Goal: Use online tool/utility: Use online tool/utility

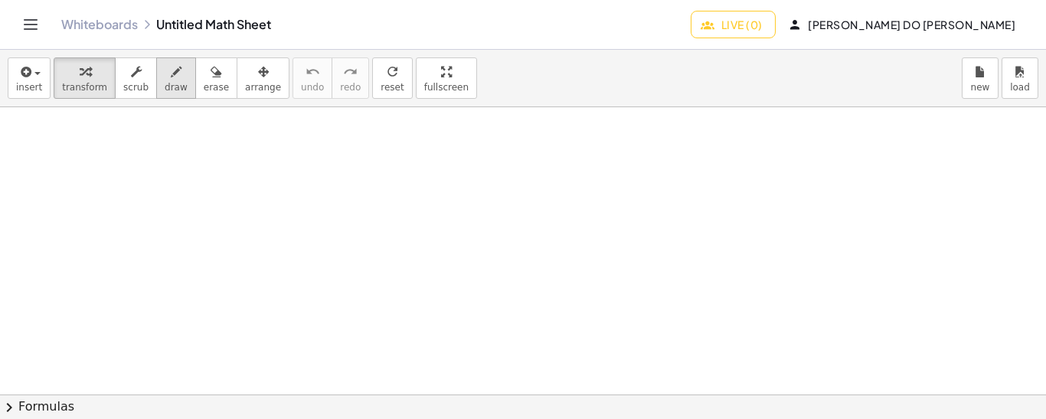
click at [165, 84] on span "draw" at bounding box center [176, 87] width 23 height 11
drag, startPoint x: 64, startPoint y: 118, endPoint x: 52, endPoint y: 134, distance: 19.8
drag, startPoint x: 52, startPoint y: 115, endPoint x: 62, endPoint y: 132, distance: 19.6
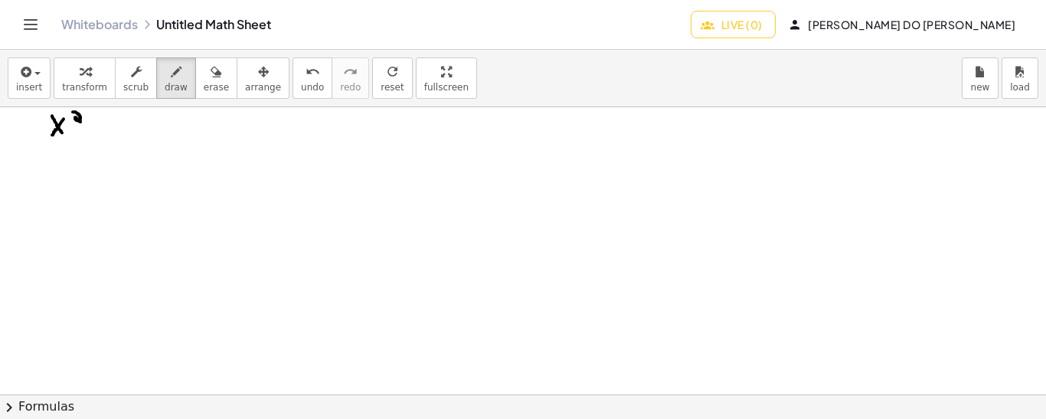
drag, startPoint x: 73, startPoint y: 111, endPoint x: 83, endPoint y: 122, distance: 15.2
drag, startPoint x: 114, startPoint y: 132, endPoint x: 109, endPoint y: 119, distance: 13.8
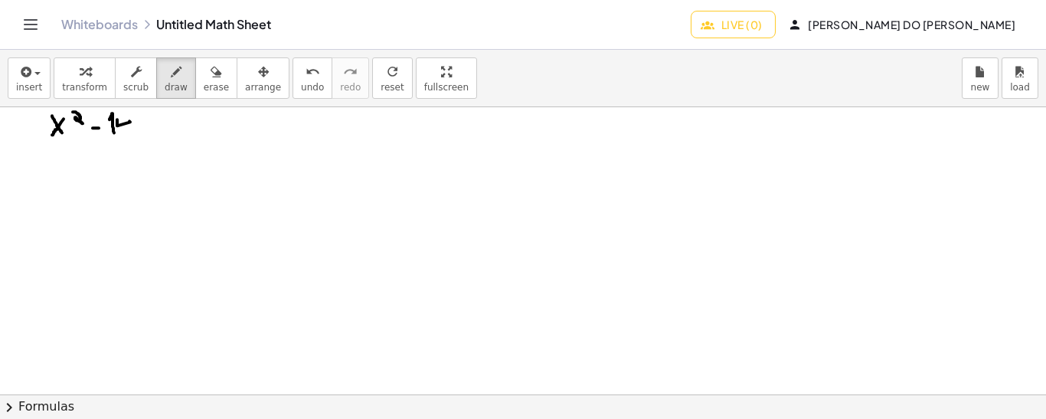
drag, startPoint x: 117, startPoint y: 119, endPoint x: 129, endPoint y: 119, distance: 12.3
click at [305, 76] on icon "undo" at bounding box center [312, 72] width 15 height 18
drag, startPoint x: 141, startPoint y: 117, endPoint x: 135, endPoint y: 130, distance: 14.4
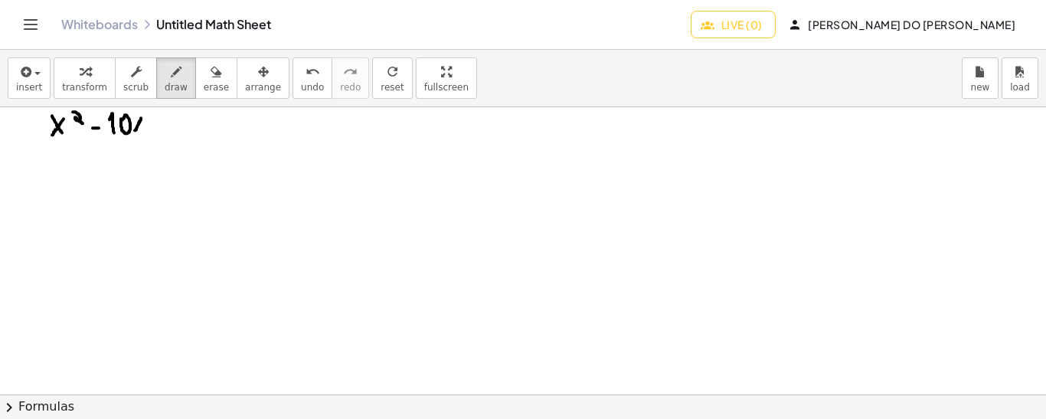
drag, startPoint x: 133, startPoint y: 118, endPoint x: 144, endPoint y: 124, distance: 12.3
drag, startPoint x: 152, startPoint y: 123, endPoint x: 165, endPoint y: 123, distance: 12.2
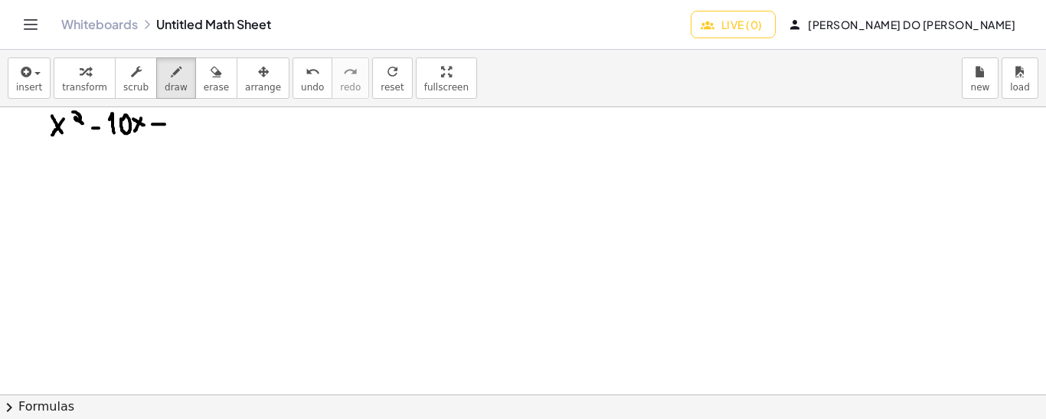
drag, startPoint x: 162, startPoint y: 119, endPoint x: 162, endPoint y: 143, distance: 24.5
drag, startPoint x: 177, startPoint y: 120, endPoint x: 184, endPoint y: 136, distance: 17.5
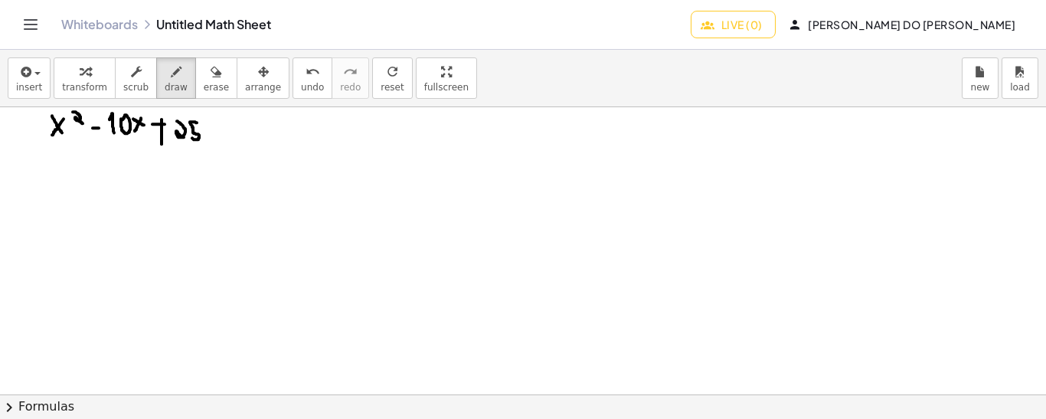
drag, startPoint x: 197, startPoint y: 122, endPoint x: 192, endPoint y: 137, distance: 16.0
drag, startPoint x: 209, startPoint y: 122, endPoint x: 218, endPoint y: 122, distance: 9.2
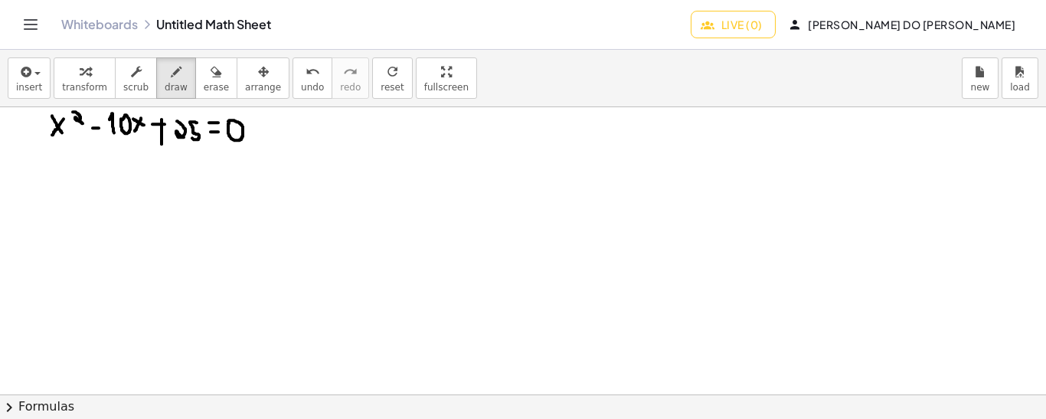
drag, startPoint x: 34, startPoint y: 132, endPoint x: 47, endPoint y: 133, distance: 13.1
drag, startPoint x: 104, startPoint y: 132, endPoint x: 119, endPoint y: 134, distance: 14.7
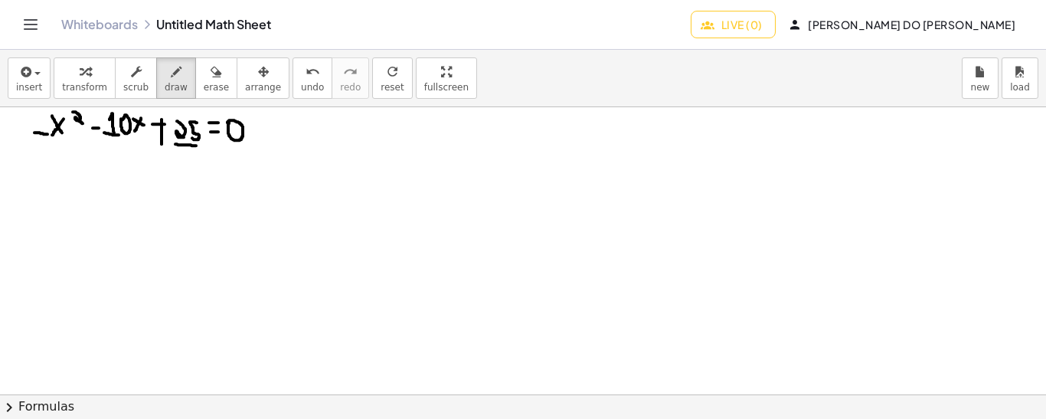
drag, startPoint x: 175, startPoint y: 143, endPoint x: 197, endPoint y: 145, distance: 21.5
drag, startPoint x: 357, startPoint y: 116, endPoint x: 357, endPoint y: 131, distance: 14.5
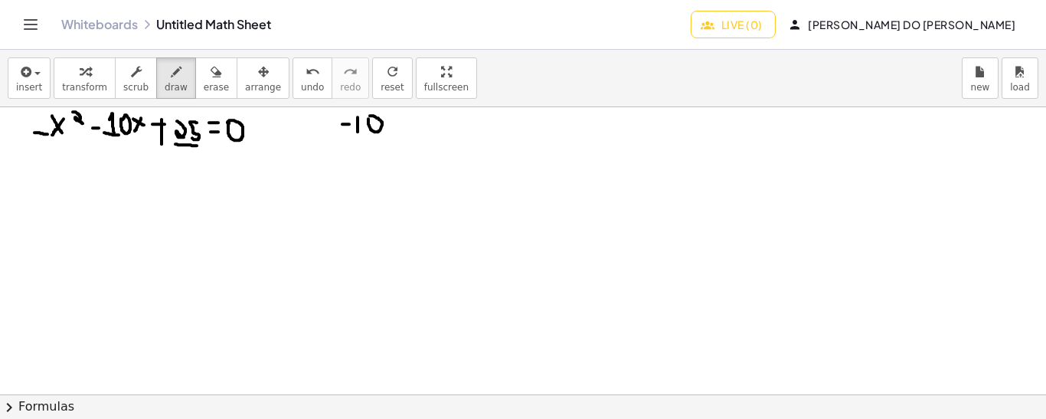
drag, startPoint x: 393, startPoint y: 116, endPoint x: 388, endPoint y: 125, distance: 10.3
drag, startPoint x: 384, startPoint y: 112, endPoint x: 397, endPoint y: 123, distance: 17.4
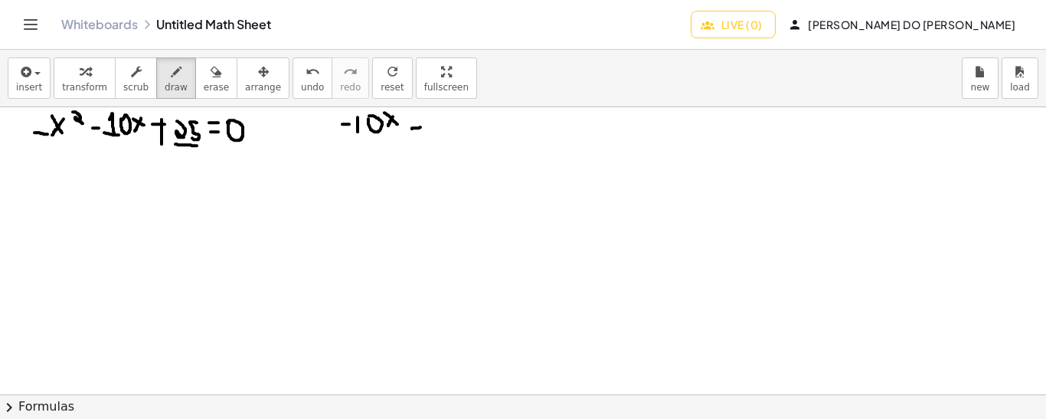
drag, startPoint x: 412, startPoint y: 128, endPoint x: 424, endPoint y: 126, distance: 12.3
drag, startPoint x: 441, startPoint y: 115, endPoint x: 461, endPoint y: 115, distance: 19.9
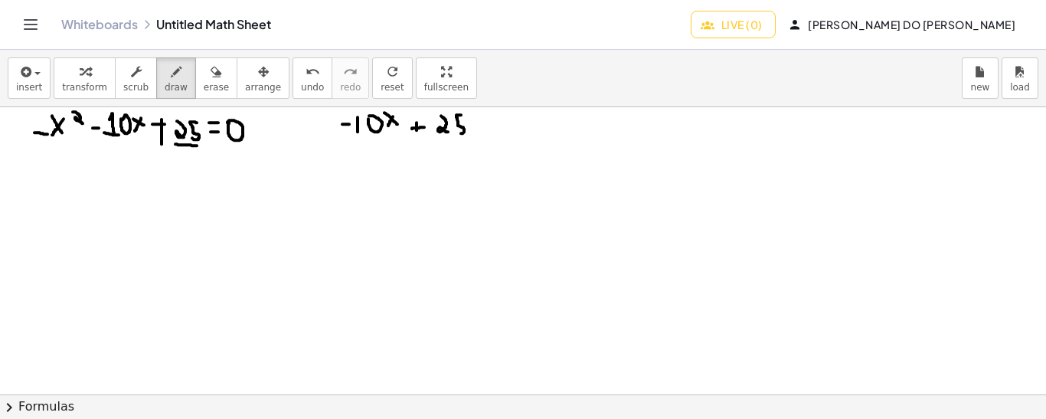
drag, startPoint x: 461, startPoint y: 114, endPoint x: 457, endPoint y: 132, distance: 18.0
drag, startPoint x: 481, startPoint y: 124, endPoint x: 491, endPoint y: 123, distance: 10.0
drag, startPoint x: 487, startPoint y: 118, endPoint x: 488, endPoint y: 137, distance: 19.2
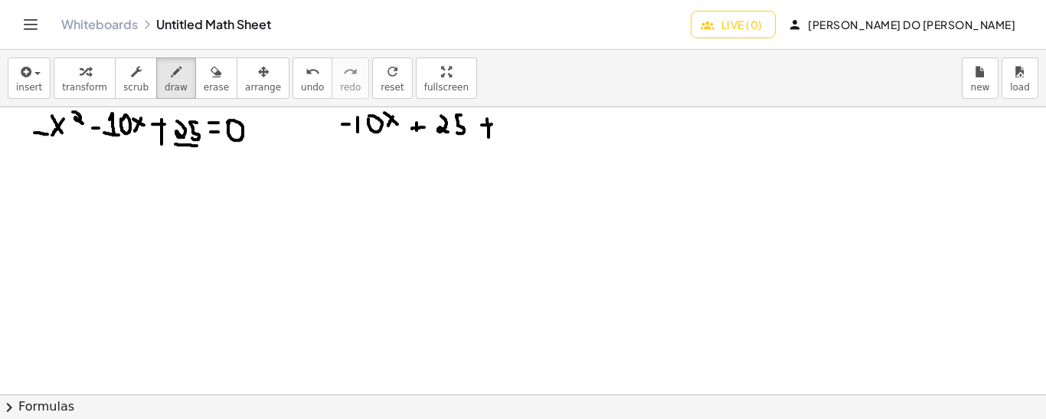
drag, startPoint x: 519, startPoint y: 118, endPoint x: 508, endPoint y: 130, distance: 16.3
drag, startPoint x: 508, startPoint y: 121, endPoint x: 521, endPoint y: 127, distance: 14.4
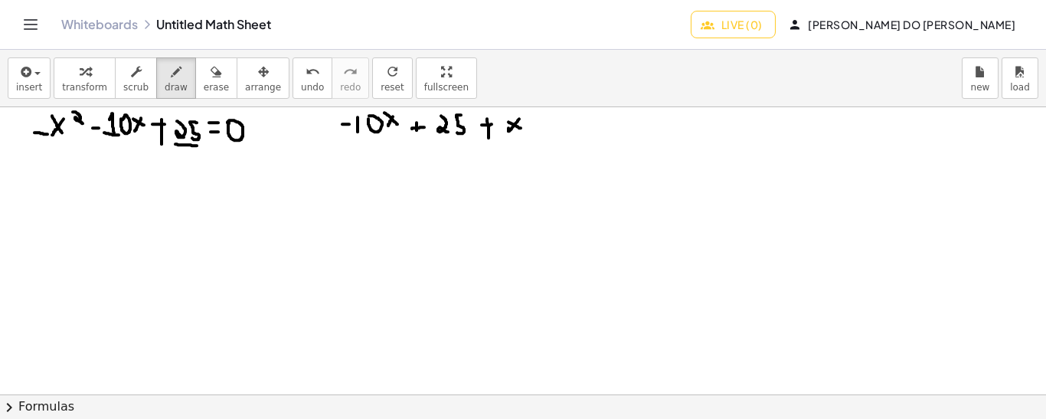
drag, startPoint x: 529, startPoint y: 110, endPoint x: 535, endPoint y: 120, distance: 11.7
drag, startPoint x: 42, startPoint y: 131, endPoint x: 35, endPoint y: 120, distance: 12.7
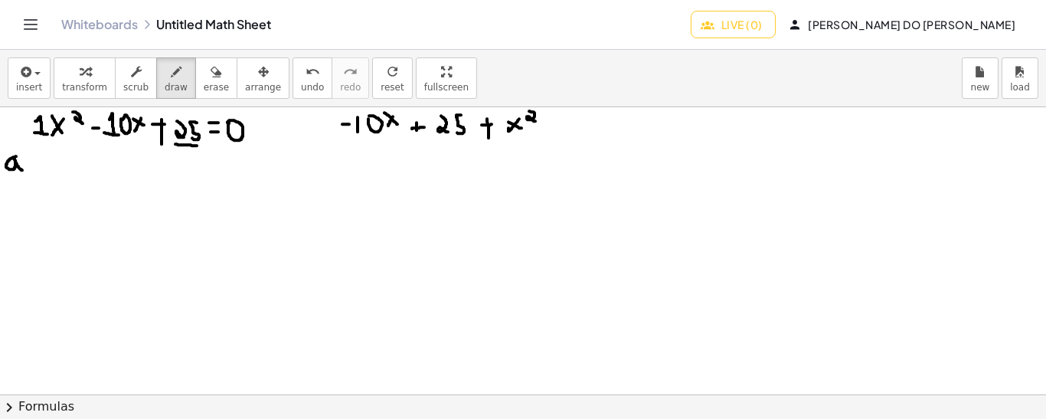
drag, startPoint x: 16, startPoint y: 155, endPoint x: 22, endPoint y: 169, distance: 15.1
drag, startPoint x: 27, startPoint y: 155, endPoint x: 38, endPoint y: 155, distance: 11.5
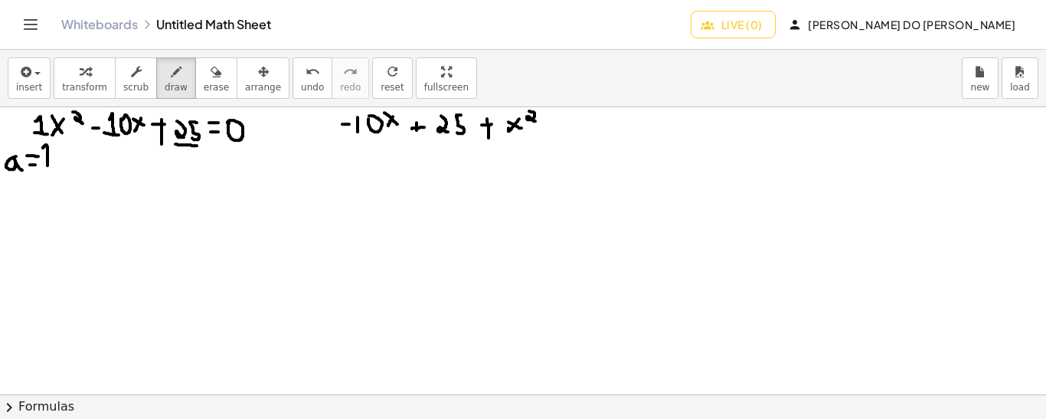
drag, startPoint x: 47, startPoint y: 165, endPoint x: 43, endPoint y: 147, distance: 18.2
drag, startPoint x: 8, startPoint y: 185, endPoint x: 8, endPoint y: 207, distance: 22.2
drag, startPoint x: 7, startPoint y: 199, endPoint x: 5, endPoint y: 207, distance: 8.6
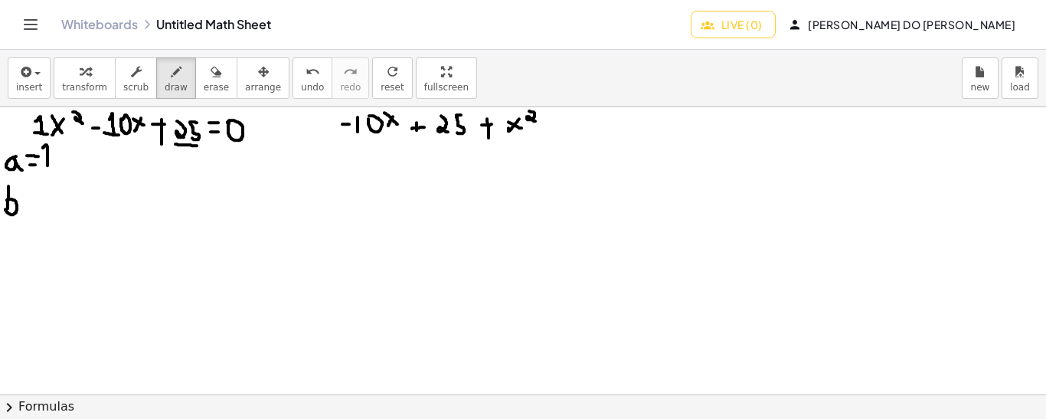
drag, startPoint x: 21, startPoint y: 194, endPoint x: 30, endPoint y: 194, distance: 8.4
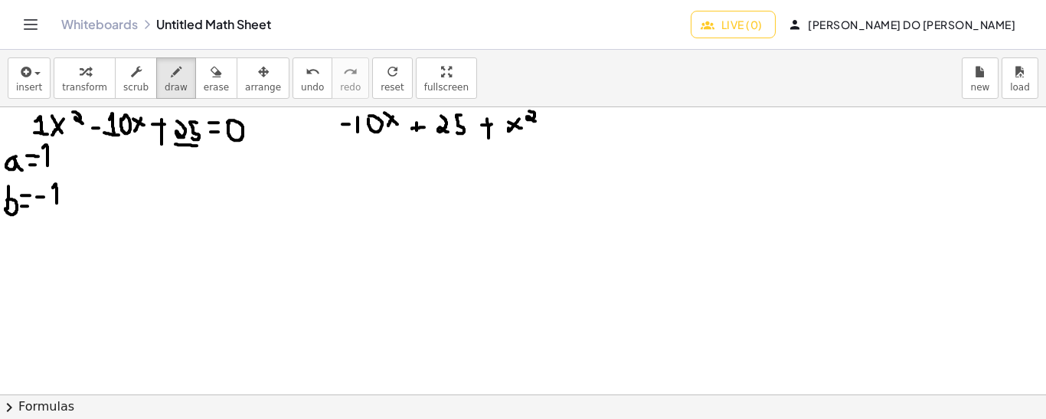
drag, startPoint x: 57, startPoint y: 202, endPoint x: 53, endPoint y: 188, distance: 15.0
drag, startPoint x: 14, startPoint y: 236, endPoint x: 13, endPoint y: 250, distance: 14.6
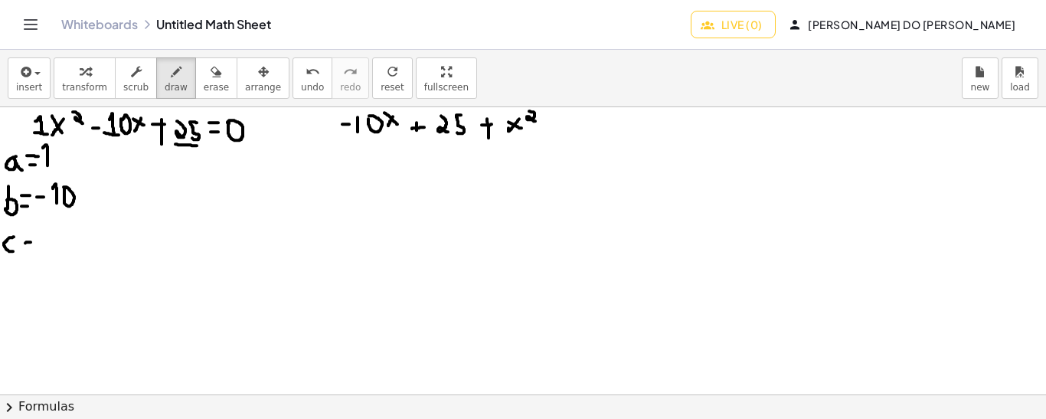
drag, startPoint x: 25, startPoint y: 234, endPoint x: 34, endPoint y: 234, distance: 9.2
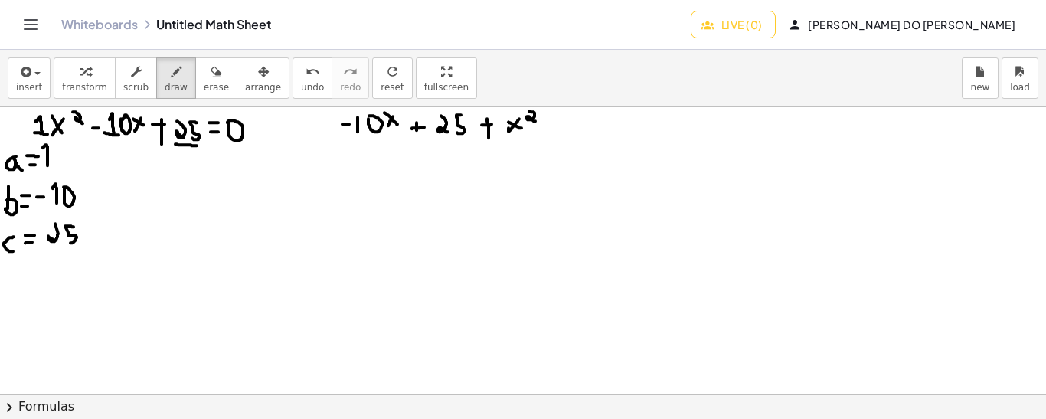
drag, startPoint x: 73, startPoint y: 226, endPoint x: 66, endPoint y: 241, distance: 17.1
drag, startPoint x: 344, startPoint y: 145, endPoint x: 529, endPoint y: 140, distance: 184.5
drag, startPoint x: 510, startPoint y: 133, endPoint x: 529, endPoint y: 129, distance: 19.5
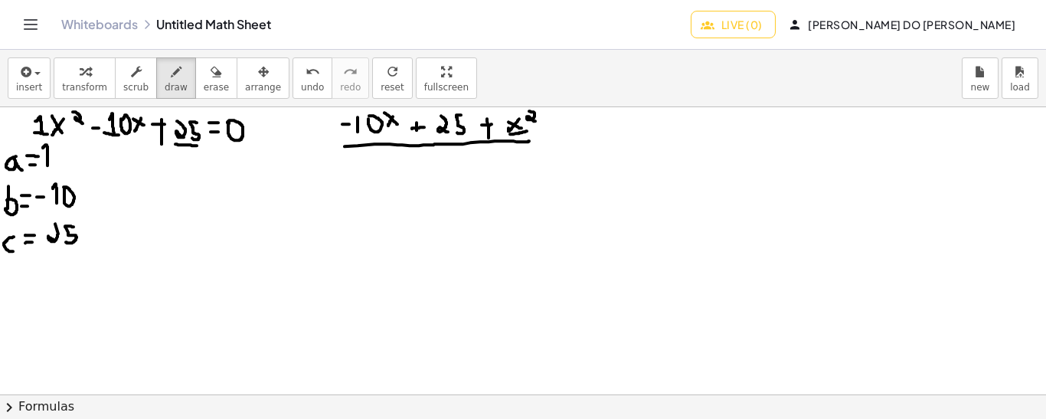
drag, startPoint x: 342, startPoint y: 134, endPoint x: 379, endPoint y: 135, distance: 36.8
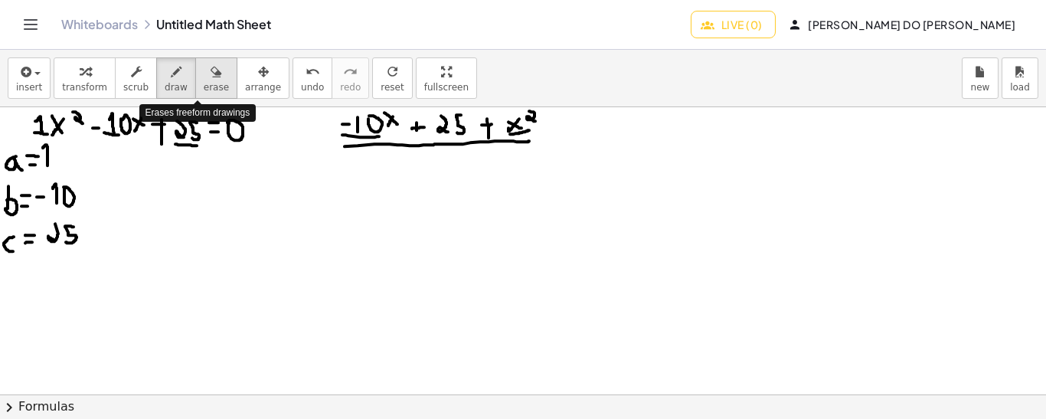
click at [210, 78] on icon "button" at bounding box center [215, 72] width 11 height 18
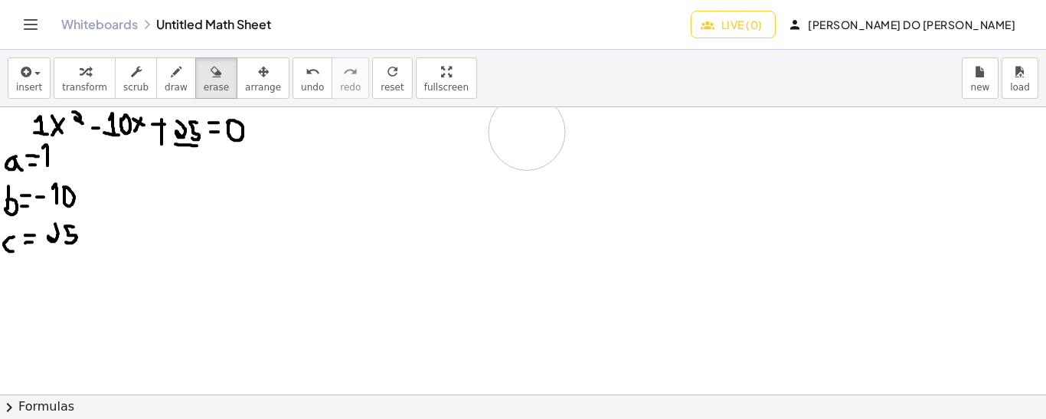
drag, startPoint x: 367, startPoint y: 148, endPoint x: 532, endPoint y: 131, distance: 166.2
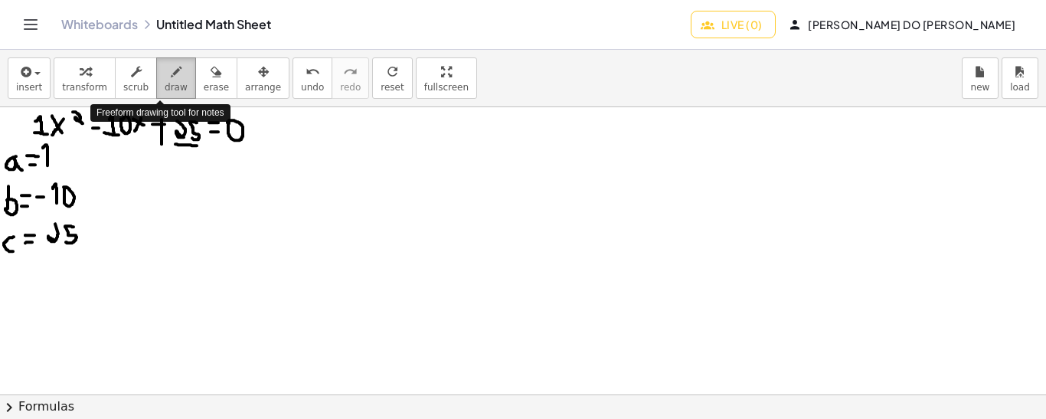
click at [171, 73] on icon "button" at bounding box center [176, 72] width 11 height 18
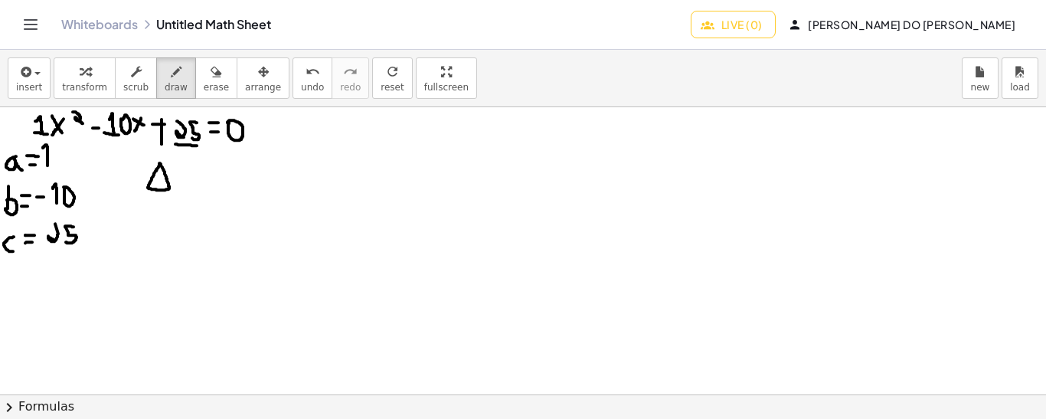
drag, startPoint x: 179, startPoint y: 164, endPoint x: 180, endPoint y: 181, distance: 17.6
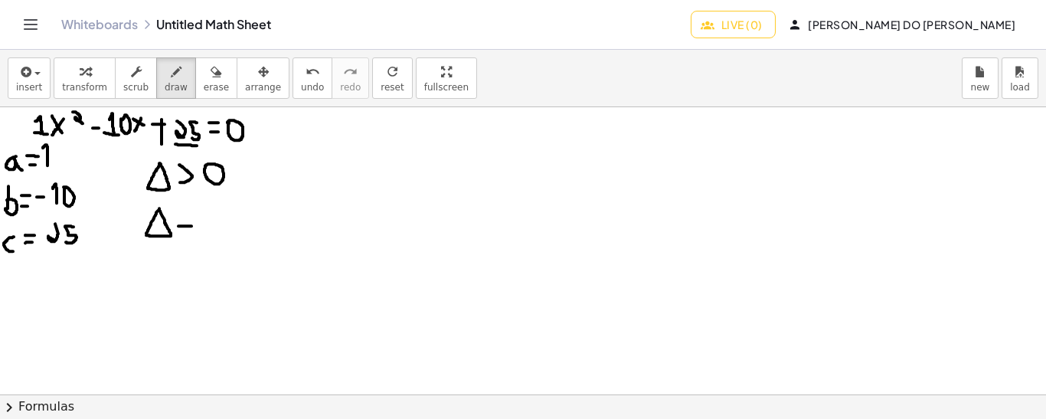
drag, startPoint x: 178, startPoint y: 225, endPoint x: 191, endPoint y: 225, distance: 13.0
drag, startPoint x: 178, startPoint y: 214, endPoint x: 191, endPoint y: 214, distance: 13.0
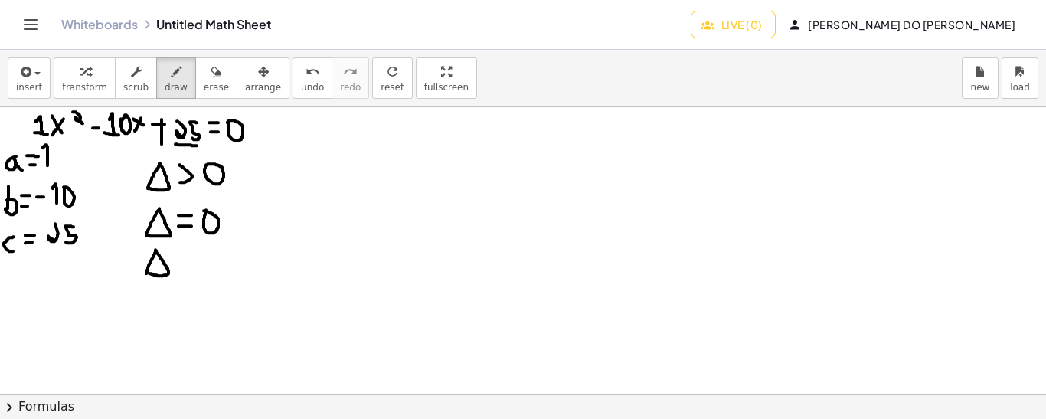
drag, startPoint x: 188, startPoint y: 253, endPoint x: 192, endPoint y: 272, distance: 19.5
drag, startPoint x: 240, startPoint y: 178, endPoint x: 250, endPoint y: 178, distance: 10.0
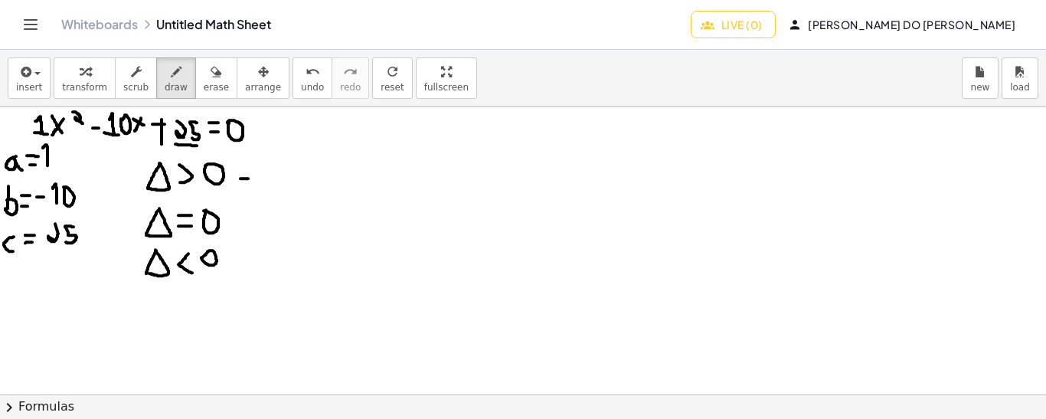
drag, startPoint x: 255, startPoint y: 158, endPoint x: 255, endPoint y: 181, distance: 23.0
drag, startPoint x: 293, startPoint y: 160, endPoint x: 310, endPoint y: 181, distance: 26.7
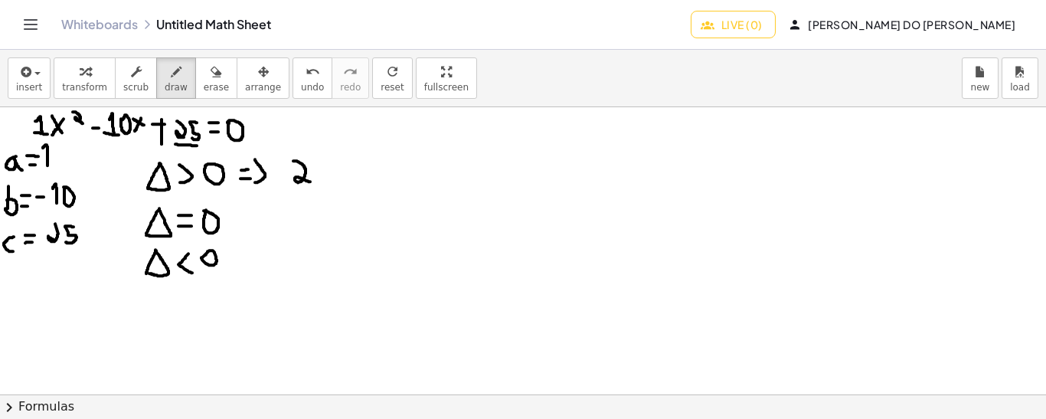
drag, startPoint x: 332, startPoint y: 165, endPoint x: 343, endPoint y: 176, distance: 15.7
drag, startPoint x: 348, startPoint y: 175, endPoint x: 364, endPoint y: 182, distance: 16.8
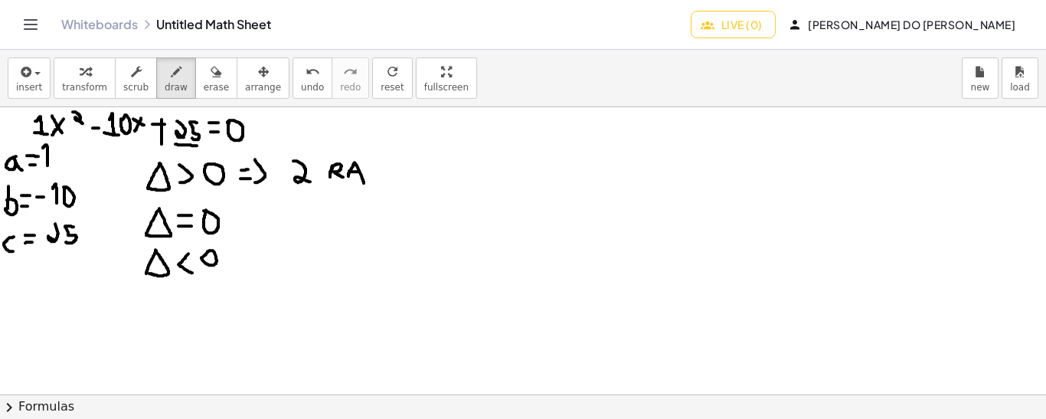
drag, startPoint x: 349, startPoint y: 170, endPoint x: 359, endPoint y: 171, distance: 10.0
drag, startPoint x: 367, startPoint y: 165, endPoint x: 368, endPoint y: 175, distance: 10.0
drag, startPoint x: 377, startPoint y: 165, endPoint x: 388, endPoint y: 180, distance: 18.5
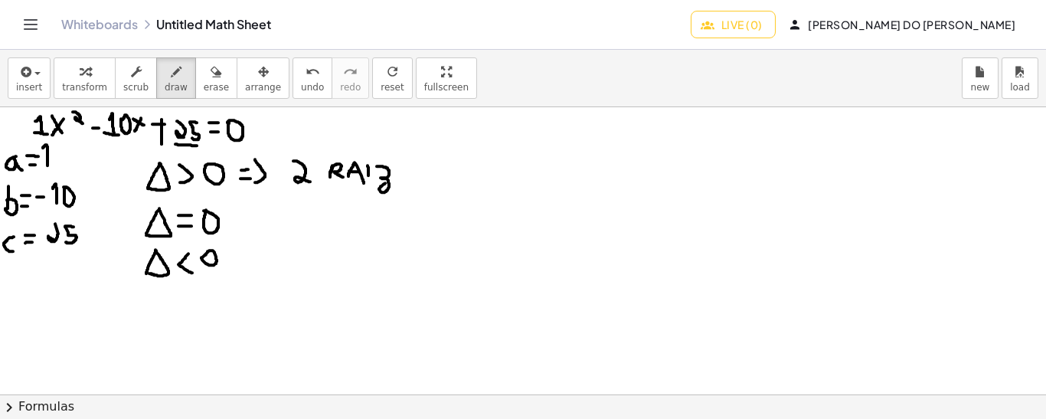
drag, startPoint x: 399, startPoint y: 171, endPoint x: 405, endPoint y: 181, distance: 12.3
drag, startPoint x: 423, startPoint y: 160, endPoint x: 414, endPoint y: 178, distance: 19.9
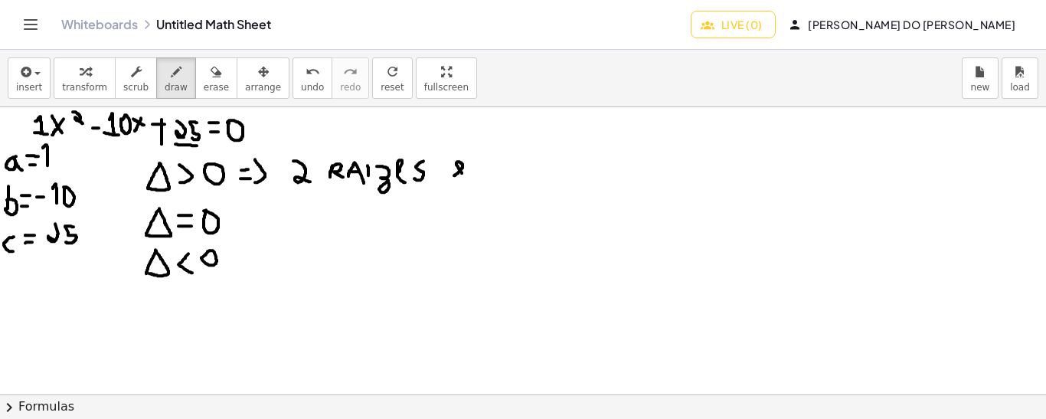
drag, startPoint x: 454, startPoint y: 175, endPoint x: 462, endPoint y: 173, distance: 7.8
drag, startPoint x: 493, startPoint y: 155, endPoint x: 493, endPoint y: 181, distance: 25.3
drag, startPoint x: 491, startPoint y: 168, endPoint x: 488, endPoint y: 181, distance: 13.4
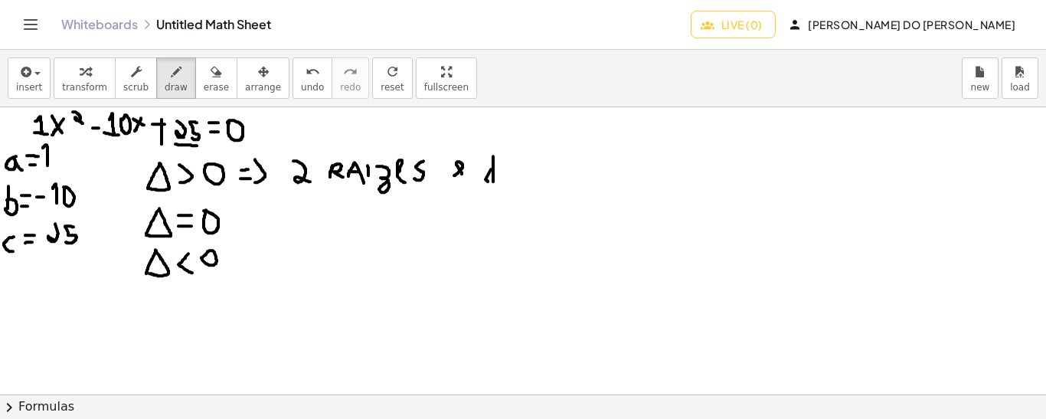
drag, startPoint x: 501, startPoint y: 167, endPoint x: 501, endPoint y: 178, distance: 11.5
drag, startPoint x: 520, startPoint y: 162, endPoint x: 516, endPoint y: 183, distance: 21.8
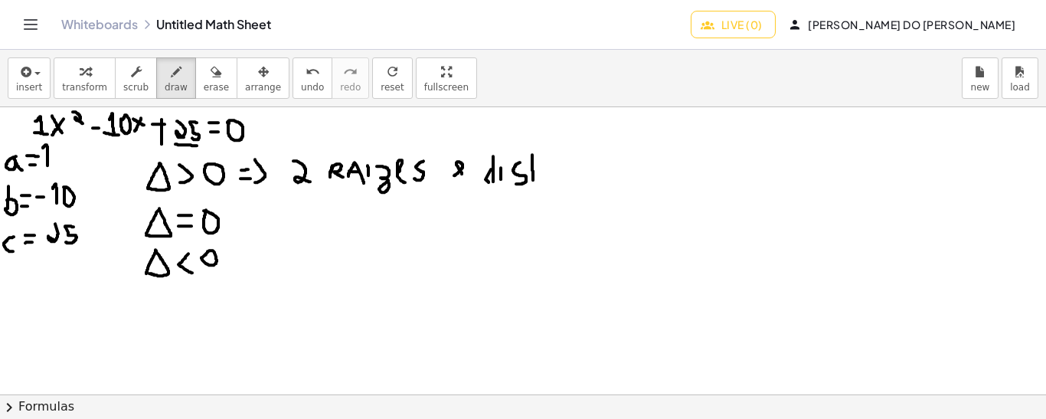
drag, startPoint x: 533, startPoint y: 179, endPoint x: 532, endPoint y: 153, distance: 26.0
drag, startPoint x: 526, startPoint y: 155, endPoint x: 536, endPoint y: 155, distance: 10.0
drag, startPoint x: 540, startPoint y: 168, endPoint x: 540, endPoint y: 176, distance: 8.4
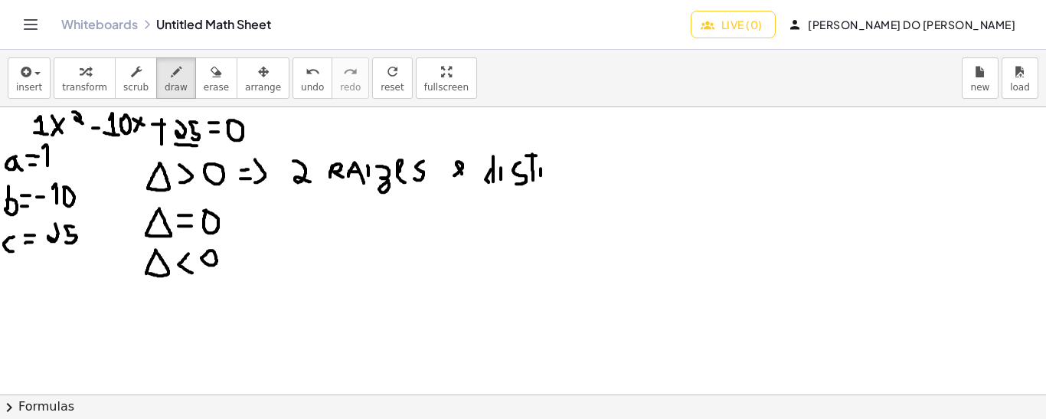
drag, startPoint x: 548, startPoint y: 168, endPoint x: 563, endPoint y: 180, distance: 18.5
drag, startPoint x: 574, startPoint y: 176, endPoint x: 573, endPoint y: 152, distance: 23.8
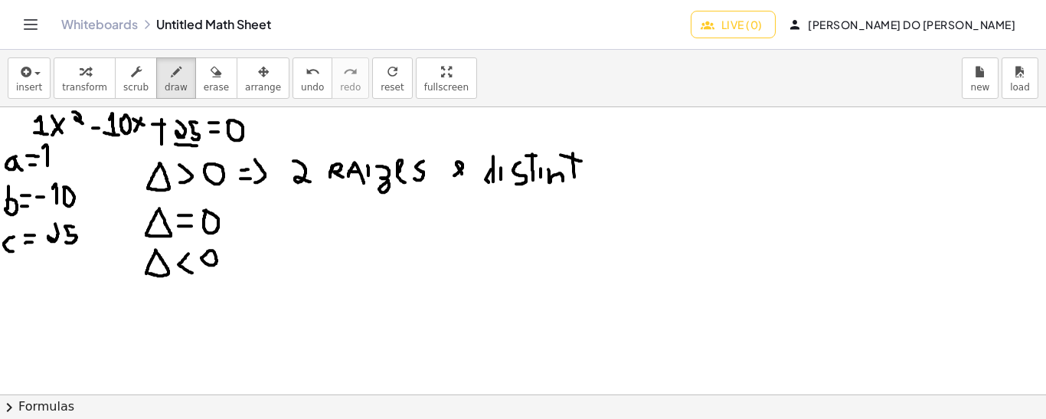
drag, startPoint x: 560, startPoint y: 154, endPoint x: 582, endPoint y: 160, distance: 22.3
drag, startPoint x: 589, startPoint y: 177, endPoint x: 599, endPoint y: 174, distance: 11.1
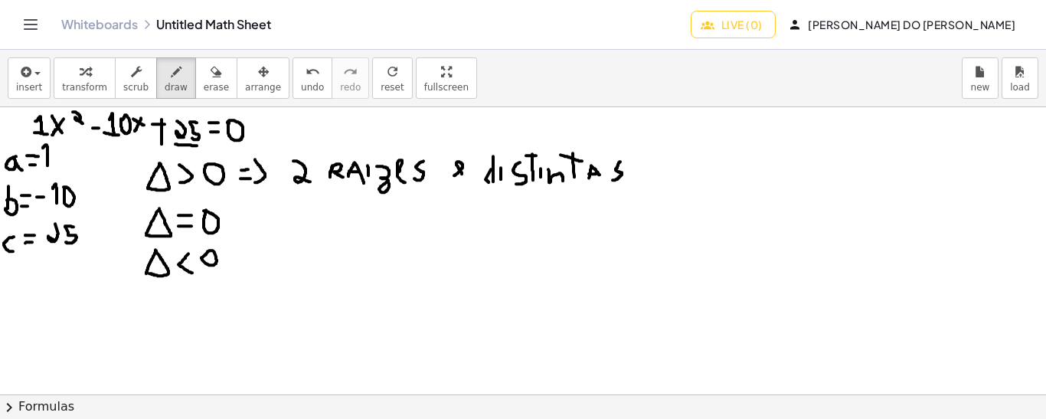
drag, startPoint x: 620, startPoint y: 161, endPoint x: 612, endPoint y: 179, distance: 19.9
drag, startPoint x: 233, startPoint y: 225, endPoint x: 243, endPoint y: 226, distance: 10.7
drag, startPoint x: 232, startPoint y: 214, endPoint x: 248, endPoint y: 214, distance: 16.1
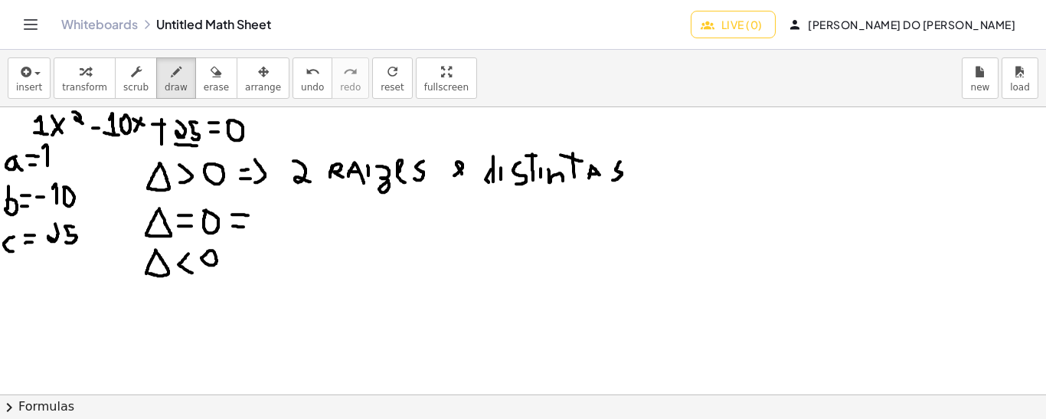
drag, startPoint x: 246, startPoint y: 204, endPoint x: 253, endPoint y: 237, distance: 33.5
drag, startPoint x: 295, startPoint y: 226, endPoint x: 289, endPoint y: 208, distance: 18.9
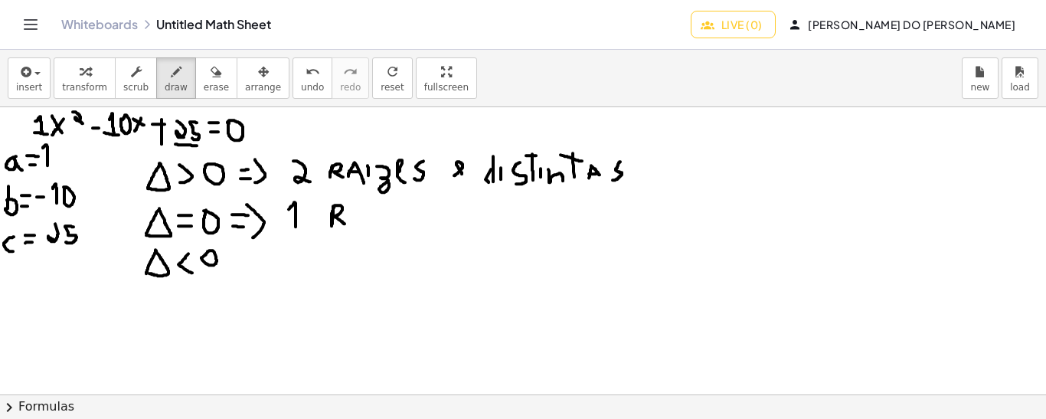
drag, startPoint x: 333, startPoint y: 205, endPoint x: 345, endPoint y: 223, distance: 21.4
drag, startPoint x: 352, startPoint y: 220, endPoint x: 366, endPoint y: 219, distance: 13.9
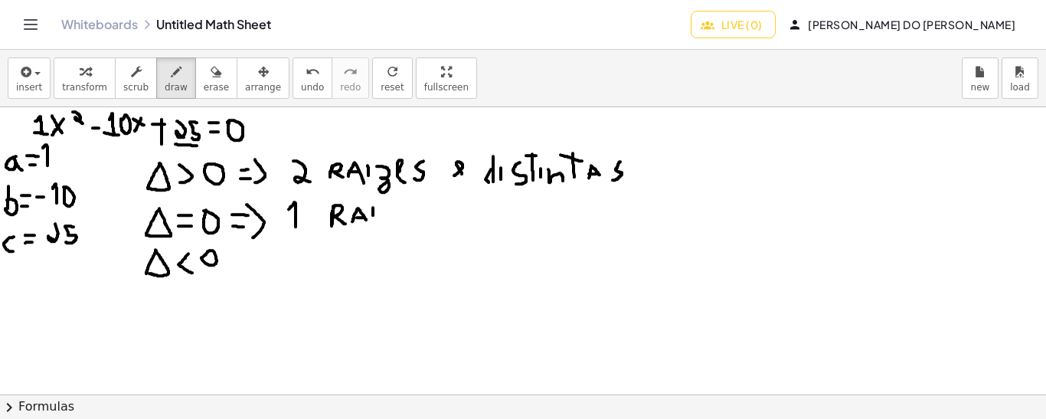
drag, startPoint x: 373, startPoint y: 207, endPoint x: 372, endPoint y: 215, distance: 8.5
drag, startPoint x: 379, startPoint y: 210, endPoint x: 391, endPoint y: 224, distance: 18.4
drag, startPoint x: 415, startPoint y: 209, endPoint x: 424, endPoint y: 221, distance: 15.3
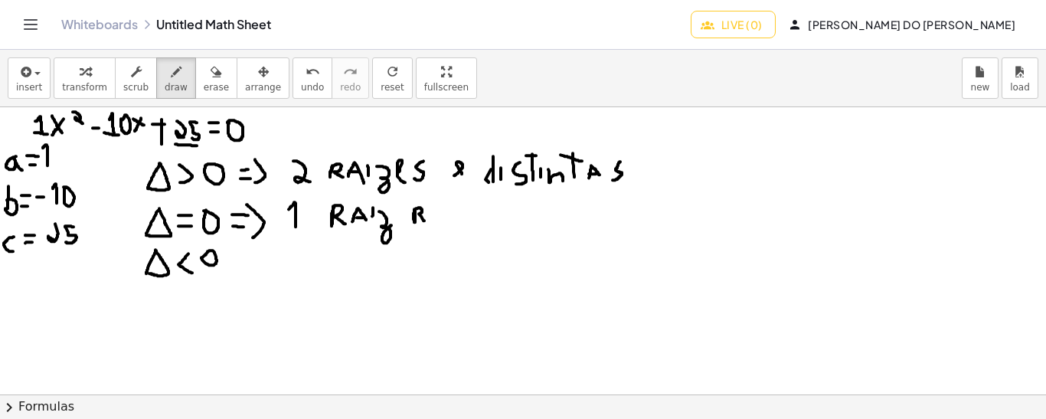
drag, startPoint x: 432, startPoint y: 215, endPoint x: 442, endPoint y: 220, distance: 11.0
drag, startPoint x: 447, startPoint y: 217, endPoint x: 460, endPoint y: 217, distance: 13.0
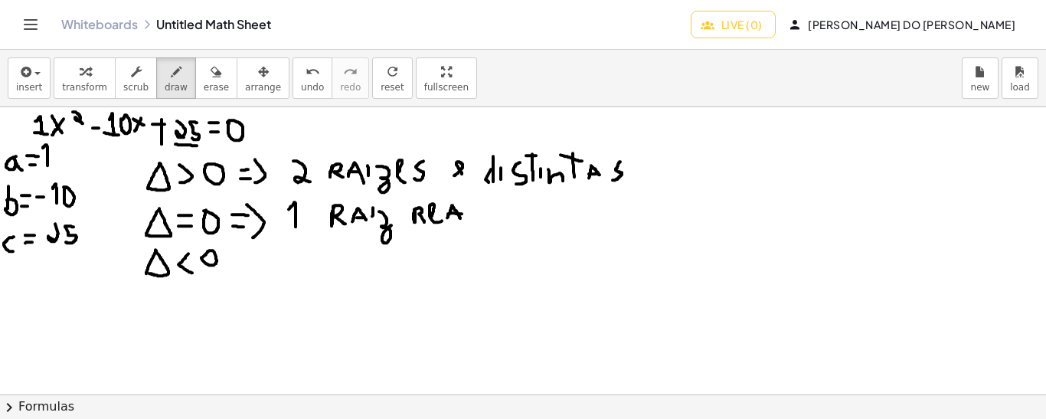
drag, startPoint x: 448, startPoint y: 213, endPoint x: 464, endPoint y: 213, distance: 16.1
drag, startPoint x: 471, startPoint y: 202, endPoint x: 482, endPoint y: 227, distance: 27.1
drag, startPoint x: 240, startPoint y: 265, endPoint x: 248, endPoint y: 264, distance: 7.7
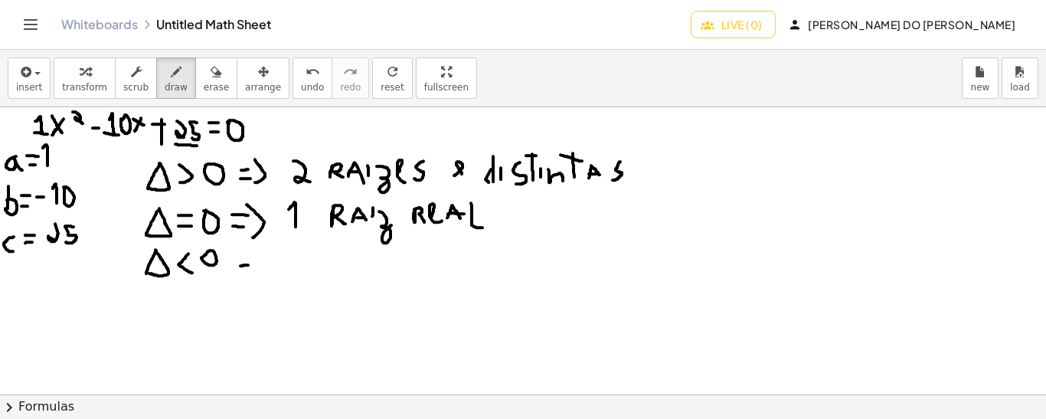
drag, startPoint x: 237, startPoint y: 253, endPoint x: 246, endPoint y: 253, distance: 9.2
drag, startPoint x: 256, startPoint y: 246, endPoint x: 256, endPoint y: 275, distance: 28.3
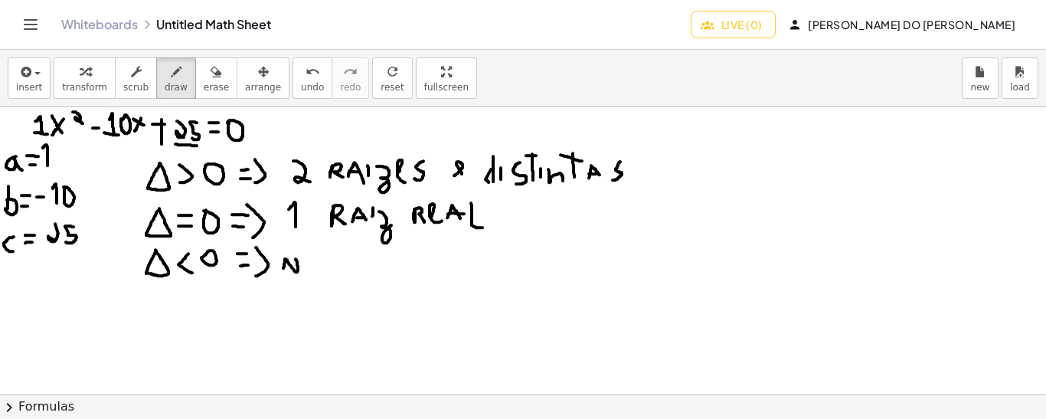
drag, startPoint x: 283, startPoint y: 267, endPoint x: 295, endPoint y: 257, distance: 15.8
drag, startPoint x: 283, startPoint y: 250, endPoint x: 297, endPoint y: 249, distance: 13.9
drag, startPoint x: 321, startPoint y: 247, endPoint x: 321, endPoint y: 275, distance: 27.6
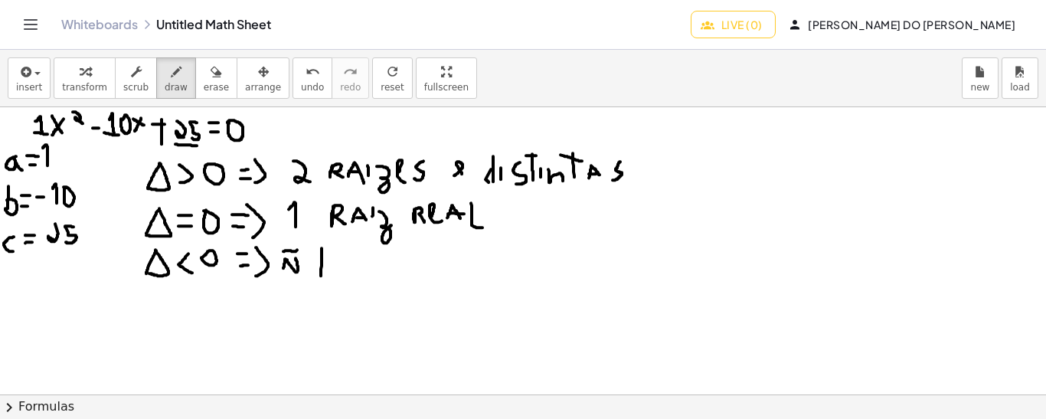
drag, startPoint x: 315, startPoint y: 258, endPoint x: 327, endPoint y: 258, distance: 12.2
drag, startPoint x: 332, startPoint y: 266, endPoint x: 342, endPoint y: 272, distance: 11.3
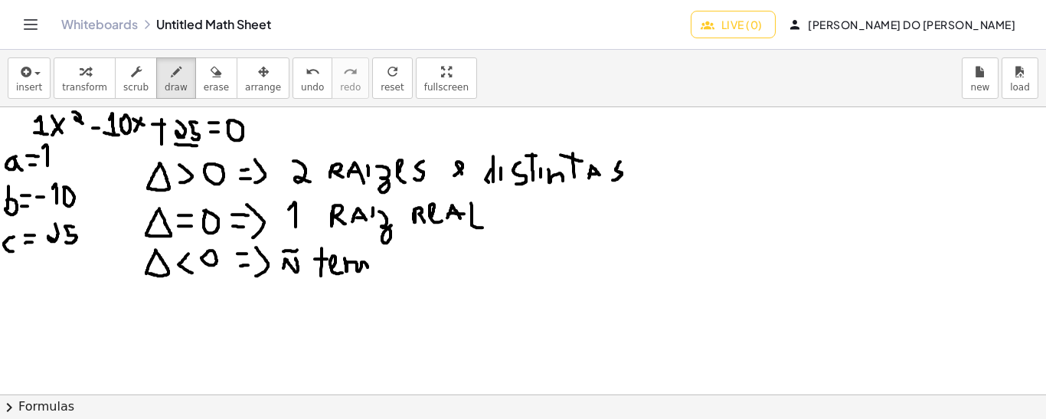
drag, startPoint x: 344, startPoint y: 257, endPoint x: 368, endPoint y: 269, distance: 26.4
drag, startPoint x: 401, startPoint y: 253, endPoint x: 410, endPoint y: 266, distance: 16.1
drag, startPoint x: 416, startPoint y: 266, endPoint x: 427, endPoint y: 263, distance: 11.1
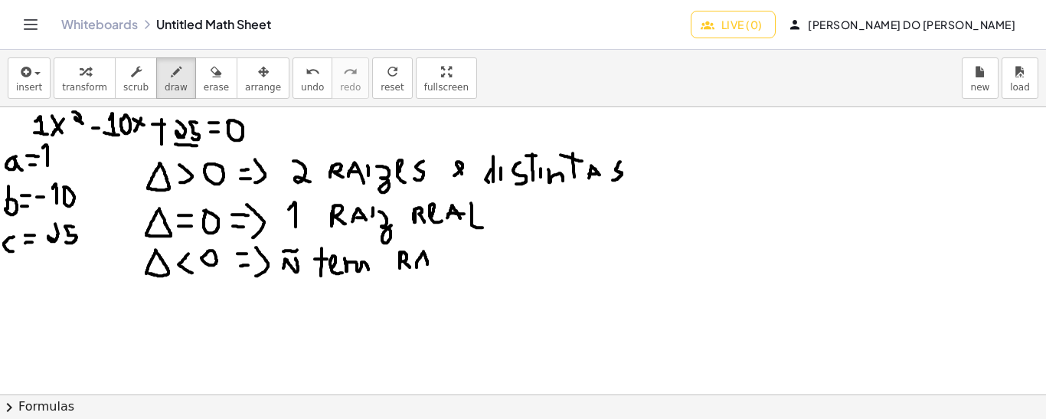
drag, startPoint x: 416, startPoint y: 260, endPoint x: 428, endPoint y: 260, distance: 11.5
drag, startPoint x: 435, startPoint y: 250, endPoint x: 435, endPoint y: 265, distance: 14.5
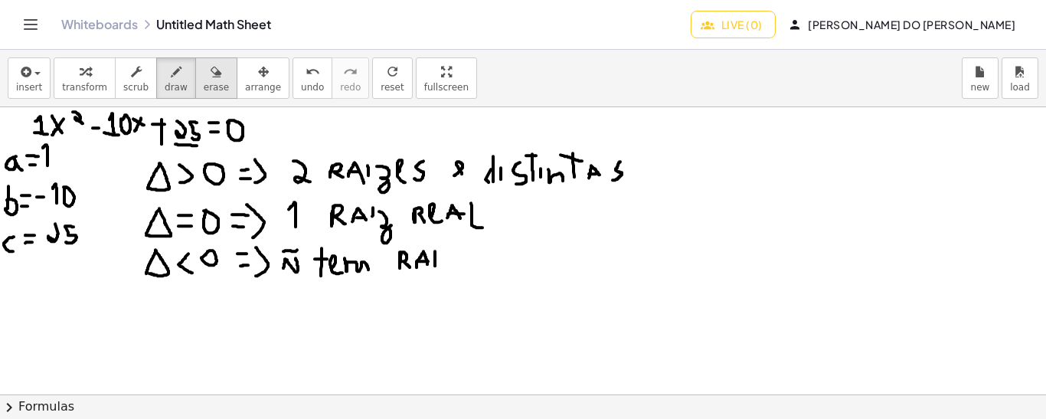
click at [204, 82] on span "erase" at bounding box center [216, 87] width 25 height 11
drag, startPoint x: 445, startPoint y: 292, endPoint x: 425, endPoint y: 272, distance: 28.2
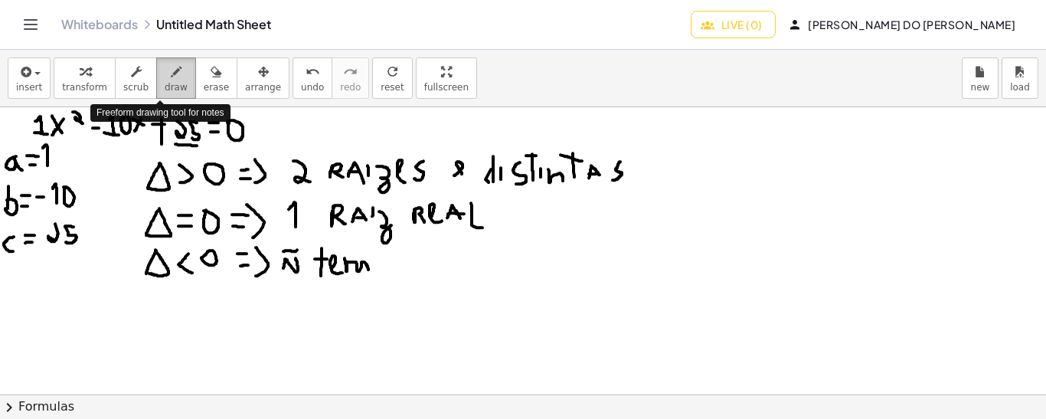
click at [165, 79] on div "button" at bounding box center [176, 71] width 23 height 18
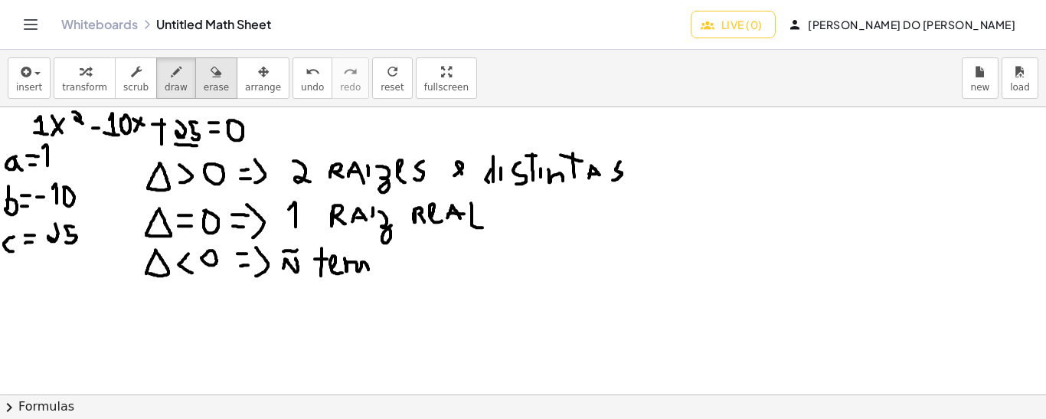
click at [210, 79] on icon "button" at bounding box center [215, 72] width 11 height 18
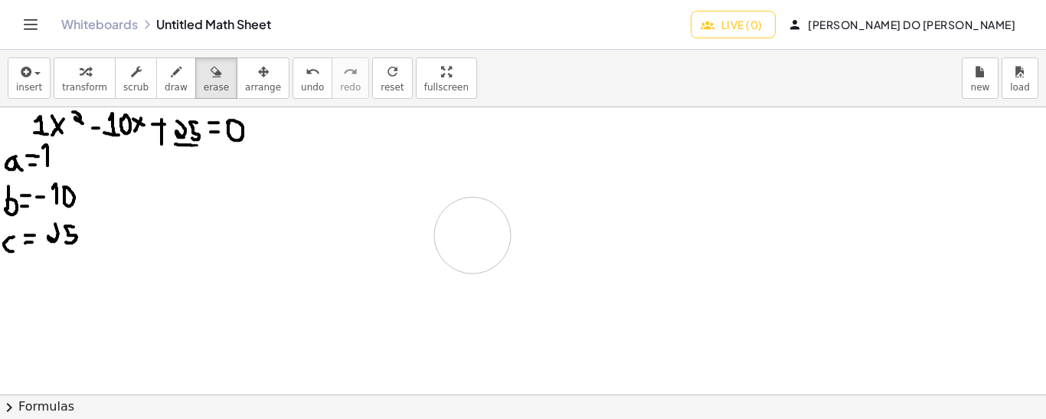
drag, startPoint x: 155, startPoint y: 324, endPoint x: 472, endPoint y: 234, distance: 329.3
click at [171, 79] on icon "button" at bounding box center [176, 72] width 11 height 18
drag, startPoint x: 163, startPoint y: 178, endPoint x: 172, endPoint y: 178, distance: 9.2
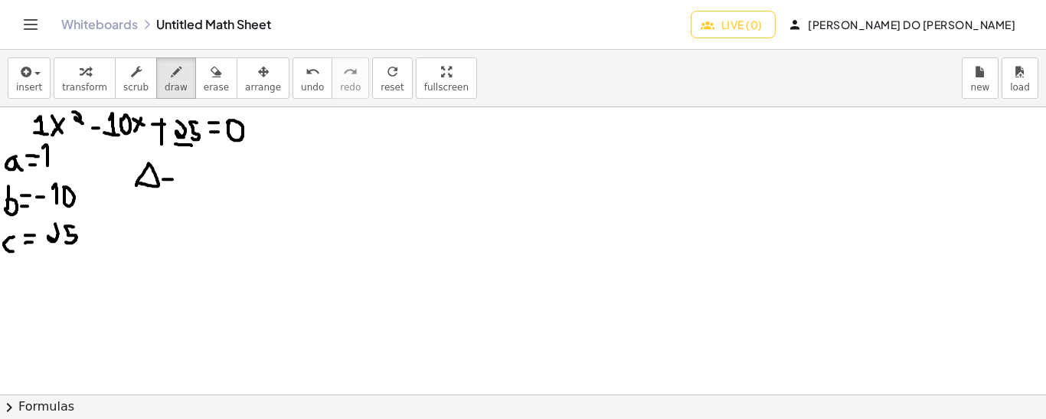
drag, startPoint x: 162, startPoint y: 168, endPoint x: 173, endPoint y: 168, distance: 10.7
drag, startPoint x: 192, startPoint y: 162, endPoint x: 192, endPoint y: 191, distance: 29.1
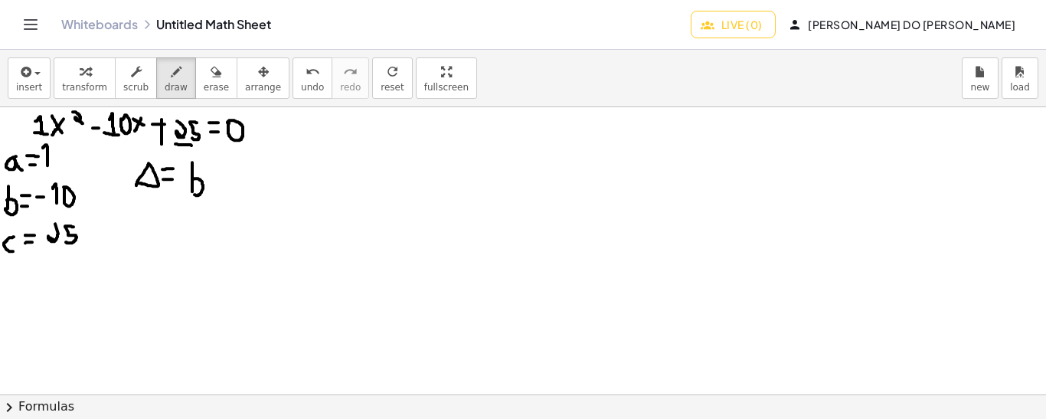
drag, startPoint x: 192, startPoint y: 178, endPoint x: 192, endPoint y: 191, distance: 13.0
drag, startPoint x: 211, startPoint y: 151, endPoint x: 217, endPoint y: 166, distance: 16.5
drag, startPoint x: 223, startPoint y: 179, endPoint x: 232, endPoint y: 179, distance: 9.2
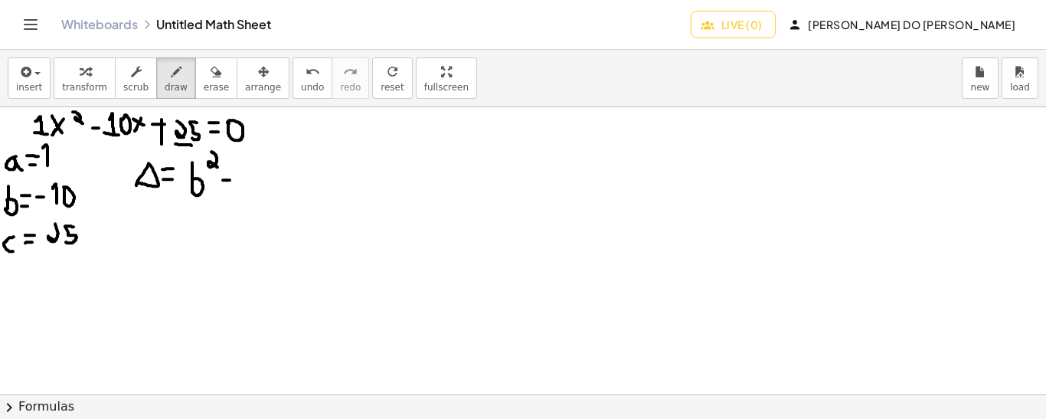
drag, startPoint x: 239, startPoint y: 159, endPoint x: 250, endPoint y: 188, distance: 30.3
drag, startPoint x: 280, startPoint y: 168, endPoint x: 289, endPoint y: 183, distance: 17.9
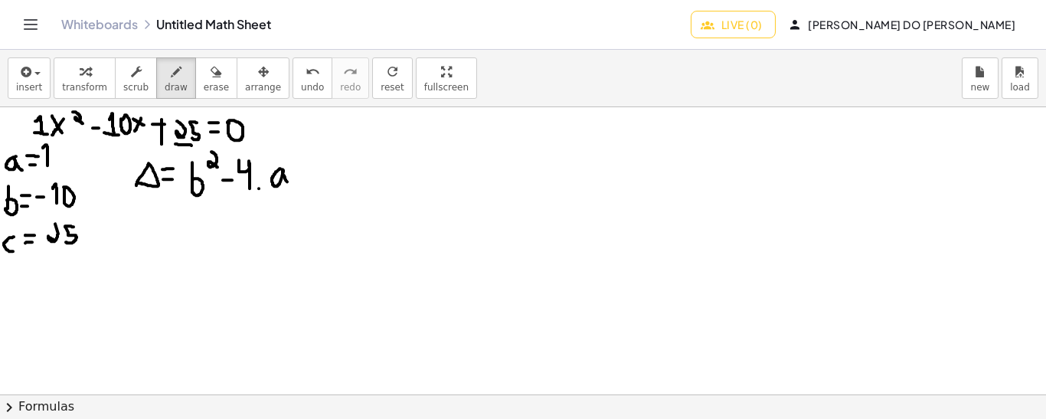
drag, startPoint x: 321, startPoint y: 166, endPoint x: 328, endPoint y: 187, distance: 21.6
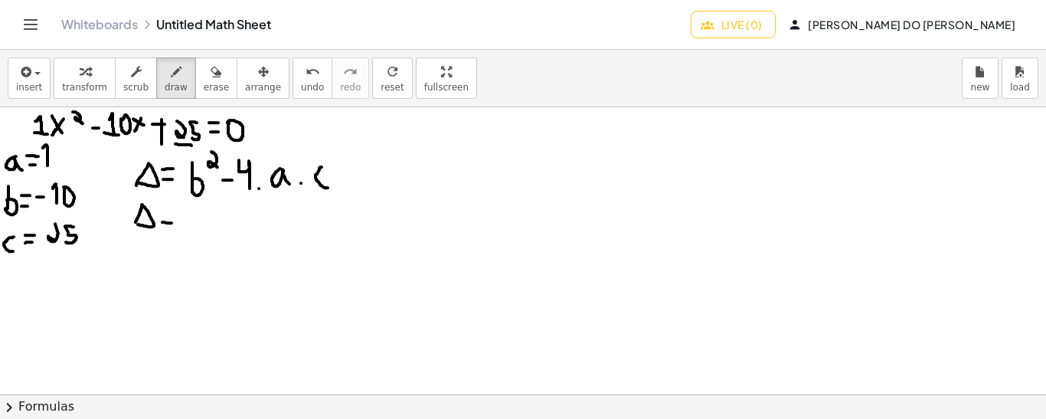
drag, startPoint x: 162, startPoint y: 221, endPoint x: 172, endPoint y: 222, distance: 10.0
drag, startPoint x: 162, startPoint y: 210, endPoint x: 171, endPoint y: 210, distance: 9.2
drag, startPoint x: 189, startPoint y: 208, endPoint x: 191, endPoint y: 237, distance: 29.2
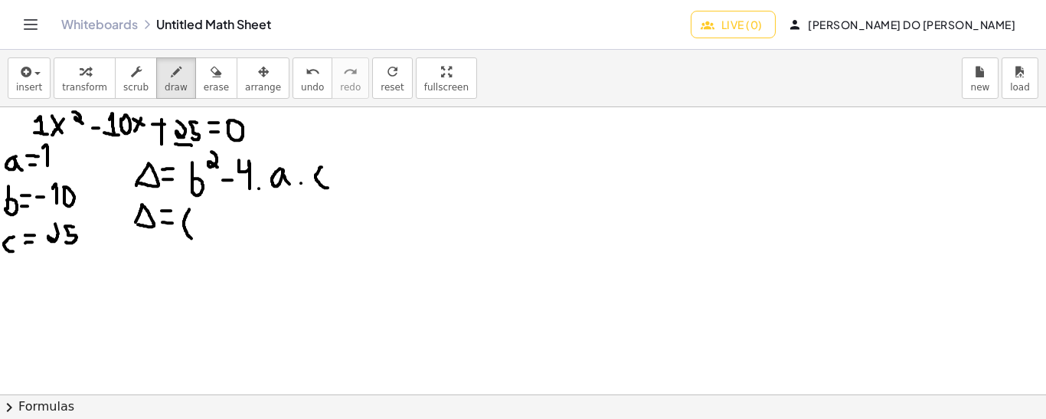
drag, startPoint x: 203, startPoint y: 214, endPoint x: 204, endPoint y: 232, distance: 18.4
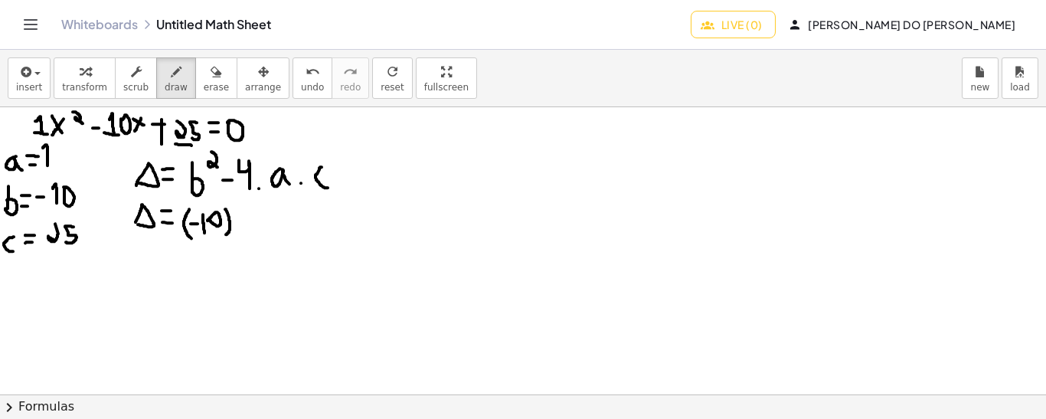
drag, startPoint x: 225, startPoint y: 208, endPoint x: 226, endPoint y: 233, distance: 25.3
drag, startPoint x: 237, startPoint y: 199, endPoint x: 241, endPoint y: 217, distance: 18.2
drag, startPoint x: 251, startPoint y: 221, endPoint x: 263, endPoint y: 221, distance: 11.5
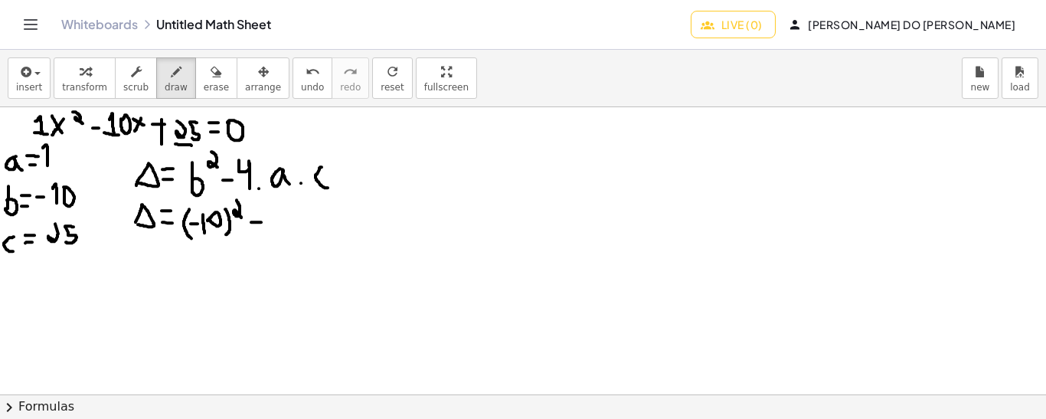
drag, startPoint x: 273, startPoint y: 206, endPoint x: 282, endPoint y: 228, distance: 24.0
drag, startPoint x: 308, startPoint y: 227, endPoint x: 301, endPoint y: 213, distance: 16.1
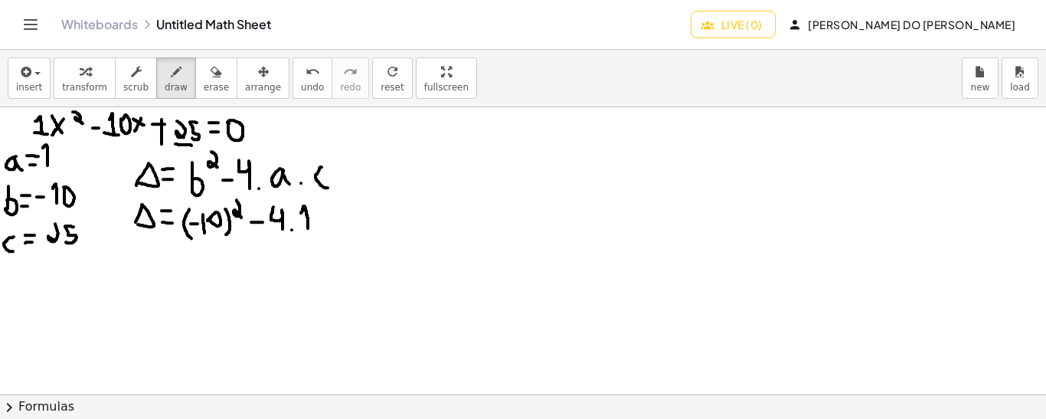
drag, startPoint x: 331, startPoint y: 206, endPoint x: 344, endPoint y: 227, distance: 25.1
drag, startPoint x: 357, startPoint y: 205, endPoint x: 350, endPoint y: 226, distance: 21.8
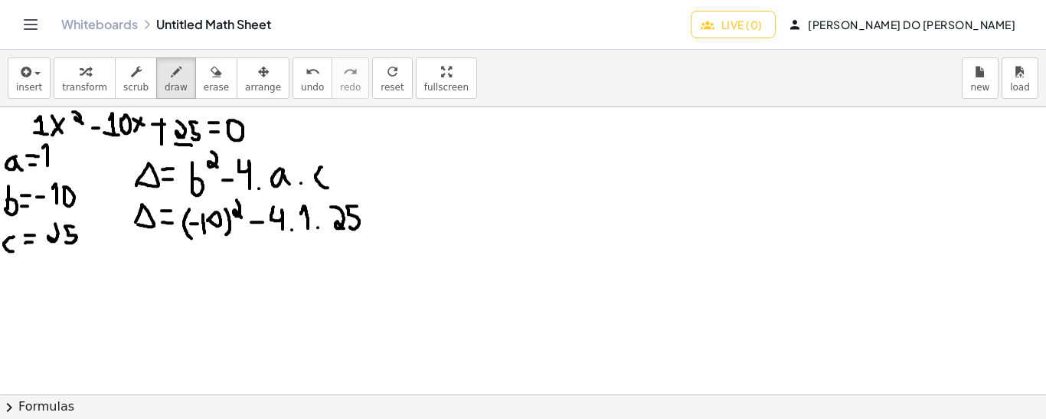
drag, startPoint x: 160, startPoint y: 259, endPoint x: 170, endPoint y: 259, distance: 10.0
drag, startPoint x: 159, startPoint y: 249, endPoint x: 175, endPoint y: 248, distance: 15.3
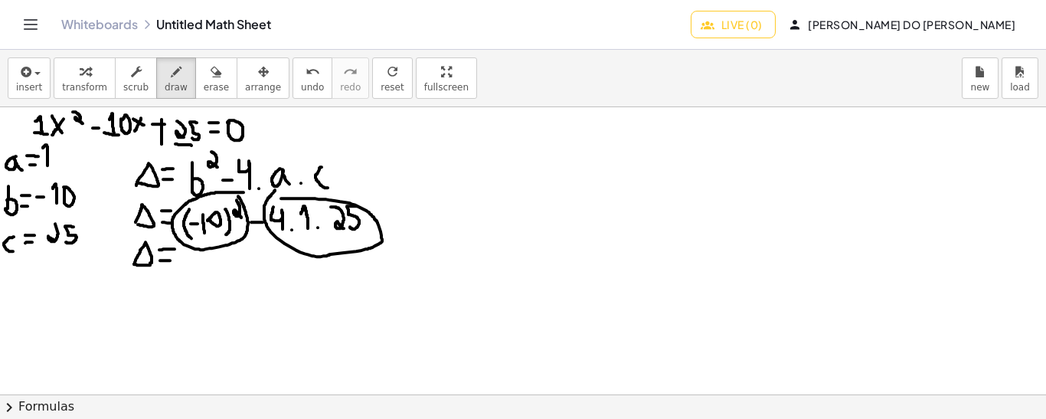
drag, startPoint x: 275, startPoint y: 189, endPoint x: 273, endPoint y: 198, distance: 9.3
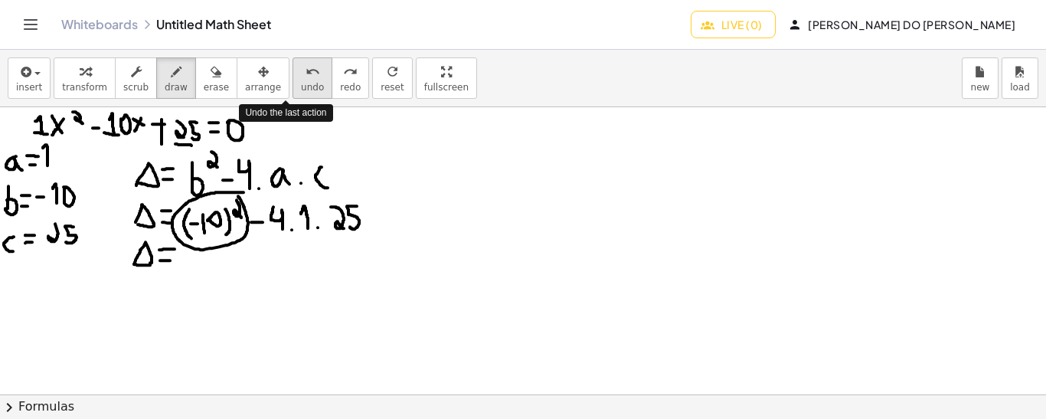
click at [301, 85] on span "undo" at bounding box center [312, 87] width 23 height 11
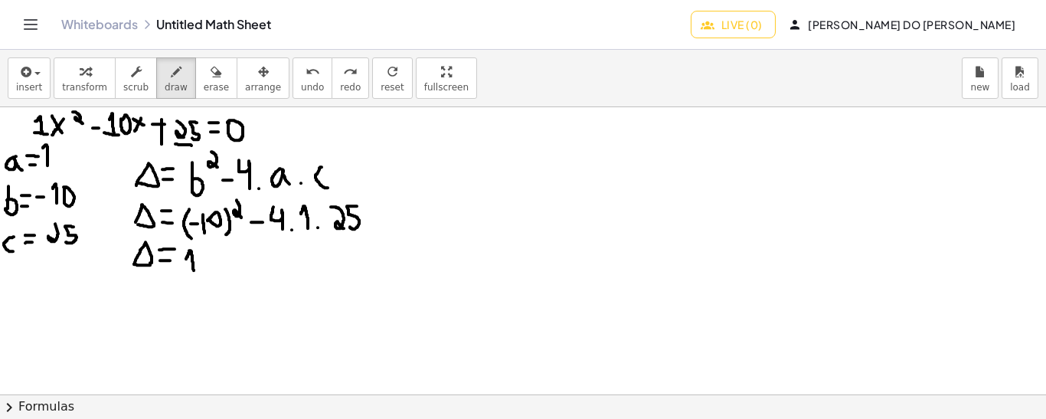
drag, startPoint x: 194, startPoint y: 269, endPoint x: 186, endPoint y: 258, distance: 13.8
drag, startPoint x: 260, startPoint y: 236, endPoint x: 279, endPoint y: 236, distance: 19.1
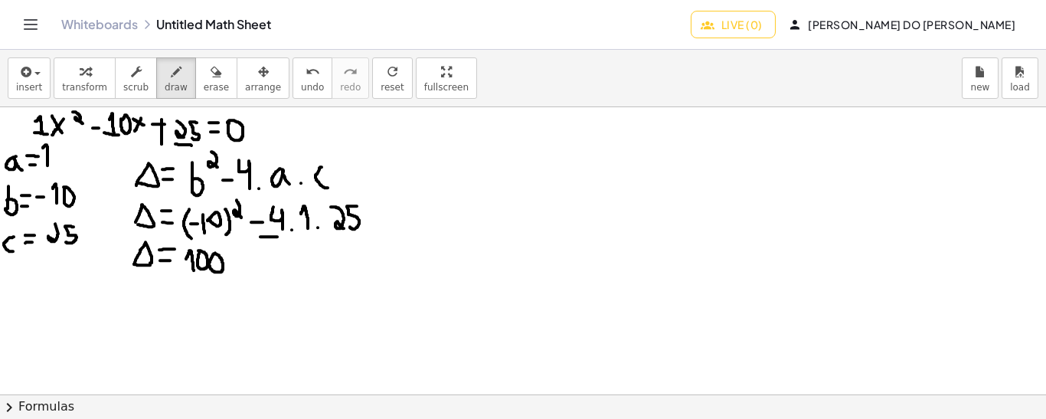
click at [292, 80] on button "undo undo" at bounding box center [312, 77] width 40 height 41
drag, startPoint x: 276, startPoint y: 233, endPoint x: 357, endPoint y: 237, distance: 82.0
drag, startPoint x: 422, startPoint y: 166, endPoint x: 435, endPoint y: 166, distance: 13.0
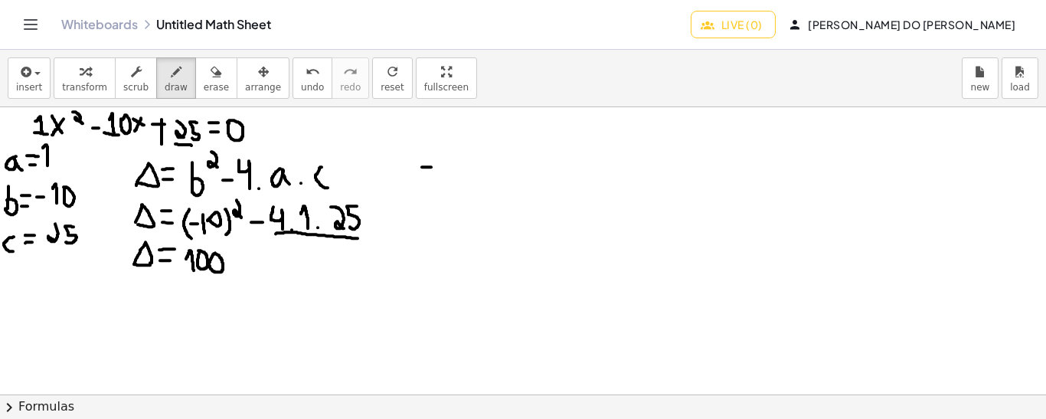
drag, startPoint x: 442, startPoint y: 155, endPoint x: 442, endPoint y: 172, distance: 17.6
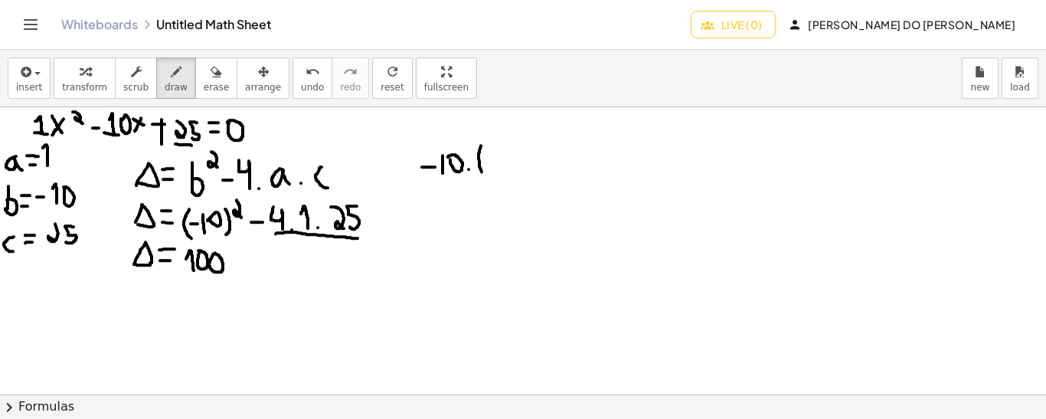
drag, startPoint x: 481, startPoint y: 145, endPoint x: 484, endPoint y: 175, distance: 30.0
drag, startPoint x: 504, startPoint y: 152, endPoint x: 504, endPoint y: 169, distance: 17.6
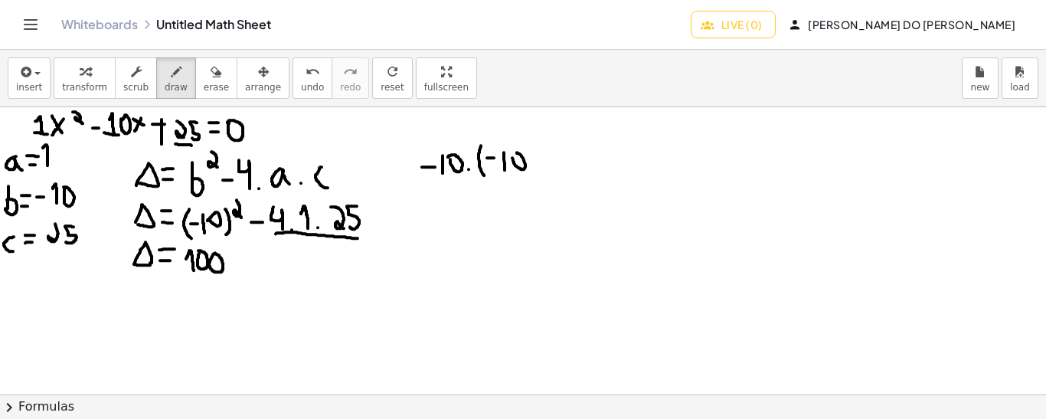
click at [305, 79] on icon "undo" at bounding box center [312, 72] width 15 height 18
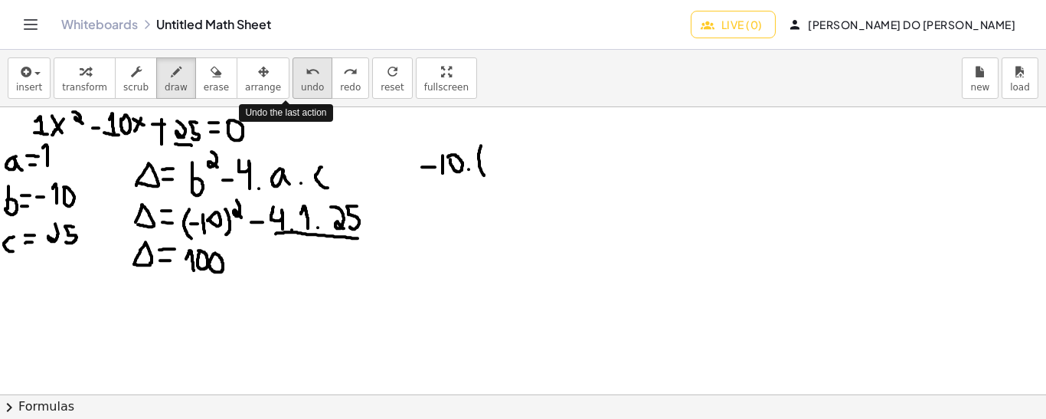
click at [305, 79] on icon "undo" at bounding box center [312, 72] width 15 height 18
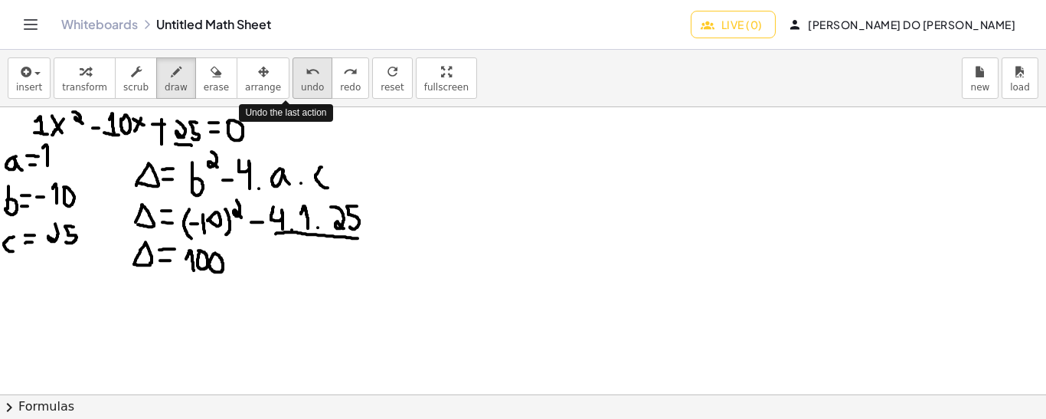
click at [305, 79] on icon "undo" at bounding box center [312, 72] width 15 height 18
drag, startPoint x: 181, startPoint y: 284, endPoint x: 217, endPoint y: 283, distance: 36.7
drag, startPoint x: 188, startPoint y: 279, endPoint x: 216, endPoint y: 279, distance: 28.3
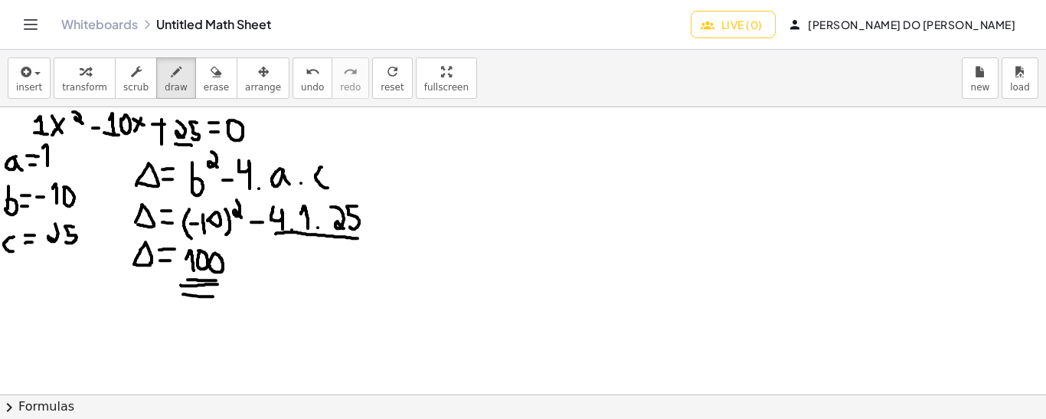
drag, startPoint x: 183, startPoint y: 293, endPoint x: 213, endPoint y: 295, distance: 29.9
click at [305, 77] on icon "undo" at bounding box center [312, 72] width 15 height 18
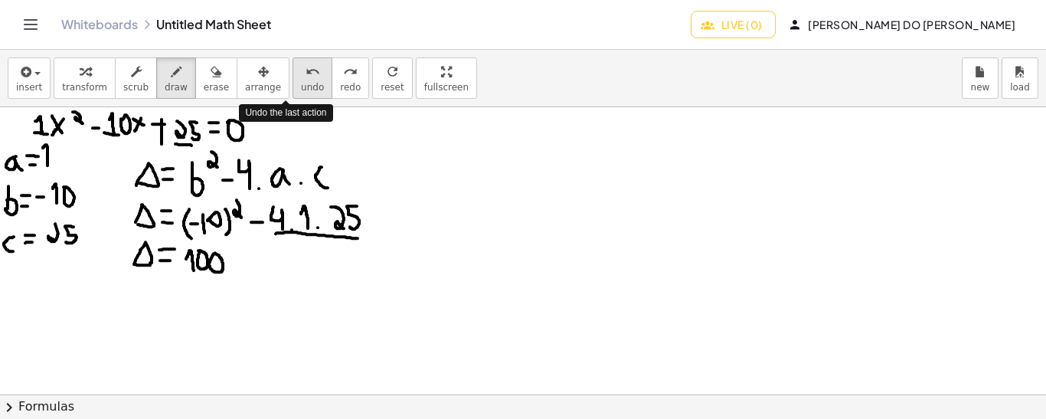
click at [305, 77] on icon "undo" at bounding box center [312, 72] width 15 height 18
click at [301, 82] on span "undo" at bounding box center [312, 87] width 23 height 11
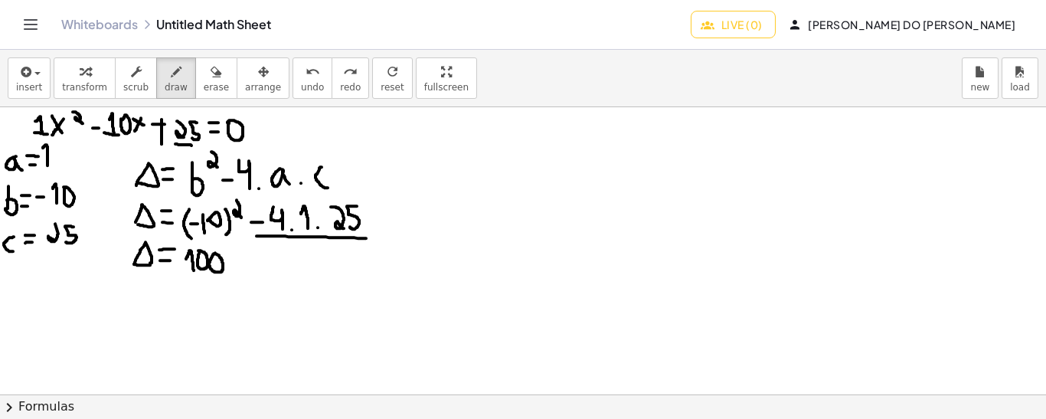
drag, startPoint x: 256, startPoint y: 235, endPoint x: 366, endPoint y: 237, distance: 109.5
click at [305, 74] on icon "undo" at bounding box center [312, 72] width 15 height 18
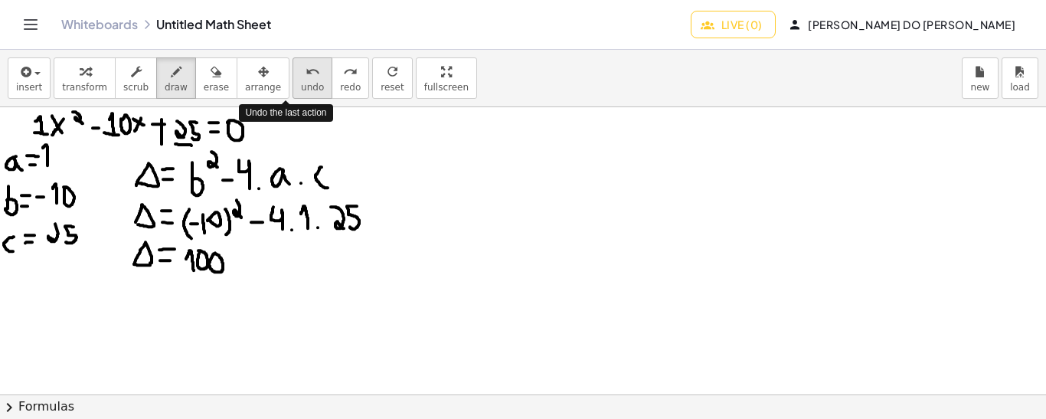
click at [301, 82] on span "undo" at bounding box center [312, 87] width 23 height 11
drag, startPoint x: 240, startPoint y: 263, endPoint x: 253, endPoint y: 264, distance: 13.9
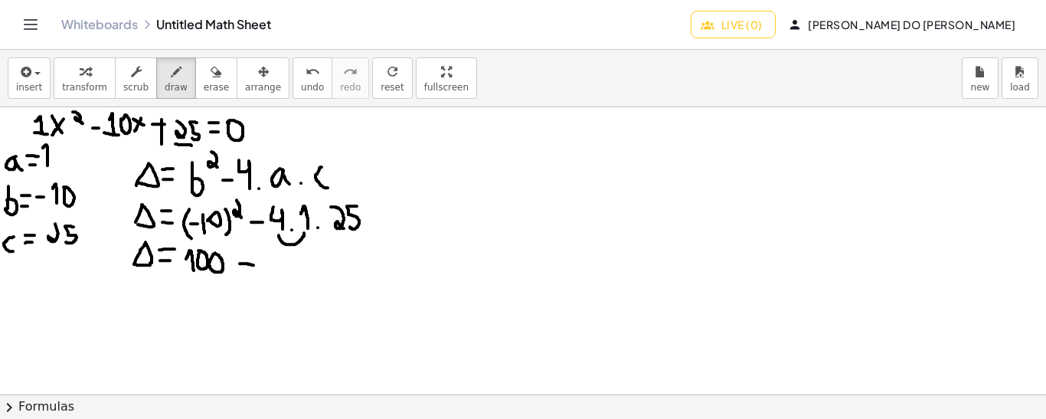
drag, startPoint x: 279, startPoint y: 234, endPoint x: 304, endPoint y: 232, distance: 25.4
drag, startPoint x: 304, startPoint y: 232, endPoint x: 341, endPoint y: 235, distance: 36.9
drag, startPoint x: 268, startPoint y: 264, endPoint x: 263, endPoint y: 256, distance: 10.0
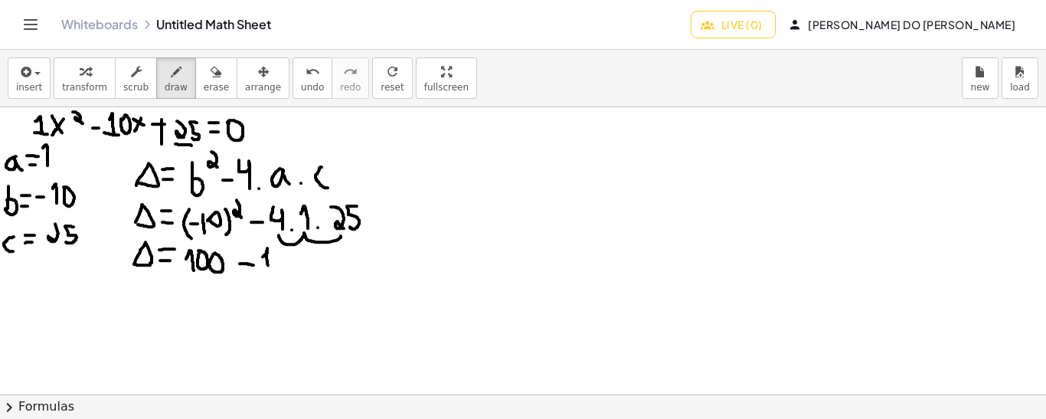
drag, startPoint x: 156, startPoint y: 295, endPoint x: 170, endPoint y: 297, distance: 13.9
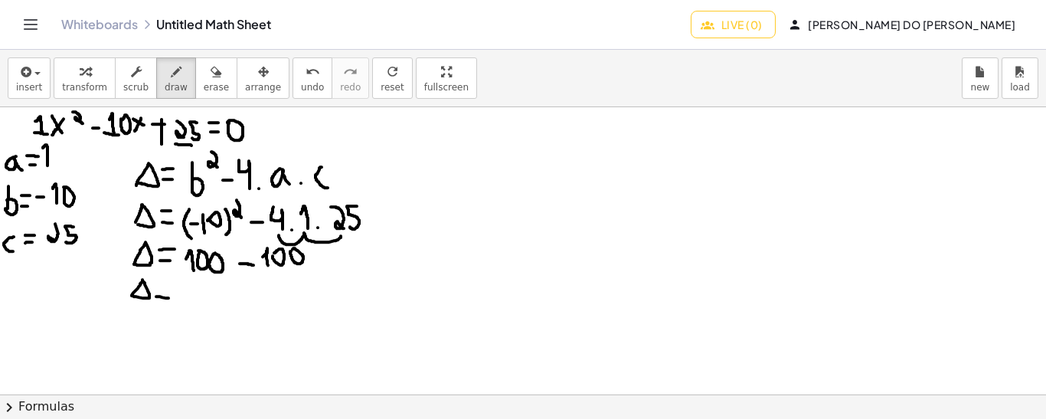
drag, startPoint x: 170, startPoint y: 297, endPoint x: 159, endPoint y: 286, distance: 15.2
drag, startPoint x: 159, startPoint y: 286, endPoint x: 170, endPoint y: 286, distance: 10.7
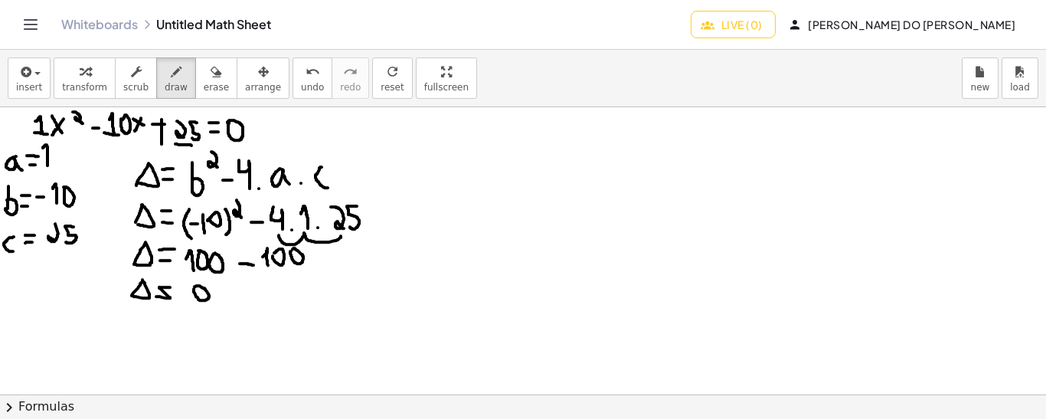
drag, startPoint x: 429, startPoint y: 122, endPoint x: 417, endPoint y: 135, distance: 17.9
drag, startPoint x: 415, startPoint y: 120, endPoint x: 426, endPoint y: 134, distance: 17.9
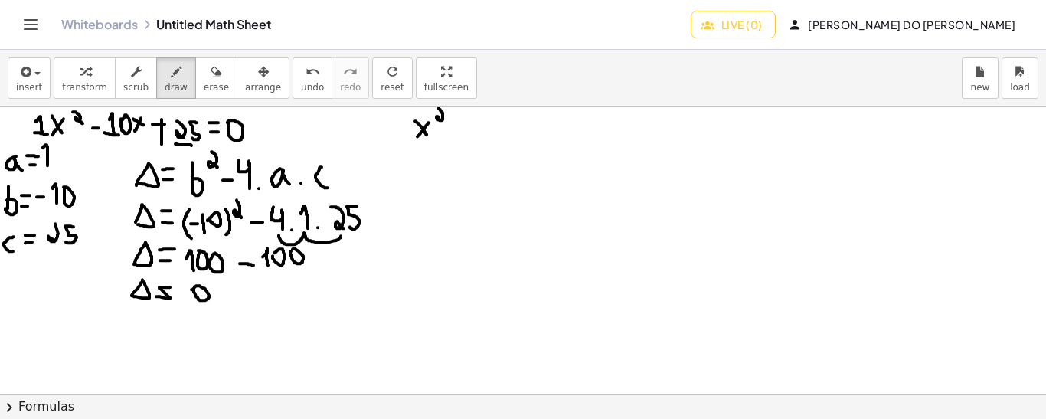
drag, startPoint x: 439, startPoint y: 107, endPoint x: 442, endPoint y: 119, distance: 11.9
drag, startPoint x: 447, startPoint y: 130, endPoint x: 460, endPoint y: 130, distance: 13.0
drag, startPoint x: 471, startPoint y: 116, endPoint x: 481, endPoint y: 135, distance: 22.3
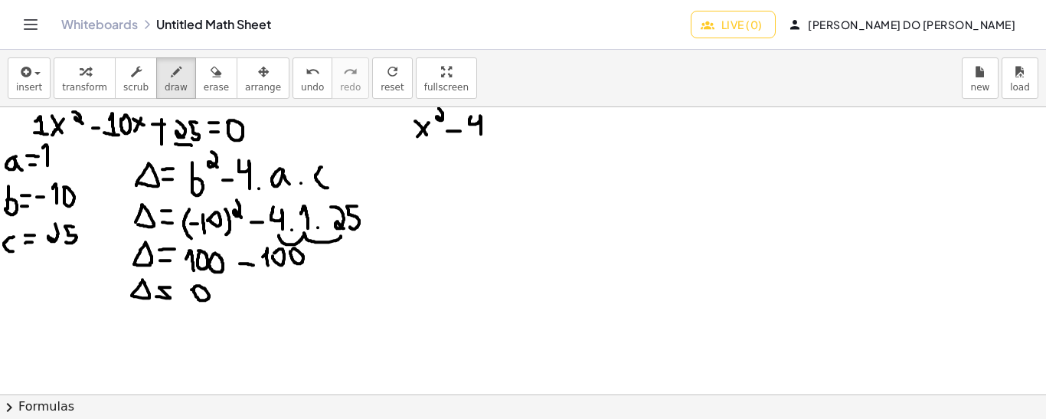
drag, startPoint x: 497, startPoint y: 120, endPoint x: 490, endPoint y: 134, distance: 15.4
drag, startPoint x: 488, startPoint y: 121, endPoint x: 508, endPoint y: 124, distance: 20.1
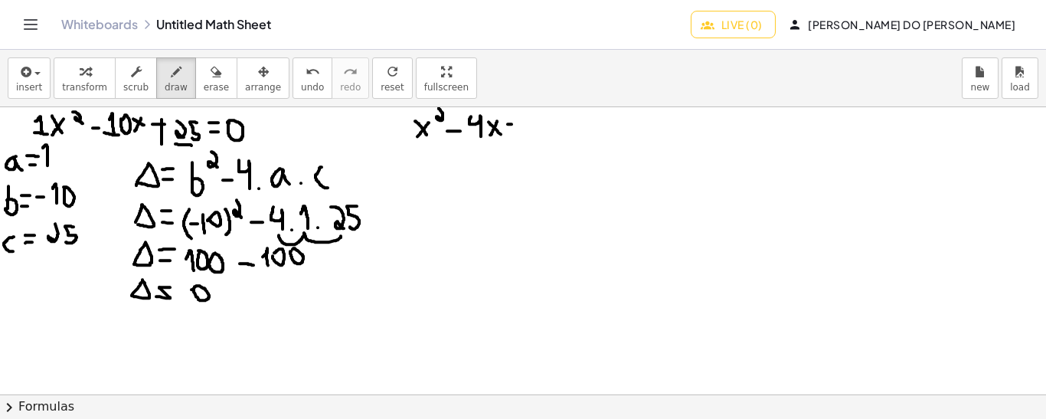
drag, startPoint x: 511, startPoint y: 116, endPoint x: 511, endPoint y: 130, distance: 14.5
drag, startPoint x: 521, startPoint y: 116, endPoint x: 520, endPoint y: 131, distance: 15.3
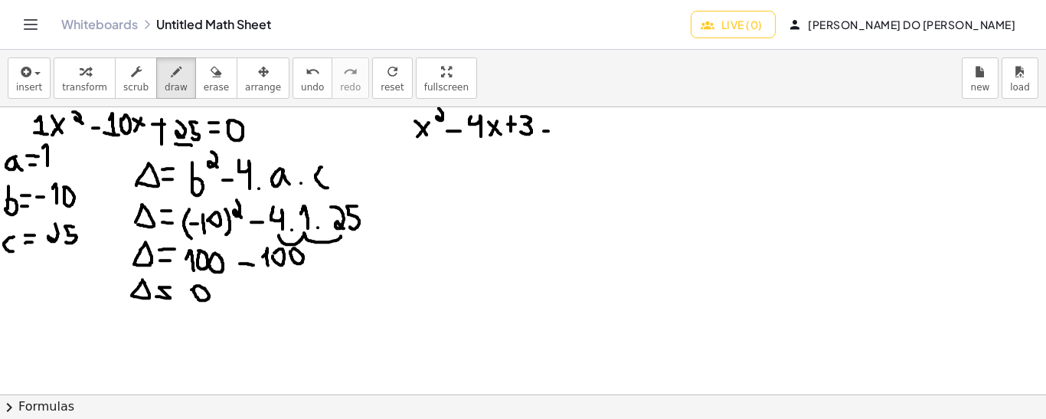
drag, startPoint x: 541, startPoint y: 120, endPoint x: 549, endPoint y: 121, distance: 7.7
drag, startPoint x: 730, startPoint y: 113, endPoint x: 719, endPoint y: 132, distance: 22.3
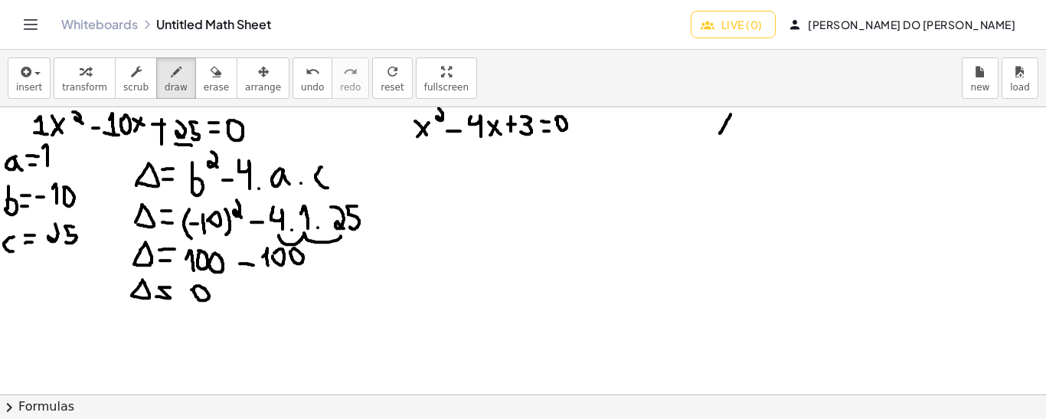
drag, startPoint x: 716, startPoint y: 116, endPoint x: 733, endPoint y: 135, distance: 25.5
drag, startPoint x: 746, startPoint y: 112, endPoint x: 757, endPoint y: 122, distance: 15.2
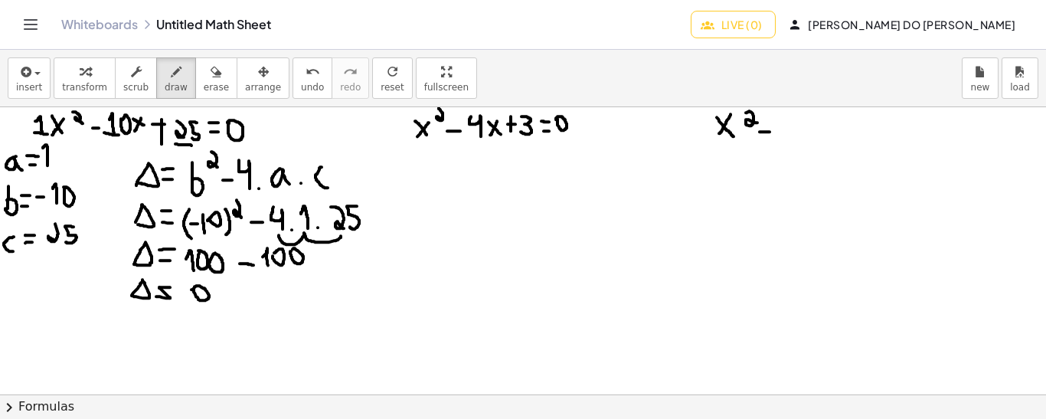
drag, startPoint x: 759, startPoint y: 131, endPoint x: 770, endPoint y: 131, distance: 10.7
drag, startPoint x: 766, startPoint y: 124, endPoint x: 765, endPoint y: 135, distance: 10.7
drag, startPoint x: 783, startPoint y: 114, endPoint x: 792, endPoint y: 133, distance: 21.2
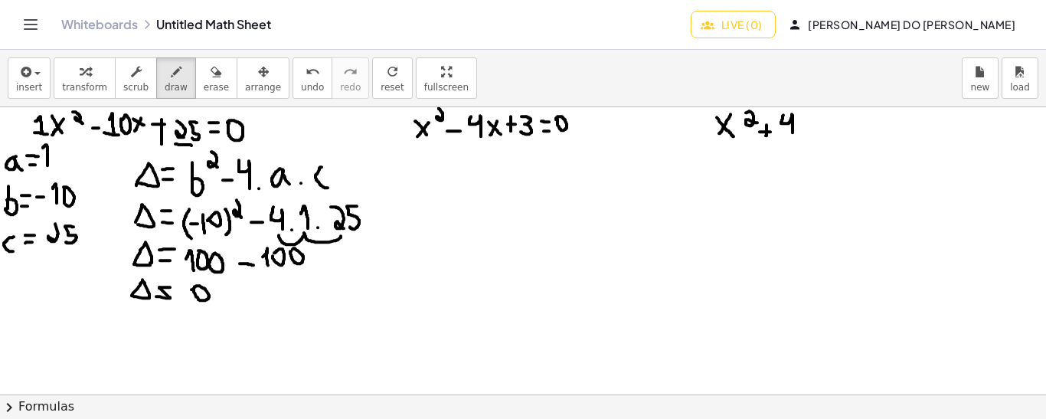
drag, startPoint x: 808, startPoint y: 116, endPoint x: 802, endPoint y: 127, distance: 13.0
drag, startPoint x: 801, startPoint y: 116, endPoint x: 809, endPoint y: 126, distance: 12.6
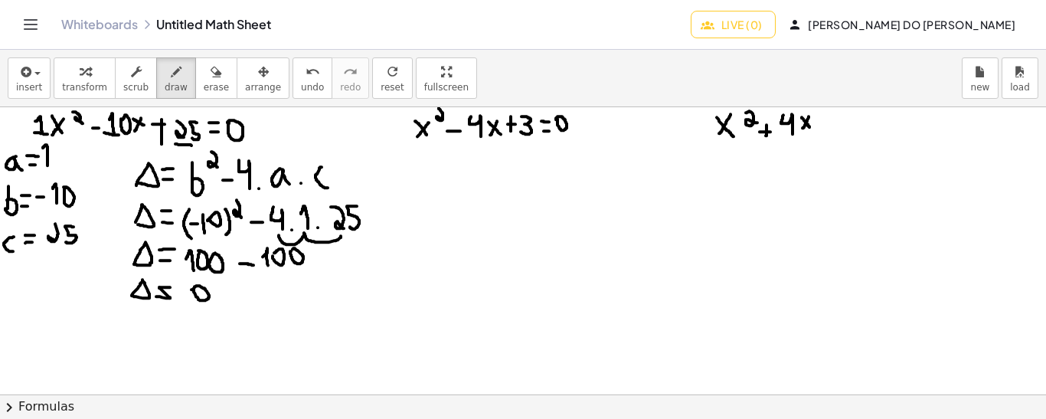
drag, startPoint x: 821, startPoint y: 120, endPoint x: 830, endPoint y: 121, distance: 10.0
drag, startPoint x: 849, startPoint y: 113, endPoint x: 840, endPoint y: 134, distance: 23.0
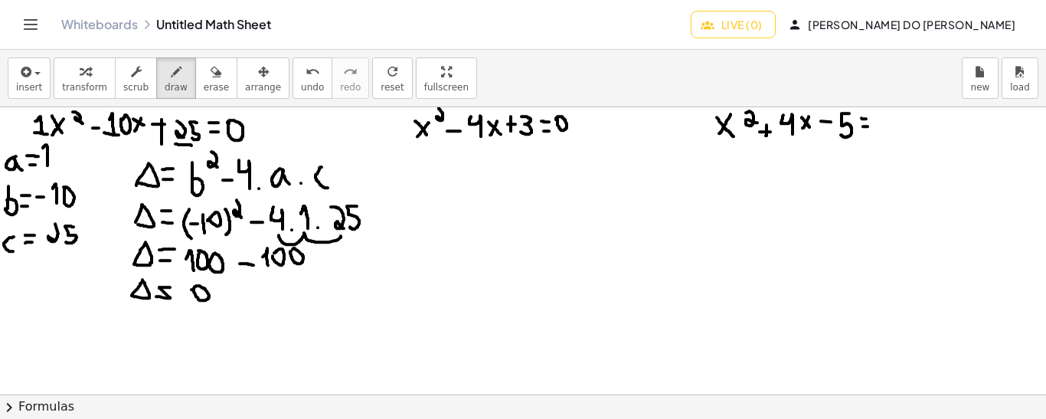
drag, startPoint x: 449, startPoint y: 161, endPoint x: 460, endPoint y: 159, distance: 11.6
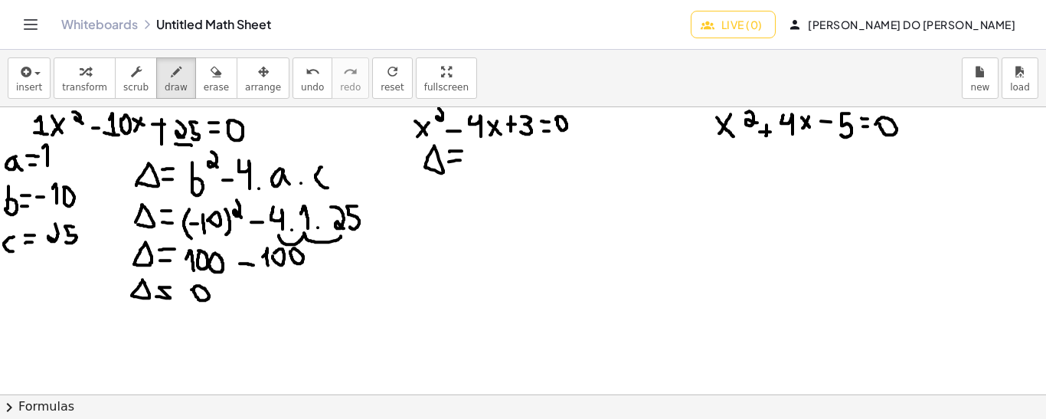
drag, startPoint x: 449, startPoint y: 151, endPoint x: 462, endPoint y: 150, distance: 13.0
drag, startPoint x: 473, startPoint y: 145, endPoint x: 482, endPoint y: 171, distance: 26.9
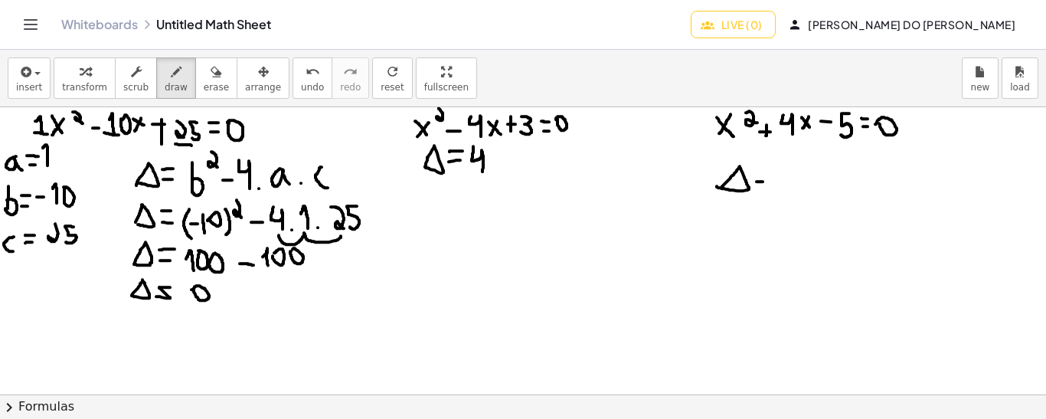
drag, startPoint x: 756, startPoint y: 181, endPoint x: 764, endPoint y: 180, distance: 7.7
drag, startPoint x: 754, startPoint y: 169, endPoint x: 763, endPoint y: 171, distance: 9.3
drag, startPoint x: 782, startPoint y: 160, endPoint x: 789, endPoint y: 183, distance: 24.0
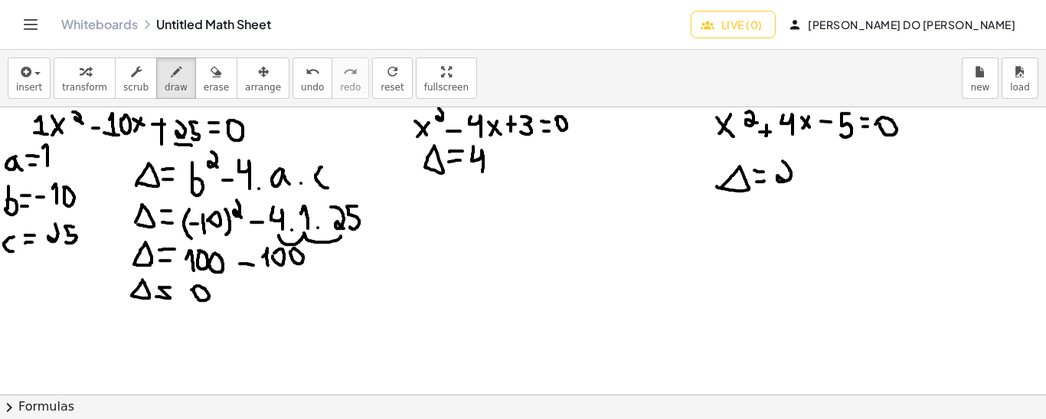
click at [305, 76] on icon "undo" at bounding box center [312, 72] width 15 height 18
drag, startPoint x: 778, startPoint y: 165, endPoint x: 778, endPoint y: 180, distance: 15.3
drag, startPoint x: 802, startPoint y: 163, endPoint x: 799, endPoint y: 179, distance: 16.4
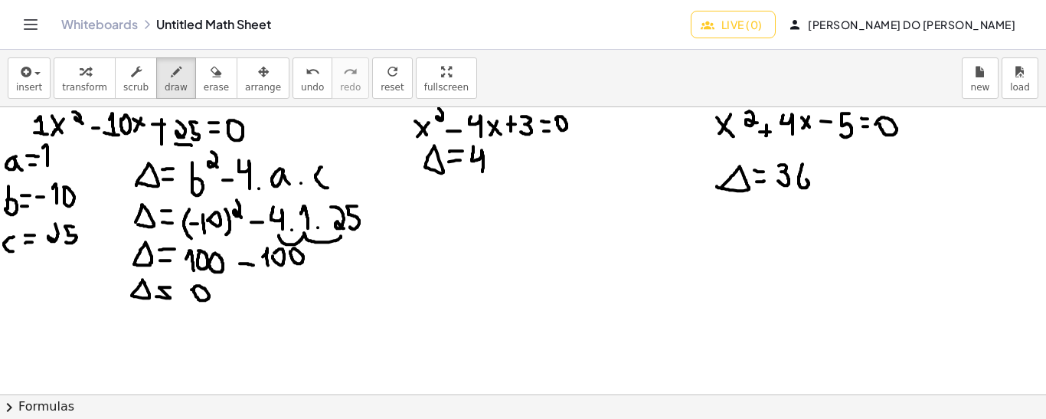
drag, startPoint x: 424, startPoint y: 222, endPoint x: 413, endPoint y: 238, distance: 19.3
drag, startPoint x: 411, startPoint y: 225, endPoint x: 422, endPoint y: 237, distance: 15.7
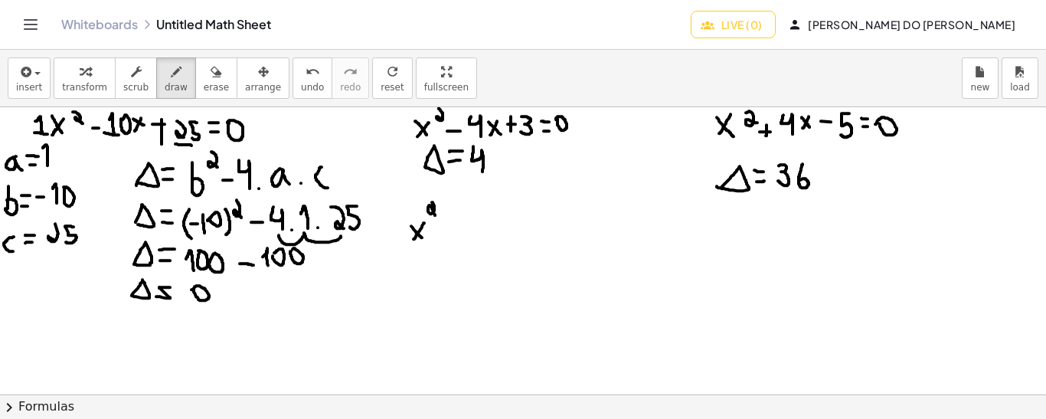
drag, startPoint x: 432, startPoint y: 201, endPoint x: 436, endPoint y: 214, distance: 13.6
drag, startPoint x: 440, startPoint y: 230, endPoint x: 449, endPoint y: 230, distance: 9.2
drag, startPoint x: 475, startPoint y: 220, endPoint x: 465, endPoint y: 234, distance: 17.5
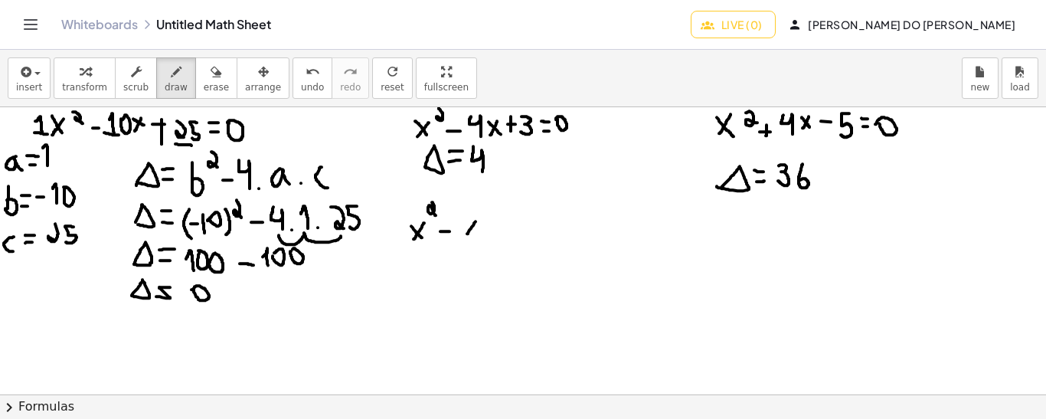
drag, startPoint x: 464, startPoint y: 224, endPoint x: 481, endPoint y: 232, distance: 19.5
drag, startPoint x: 501, startPoint y: 217, endPoint x: 504, endPoint y: 231, distance: 14.7
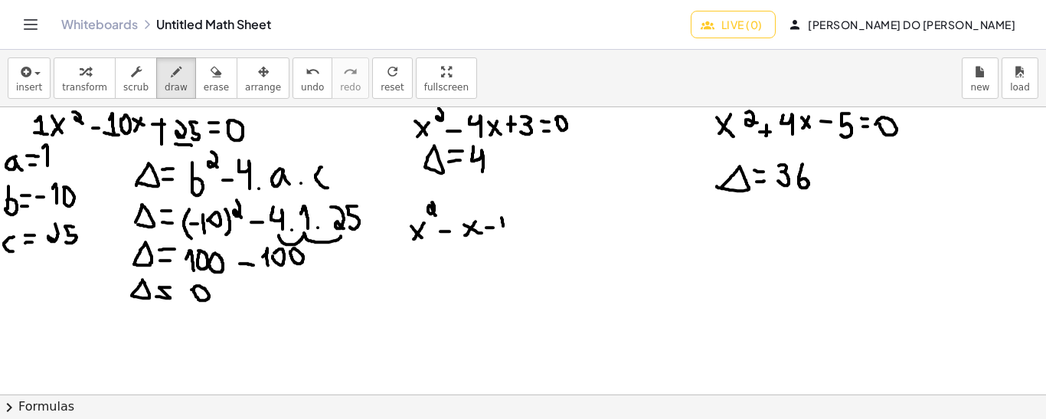
drag, startPoint x: 510, startPoint y: 216, endPoint x: 516, endPoint y: 230, distance: 15.1
drag, startPoint x: 524, startPoint y: 227, endPoint x: 531, endPoint y: 228, distance: 7.7
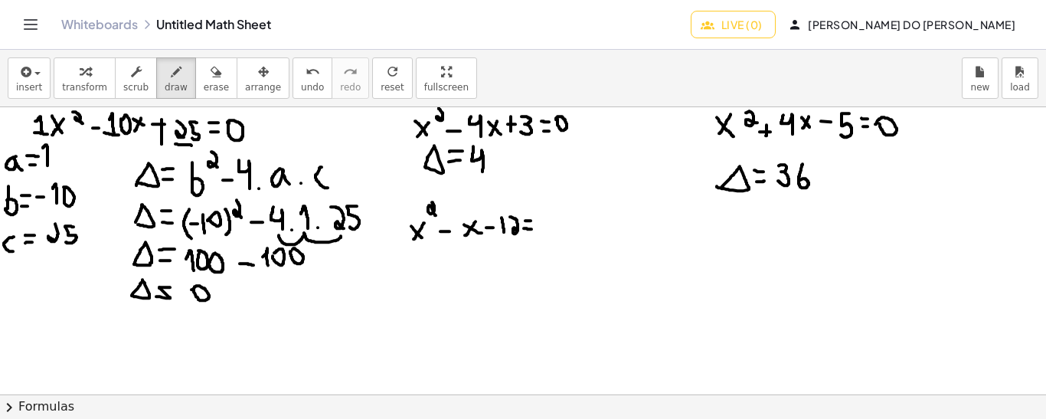
drag, startPoint x: 759, startPoint y: 145, endPoint x: 794, endPoint y: 143, distance: 35.2
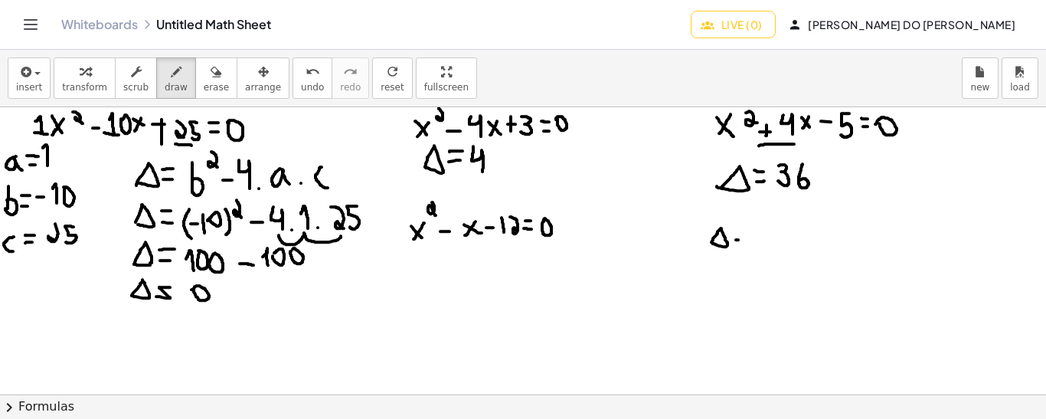
drag, startPoint x: 760, startPoint y: 217, endPoint x: 768, endPoint y: 252, distance: 36.2
drag, startPoint x: 782, startPoint y: 207, endPoint x: 784, endPoint y: 220, distance: 13.1
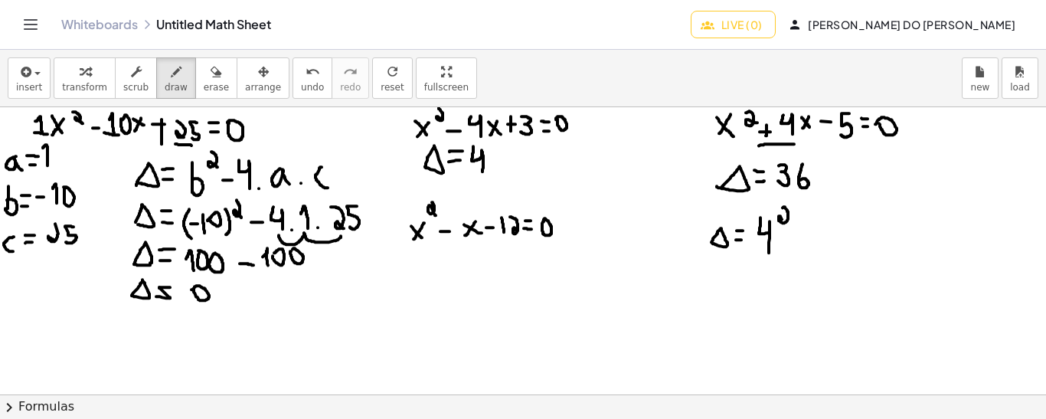
drag, startPoint x: 812, startPoint y: 212, endPoint x: 821, endPoint y: 240, distance: 29.0
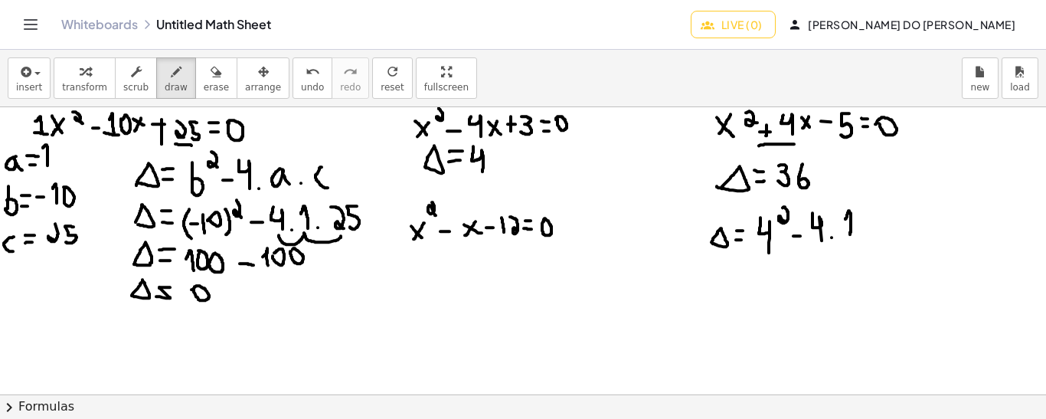
drag, startPoint x: 850, startPoint y: 233, endPoint x: 844, endPoint y: 219, distance: 15.5
drag, startPoint x: 880, startPoint y: 203, endPoint x: 882, endPoint y: 237, distance: 34.5
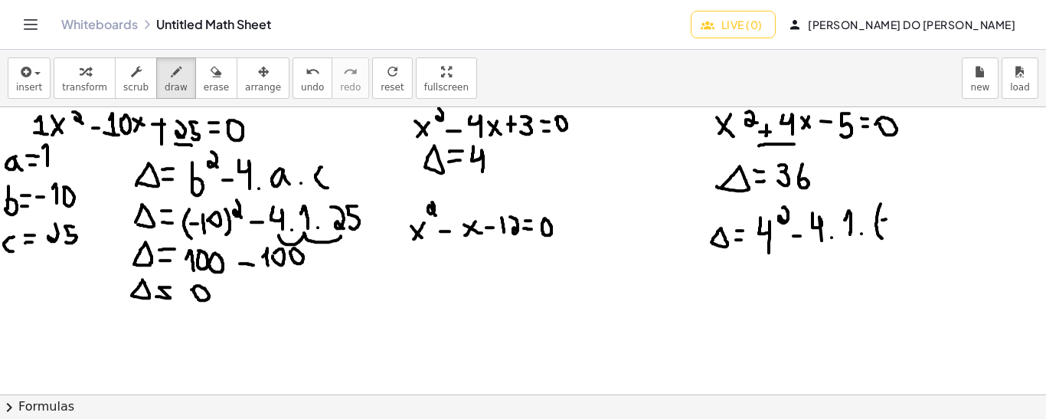
drag, startPoint x: 904, startPoint y: 209, endPoint x: 895, endPoint y: 227, distance: 20.5
drag, startPoint x: 917, startPoint y: 205, endPoint x: 921, endPoint y: 235, distance: 30.1
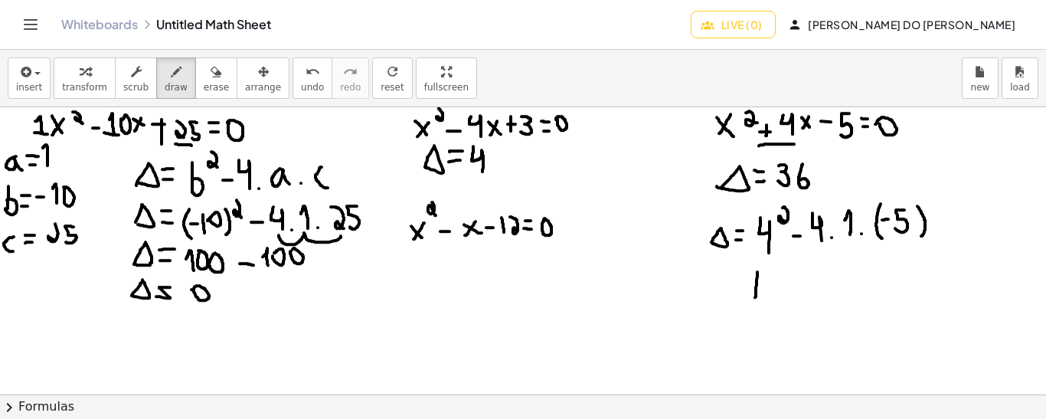
drag, startPoint x: 757, startPoint y: 271, endPoint x: 755, endPoint y: 298, distance: 26.9
drag, startPoint x: 765, startPoint y: 273, endPoint x: 764, endPoint y: 288, distance: 14.6
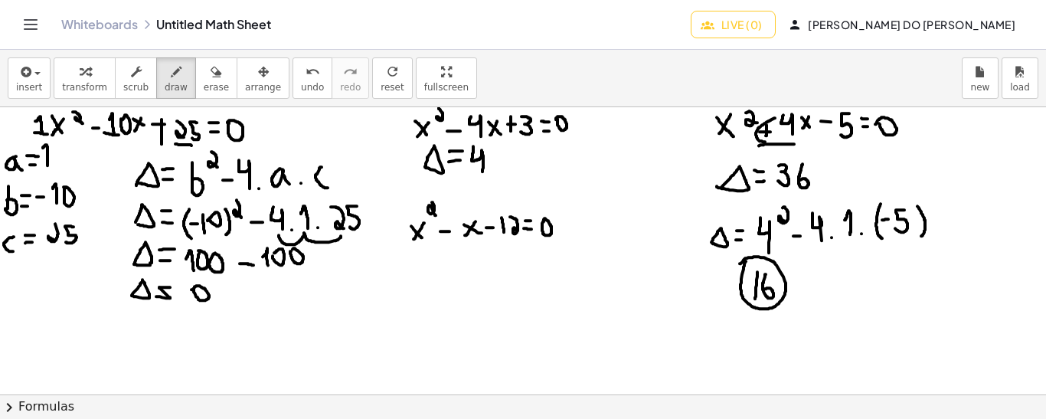
drag, startPoint x: 775, startPoint y: 117, endPoint x: 765, endPoint y: 116, distance: 10.1
drag, startPoint x: 752, startPoint y: 237, endPoint x: 760, endPoint y: 239, distance: 8.0
click at [301, 87] on span "undo" at bounding box center [312, 87] width 23 height 11
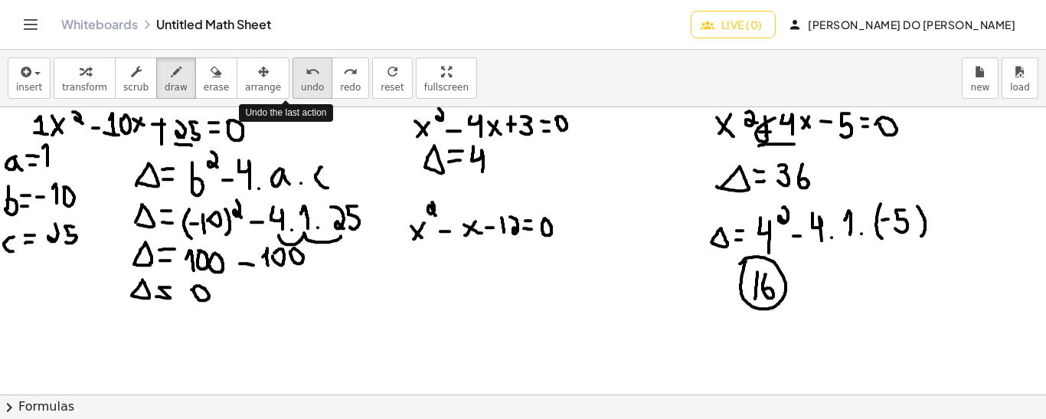
click at [301, 87] on span "undo" at bounding box center [312, 87] width 23 height 11
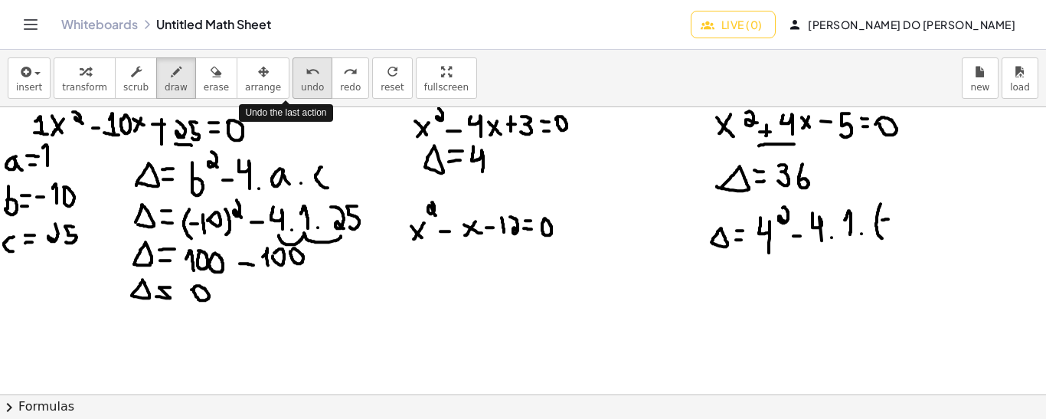
click at [301, 87] on span "undo" at bounding box center [312, 87] width 23 height 11
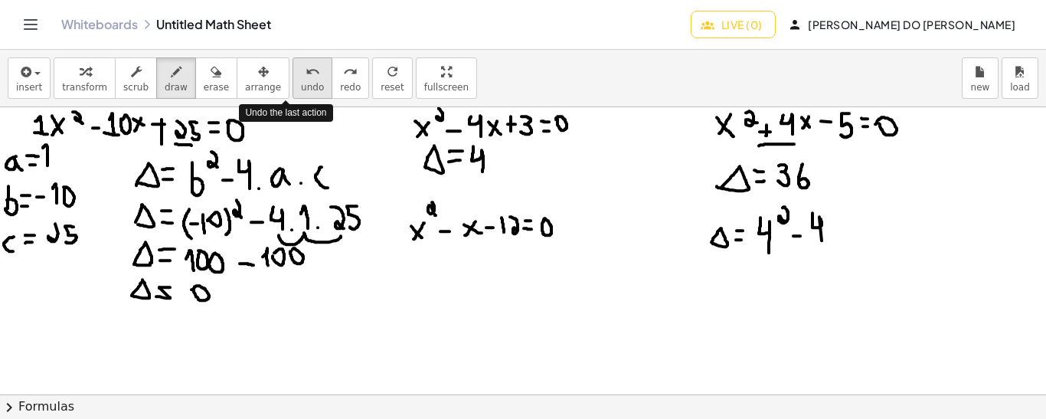
click at [301, 87] on span "undo" at bounding box center [312, 87] width 23 height 11
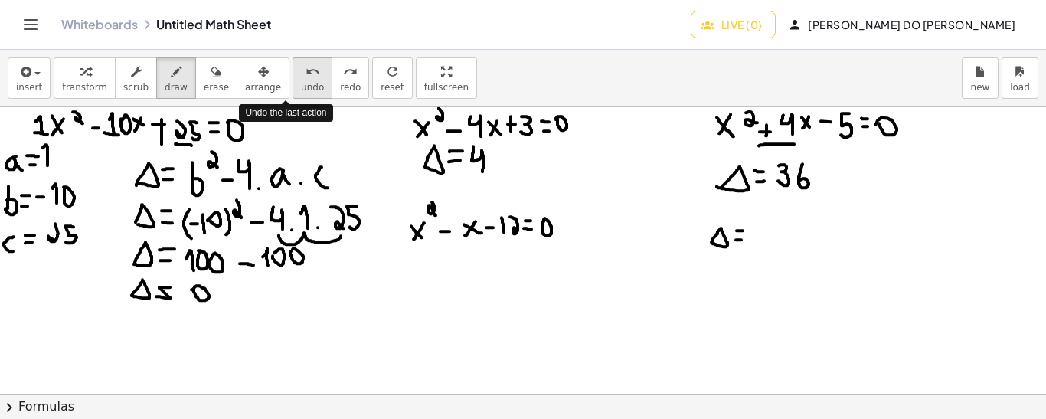
click at [301, 87] on span "undo" at bounding box center [312, 87] width 23 height 11
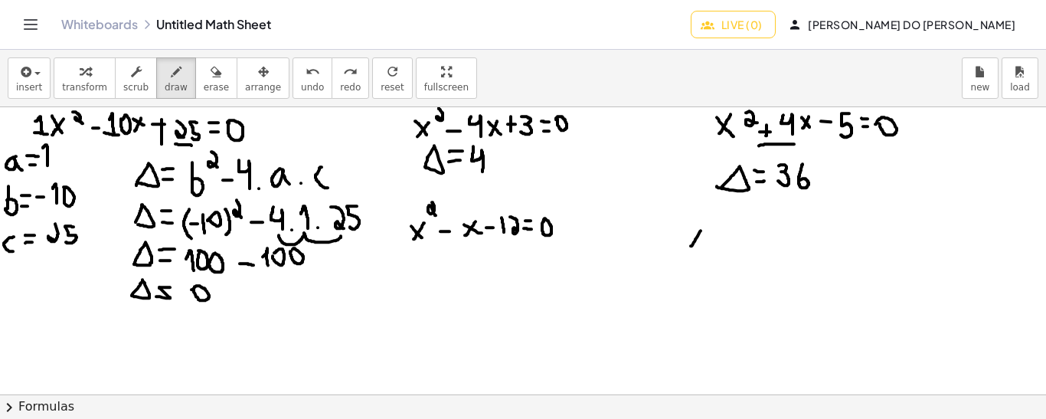
drag, startPoint x: 700, startPoint y: 230, endPoint x: 690, endPoint y: 246, distance: 19.3
drag, startPoint x: 687, startPoint y: 231, endPoint x: 705, endPoint y: 239, distance: 19.2
drag, startPoint x: 657, startPoint y: 231, endPoint x: 667, endPoint y: 232, distance: 10.7
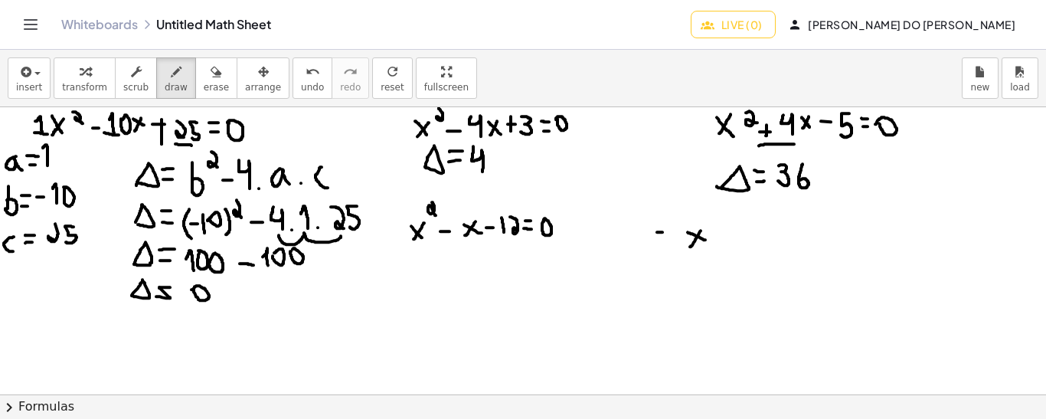
drag, startPoint x: 704, startPoint y: 206, endPoint x: 715, endPoint y: 224, distance: 21.3
drag, startPoint x: 720, startPoint y: 237, endPoint x: 730, endPoint y: 237, distance: 10.0
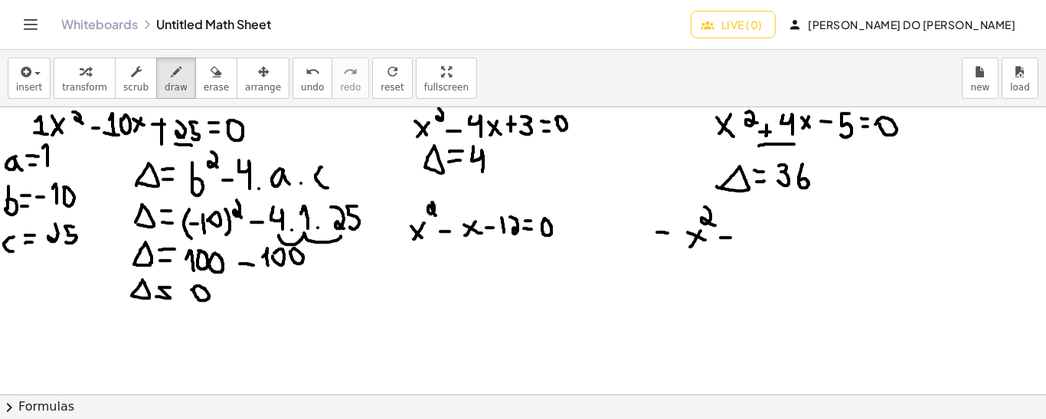
drag, startPoint x: 741, startPoint y: 242, endPoint x: 733, endPoint y: 220, distance: 23.5
drag, startPoint x: 740, startPoint y: 233, endPoint x: 749, endPoint y: 234, distance: 8.5
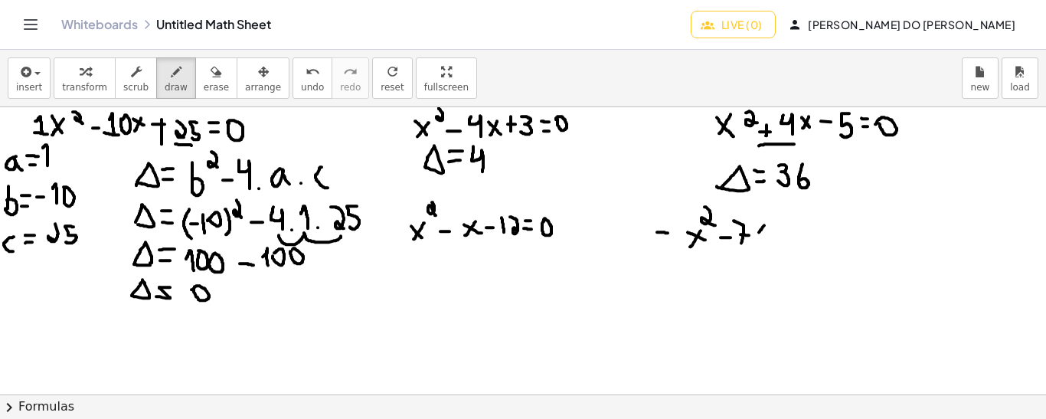
drag, startPoint x: 764, startPoint y: 224, endPoint x: 755, endPoint y: 237, distance: 15.9
drag, startPoint x: 752, startPoint y: 223, endPoint x: 767, endPoint y: 237, distance: 20.6
drag, startPoint x: 778, startPoint y: 235, endPoint x: 790, endPoint y: 234, distance: 12.3
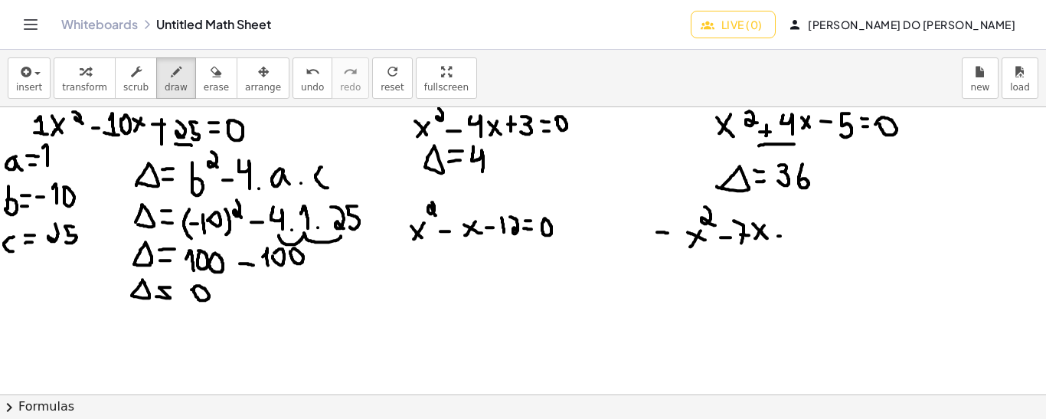
drag, startPoint x: 782, startPoint y: 227, endPoint x: 785, endPoint y: 243, distance: 15.6
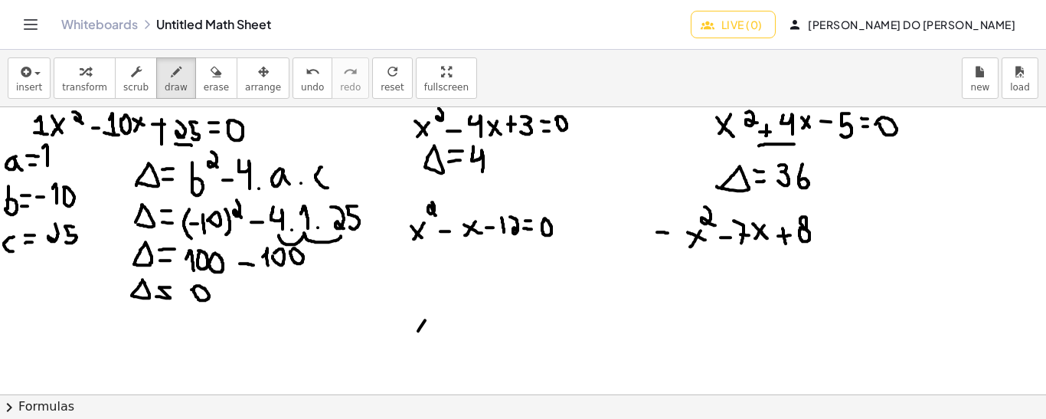
drag, startPoint x: 425, startPoint y: 319, endPoint x: 410, endPoint y: 341, distance: 26.3
drag, startPoint x: 410, startPoint y: 325, endPoint x: 420, endPoint y: 338, distance: 17.0
drag, startPoint x: 432, startPoint y: 302, endPoint x: 439, endPoint y: 314, distance: 13.7
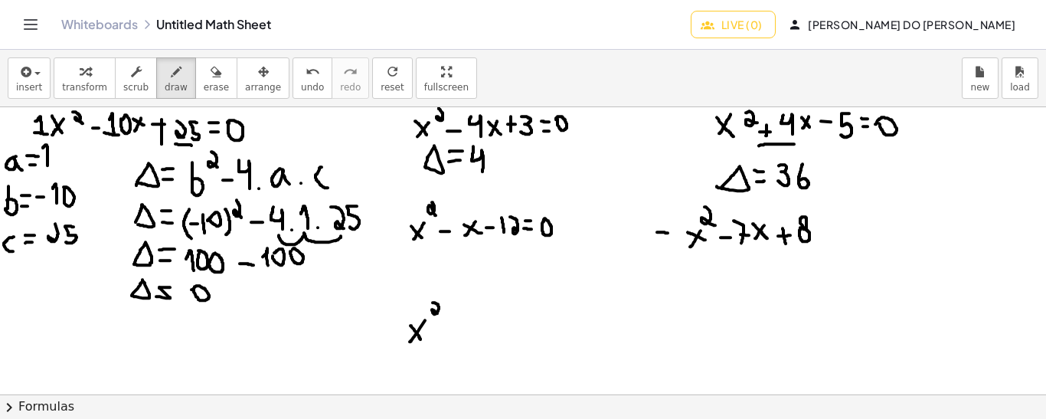
drag, startPoint x: 449, startPoint y: 325, endPoint x: 465, endPoint y: 327, distance: 16.1
drag, startPoint x: 472, startPoint y: 308, endPoint x: 485, endPoint y: 334, distance: 28.8
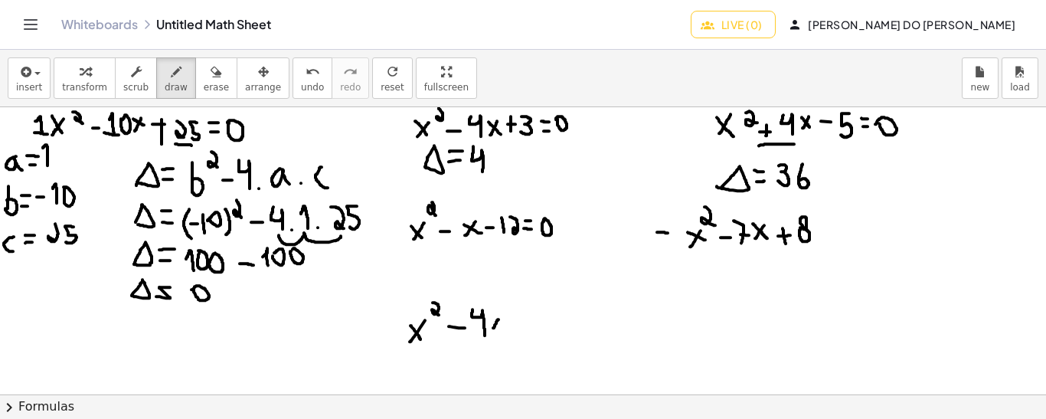
drag, startPoint x: 498, startPoint y: 318, endPoint x: 492, endPoint y: 328, distance: 11.0
drag, startPoint x: 491, startPoint y: 320, endPoint x: 504, endPoint y: 330, distance: 17.0
click at [305, 78] on icon "undo" at bounding box center [312, 72] width 15 height 18
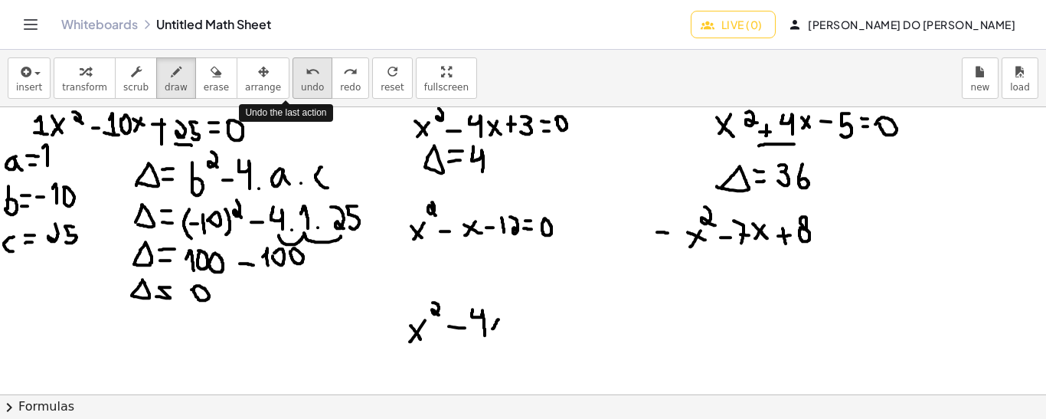
click at [305, 78] on icon "undo" at bounding box center [312, 72] width 15 height 18
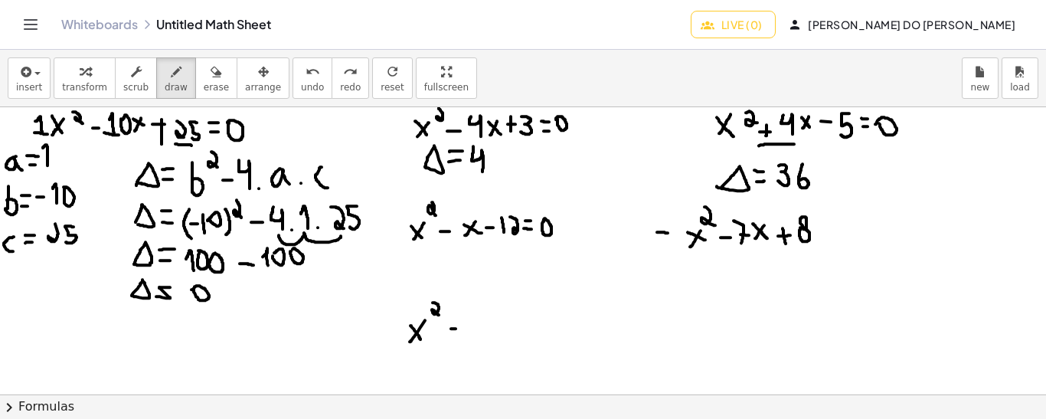
drag, startPoint x: 451, startPoint y: 320, endPoint x: 452, endPoint y: 333, distance: 13.0
drag, startPoint x: 446, startPoint y: 328, endPoint x: 458, endPoint y: 326, distance: 12.3
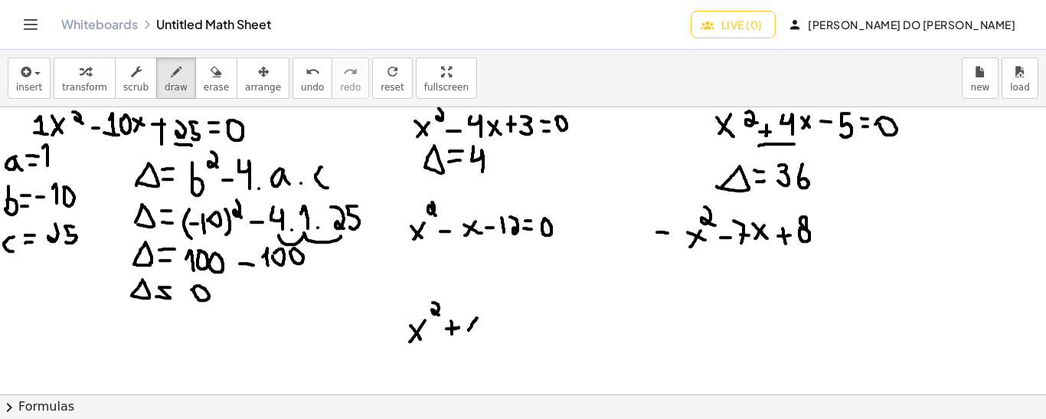
drag, startPoint x: 477, startPoint y: 317, endPoint x: 467, endPoint y: 331, distance: 17.0
drag, startPoint x: 465, startPoint y: 317, endPoint x: 478, endPoint y: 332, distance: 20.1
drag, startPoint x: 486, startPoint y: 324, endPoint x: 500, endPoint y: 323, distance: 13.8
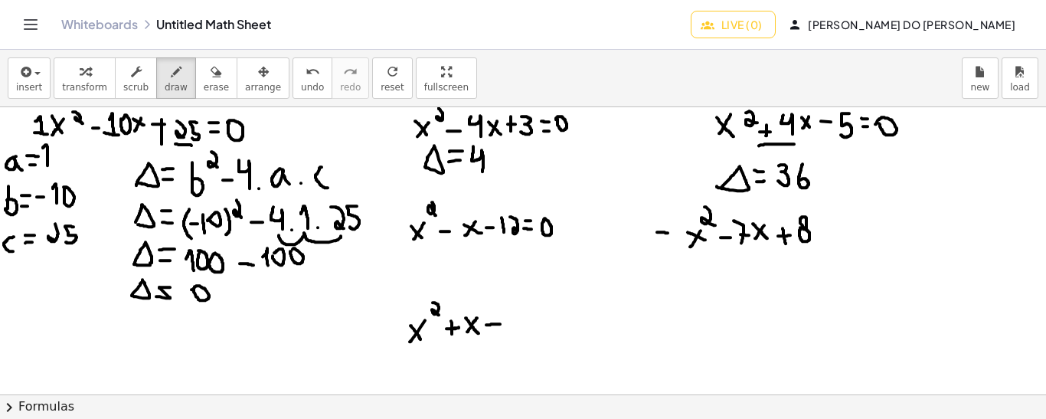
drag, startPoint x: 491, startPoint y: 315, endPoint x: 494, endPoint y: 331, distance: 15.6
drag, startPoint x: 508, startPoint y: 310, endPoint x: 522, endPoint y: 334, distance: 27.4
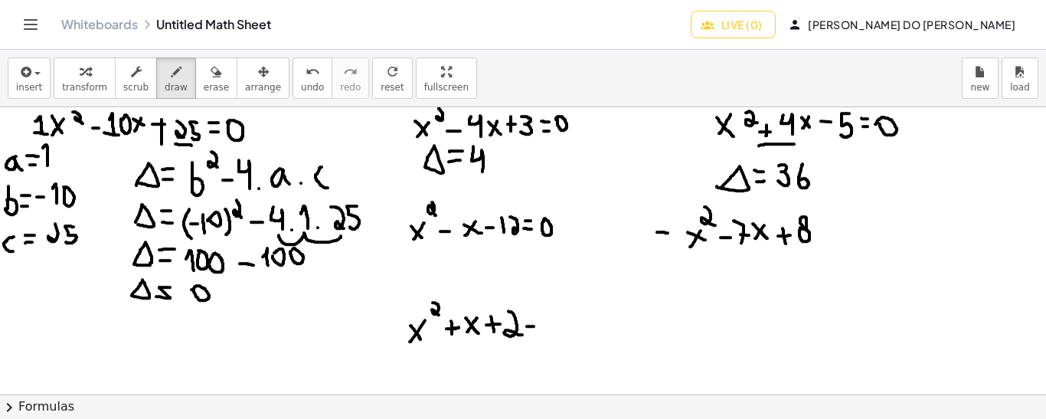
drag, startPoint x: 527, startPoint y: 325, endPoint x: 539, endPoint y: 325, distance: 12.2
drag, startPoint x: 527, startPoint y: 316, endPoint x: 537, endPoint y: 316, distance: 10.0
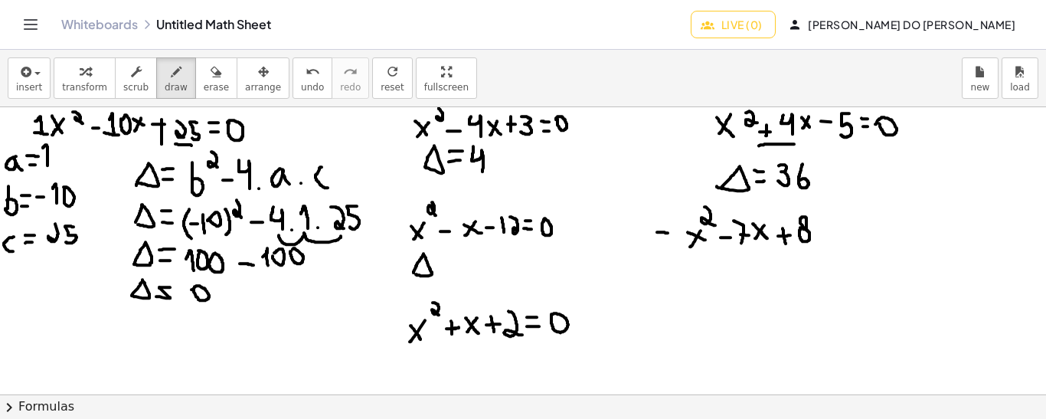
drag, startPoint x: 441, startPoint y: 263, endPoint x: 449, endPoint y: 263, distance: 8.5
drag, startPoint x: 442, startPoint y: 254, endPoint x: 450, endPoint y: 254, distance: 8.4
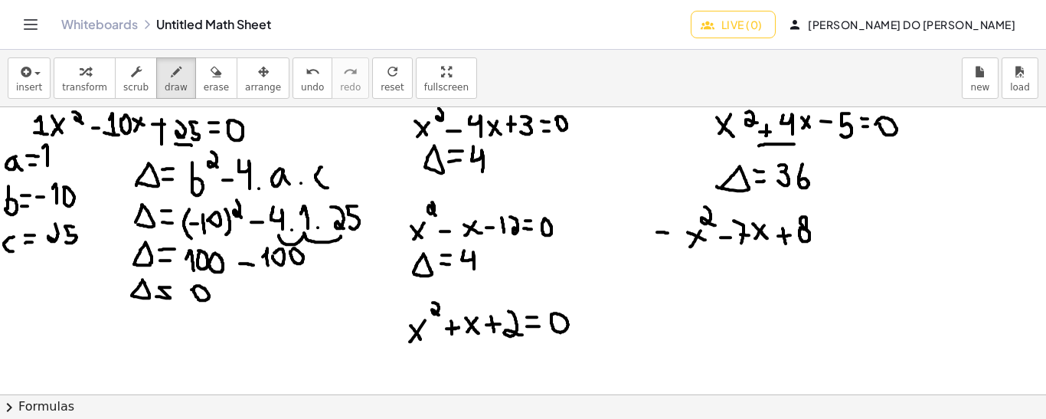
drag, startPoint x: 464, startPoint y: 250, endPoint x: 474, endPoint y: 269, distance: 21.6
drag, startPoint x: 488, startPoint y: 250, endPoint x: 486, endPoint y: 267, distance: 17.8
drag, startPoint x: 704, startPoint y: 264, endPoint x: 713, endPoint y: 265, distance: 8.5
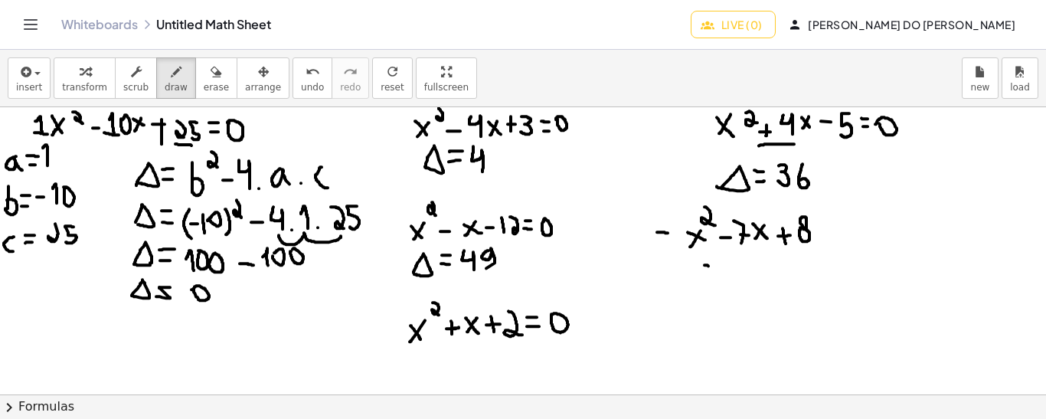
drag, startPoint x: 693, startPoint y: 263, endPoint x: 704, endPoint y: 263, distance: 11.5
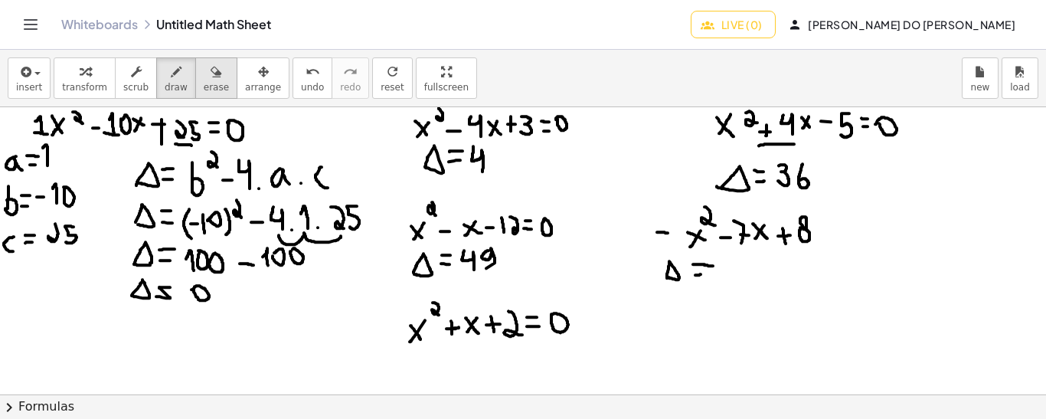
click at [204, 73] on div "button" at bounding box center [216, 71] width 25 height 18
drag, startPoint x: 733, startPoint y: 289, endPoint x: 723, endPoint y: 286, distance: 10.4
click at [171, 76] on icon "button" at bounding box center [176, 72] width 11 height 18
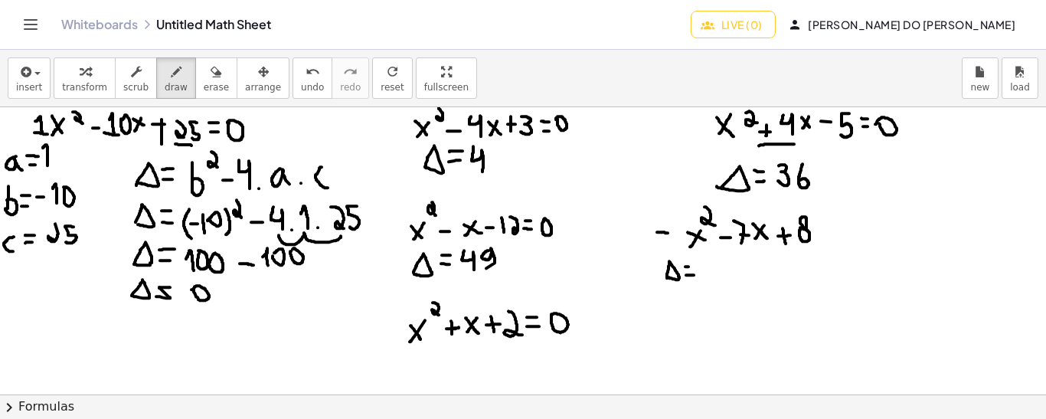
drag, startPoint x: 685, startPoint y: 266, endPoint x: 694, endPoint y: 266, distance: 9.2
drag, startPoint x: 732, startPoint y: 276, endPoint x: 723, endPoint y: 264, distance: 14.2
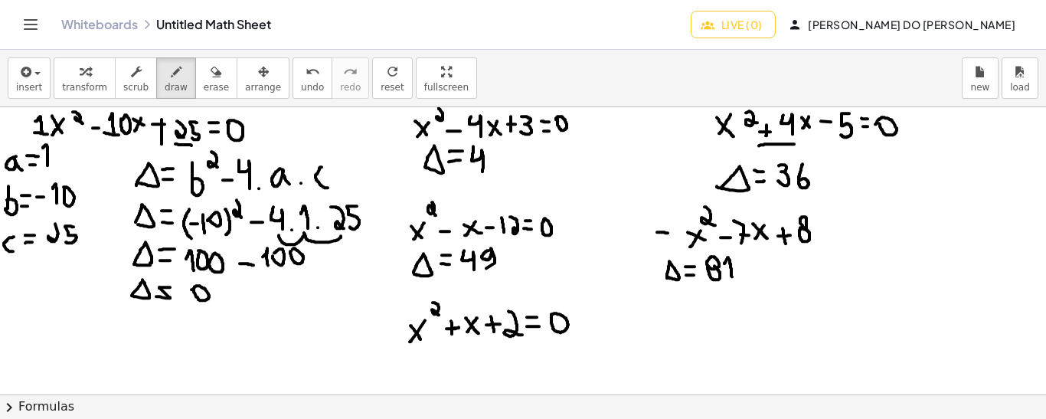
drag, startPoint x: 436, startPoint y: 357, endPoint x: 446, endPoint y: 357, distance: 10.0
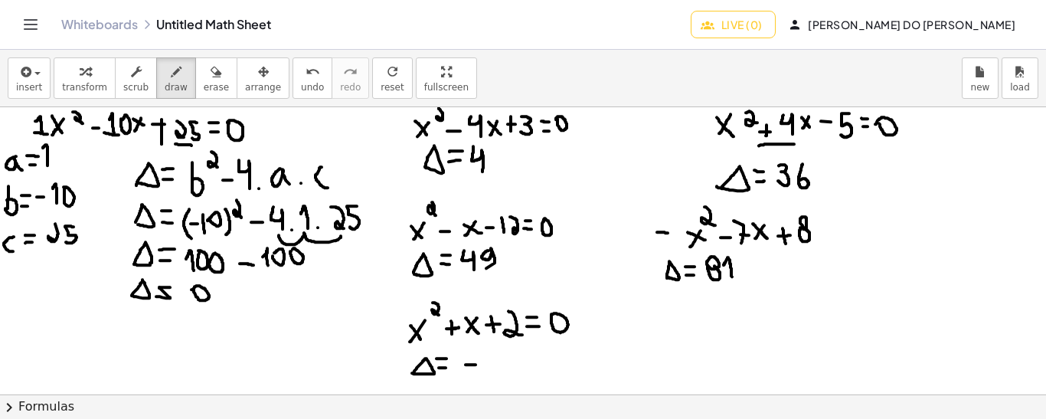
drag, startPoint x: 465, startPoint y: 364, endPoint x: 475, endPoint y: 364, distance: 10.0
drag, startPoint x: 493, startPoint y: 374, endPoint x: 482, endPoint y: 350, distance: 26.0
drag, startPoint x: 488, startPoint y: 364, endPoint x: 498, endPoint y: 364, distance: 9.2
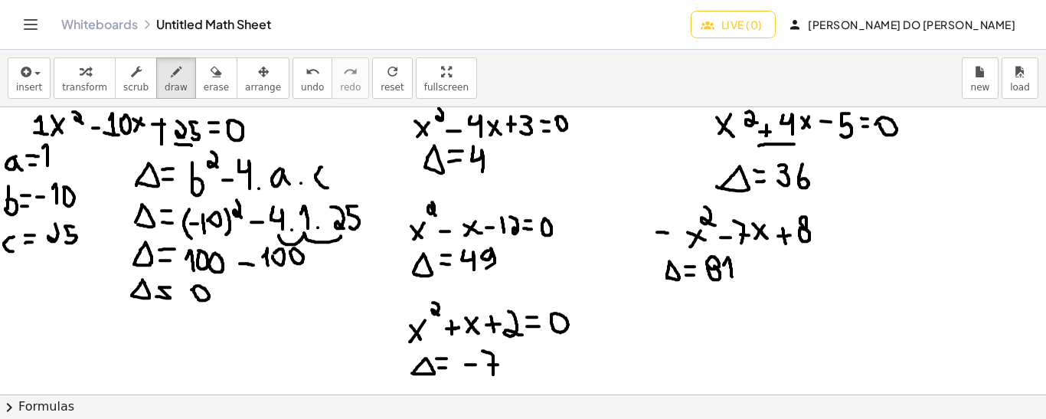
drag, startPoint x: 514, startPoint y: 155, endPoint x: 507, endPoint y: 164, distance: 12.0
drag, startPoint x: 524, startPoint y: 159, endPoint x: 518, endPoint y: 167, distance: 9.3
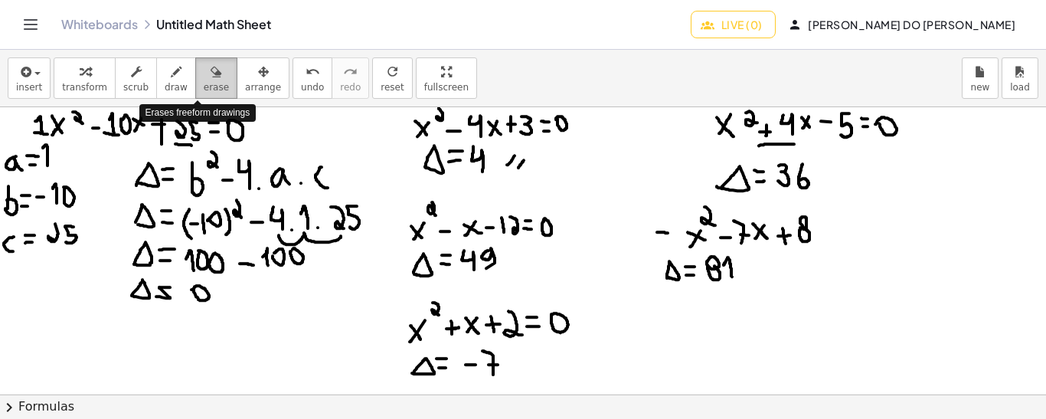
click at [210, 75] on icon "button" at bounding box center [215, 72] width 11 height 18
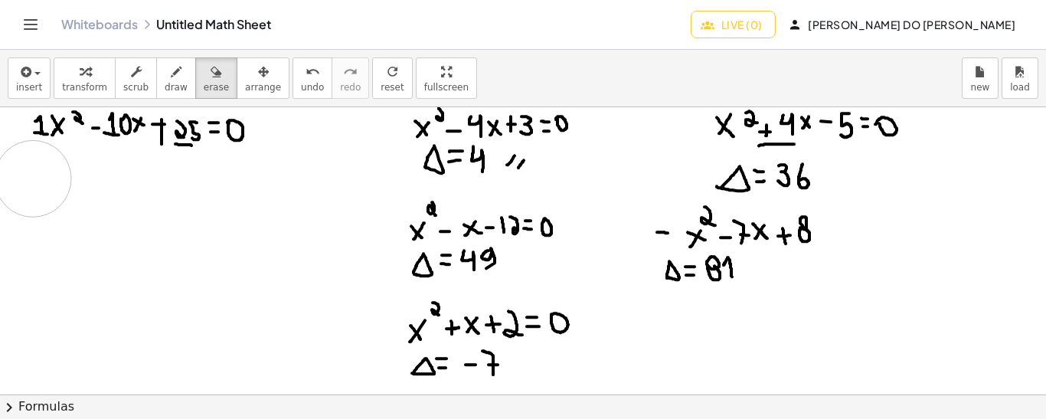
drag, startPoint x: 146, startPoint y: 338, endPoint x: 33, endPoint y: 178, distance: 196.0
click at [171, 69] on icon "button" at bounding box center [176, 72] width 11 height 18
drag, startPoint x: 34, startPoint y: 162, endPoint x: 44, endPoint y: 162, distance: 10.0
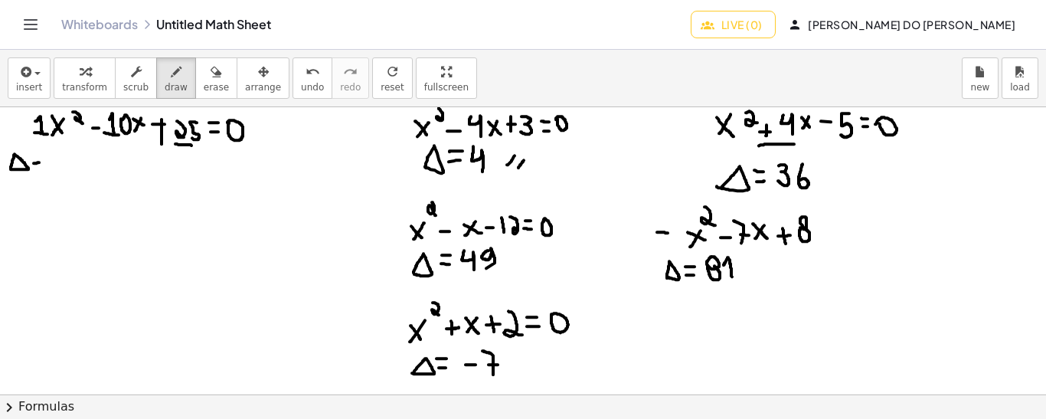
drag, startPoint x: 32, startPoint y: 153, endPoint x: 43, endPoint y: 152, distance: 10.7
drag, startPoint x: 26, startPoint y: 187, endPoint x: 17, endPoint y: 201, distance: 17.2
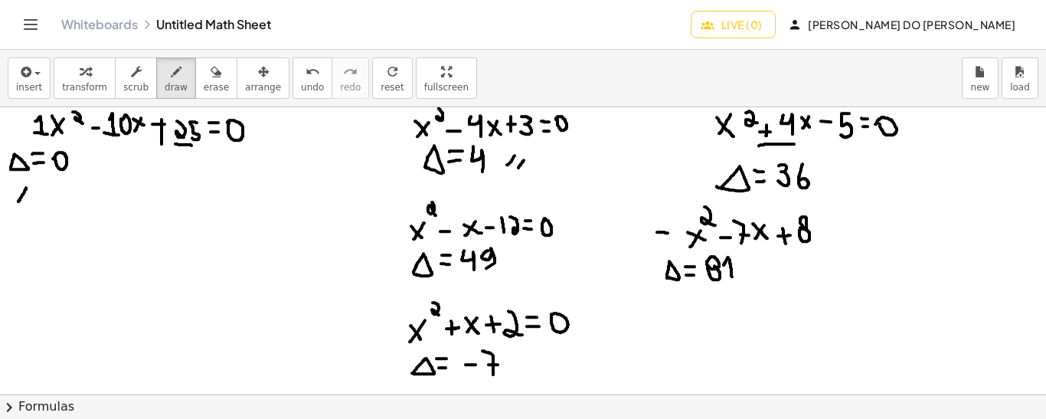
drag, startPoint x: 17, startPoint y: 188, endPoint x: 26, endPoint y: 201, distance: 15.9
drag, startPoint x: 37, startPoint y: 194, endPoint x: 47, endPoint y: 194, distance: 10.0
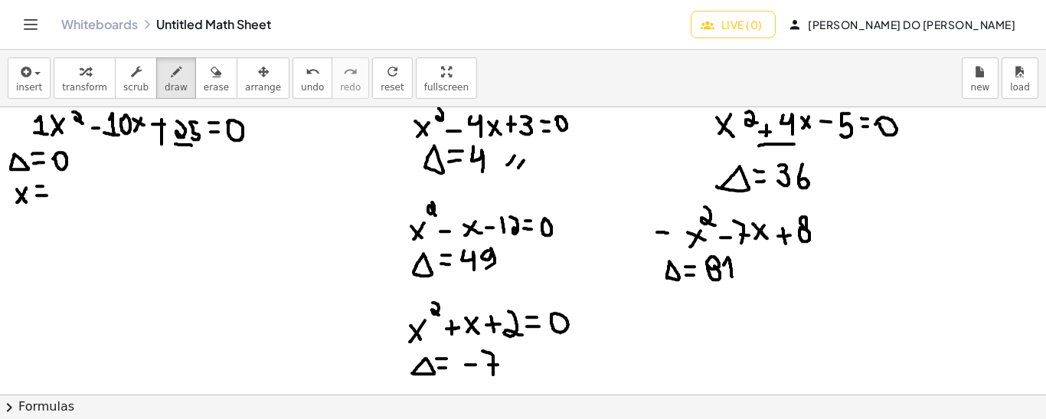
drag, startPoint x: 37, startPoint y: 185, endPoint x: 46, endPoint y: 185, distance: 9.2
drag, startPoint x: 55, startPoint y: 188, endPoint x: 67, endPoint y: 187, distance: 11.5
drag, startPoint x: 78, startPoint y: 174, endPoint x: 77, endPoint y: 197, distance: 23.0
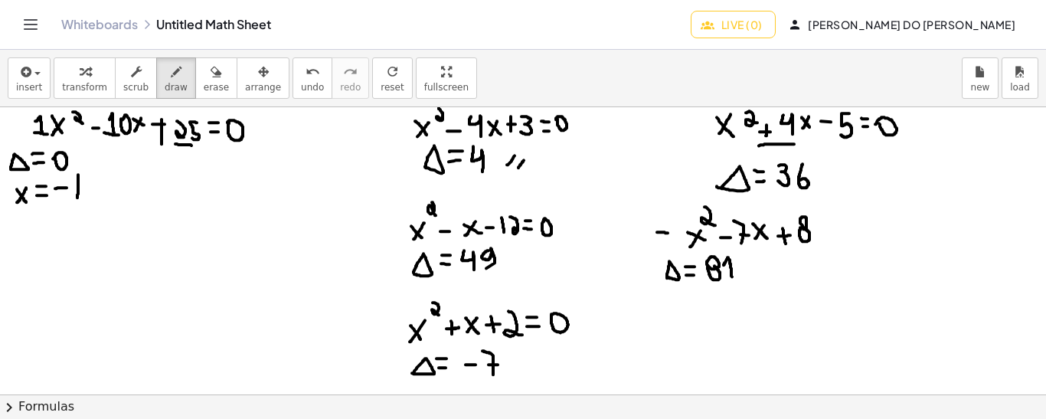
drag, startPoint x: 79, startPoint y: 182, endPoint x: 78, endPoint y: 197, distance: 14.6
drag, startPoint x: 96, startPoint y: 178, endPoint x: 106, endPoint y: 178, distance: 10.0
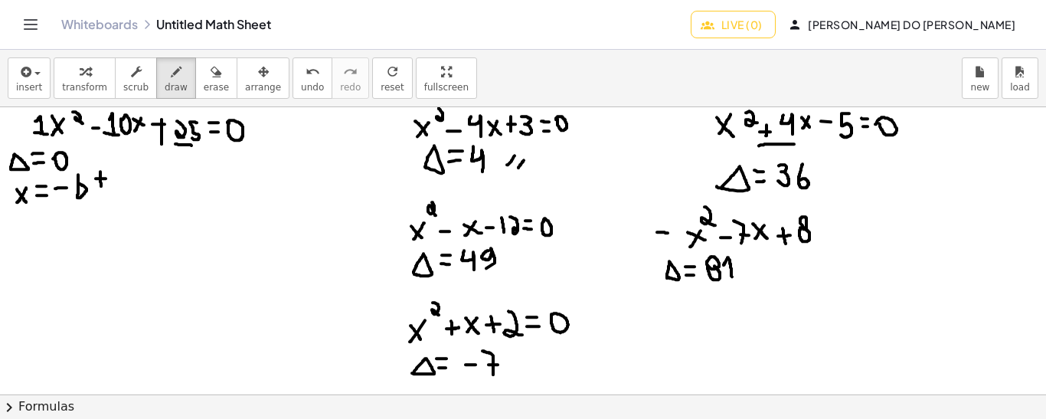
drag, startPoint x: 100, startPoint y: 171, endPoint x: 101, endPoint y: 185, distance: 14.6
drag, startPoint x: 96, startPoint y: 195, endPoint x: 106, endPoint y: 195, distance: 10.0
drag, startPoint x: 114, startPoint y: 181, endPoint x: 140, endPoint y: 166, distance: 29.8
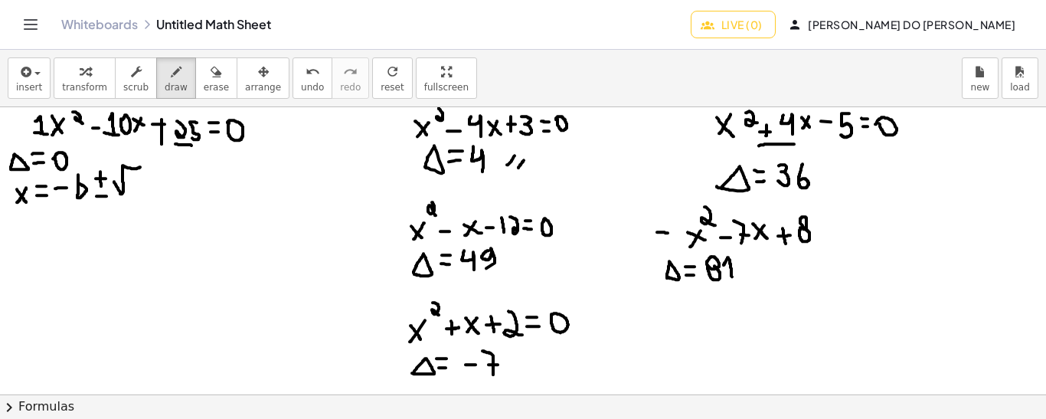
drag, startPoint x: 60, startPoint y: 207, endPoint x: 142, endPoint y: 207, distance: 81.9
drag, startPoint x: 85, startPoint y: 220, endPoint x: 91, endPoint y: 239, distance: 20.1
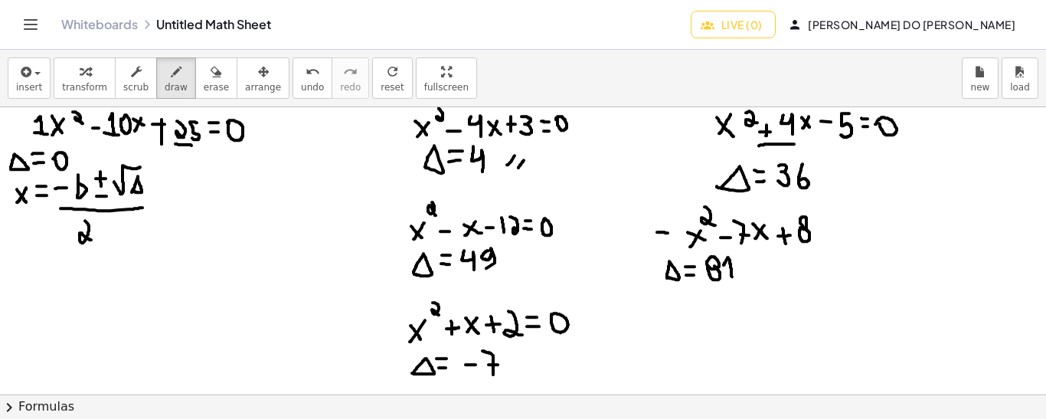
drag, startPoint x: 114, startPoint y: 224, endPoint x: 129, endPoint y: 237, distance: 19.0
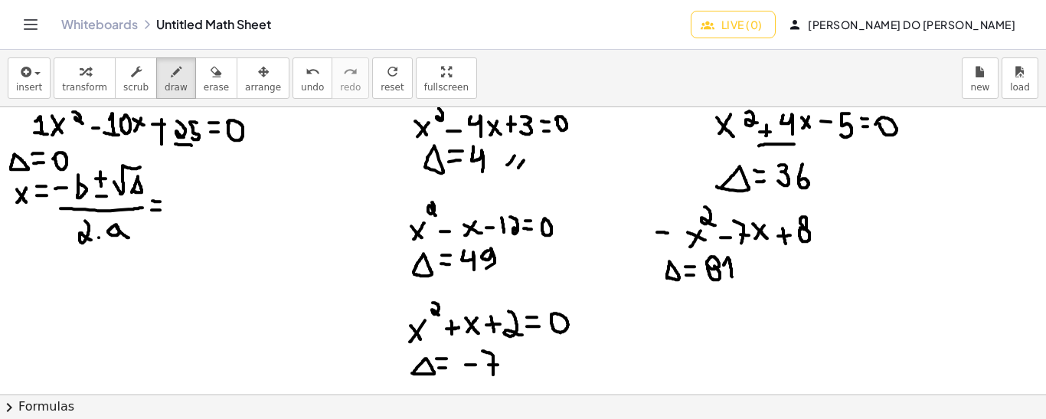
drag, startPoint x: 152, startPoint y: 200, endPoint x: 162, endPoint y: 201, distance: 10.0
drag, startPoint x: 174, startPoint y: 188, endPoint x: 184, endPoint y: 188, distance: 10.0
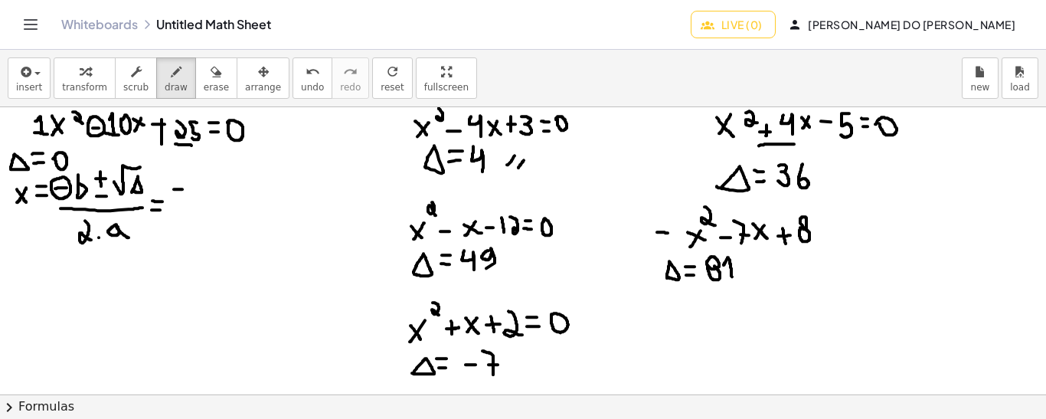
drag, startPoint x: 178, startPoint y: 181, endPoint x: 178, endPoint y: 195, distance: 13.8
drag, startPoint x: 194, startPoint y: 194, endPoint x: 188, endPoint y: 182, distance: 13.0
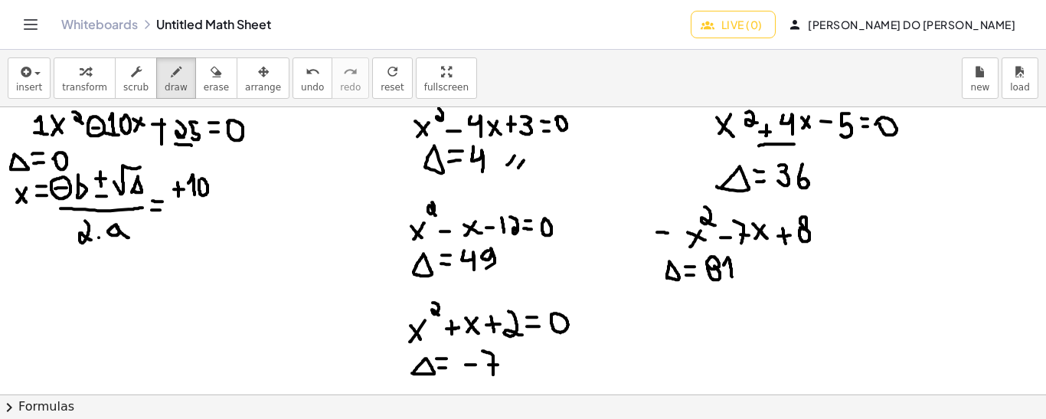
drag, startPoint x: 213, startPoint y: 178, endPoint x: 225, endPoint y: 179, distance: 12.3
drag, startPoint x: 219, startPoint y: 172, endPoint x: 220, endPoint y: 186, distance: 13.8
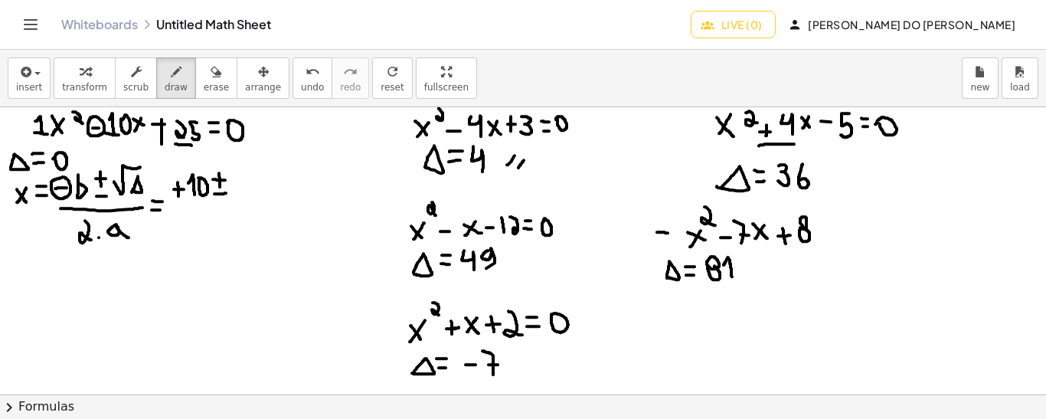
drag, startPoint x: 214, startPoint y: 193, endPoint x: 227, endPoint y: 192, distance: 12.3
drag, startPoint x: 233, startPoint y: 180, endPoint x: 256, endPoint y: 165, distance: 27.6
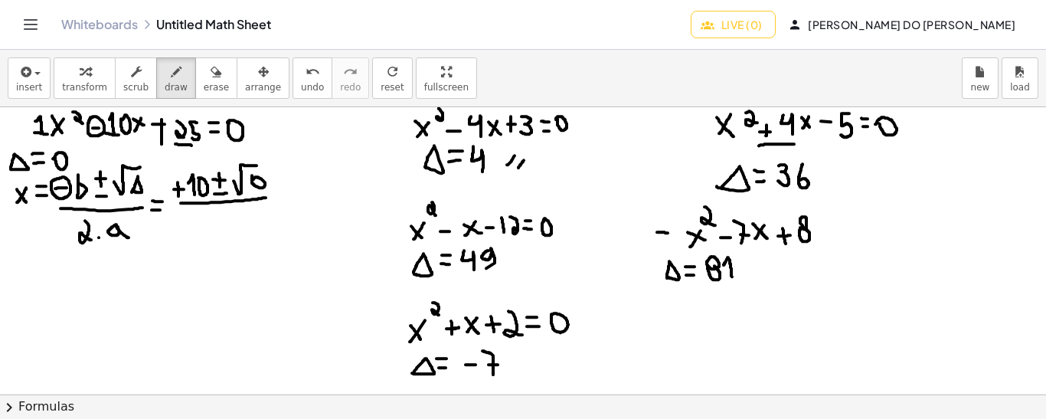
drag, startPoint x: 181, startPoint y: 202, endPoint x: 268, endPoint y: 197, distance: 87.4
drag, startPoint x: 204, startPoint y: 211, endPoint x: 211, endPoint y: 232, distance: 22.0
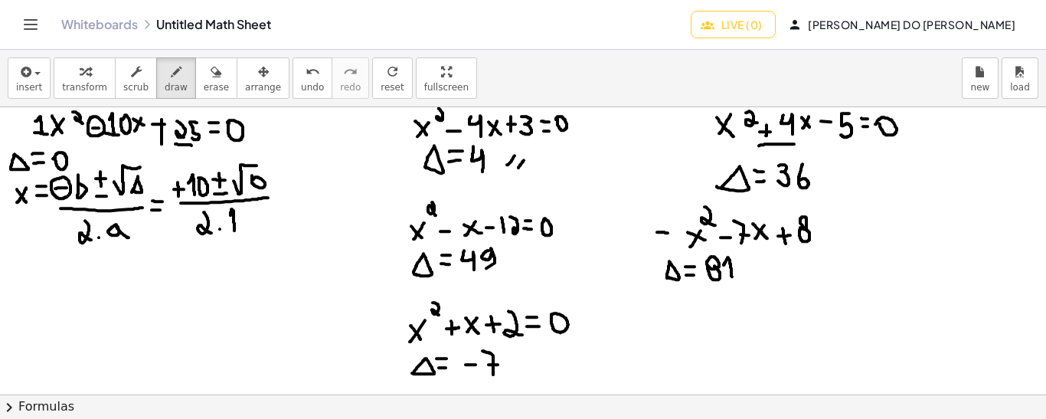
drag, startPoint x: 234, startPoint y: 230, endPoint x: 228, endPoint y: 217, distance: 14.4
drag, startPoint x: 18, startPoint y: 289, endPoint x: 11, endPoint y: 302, distance: 15.1
drag, startPoint x: 9, startPoint y: 292, endPoint x: 21, endPoint y: 303, distance: 15.7
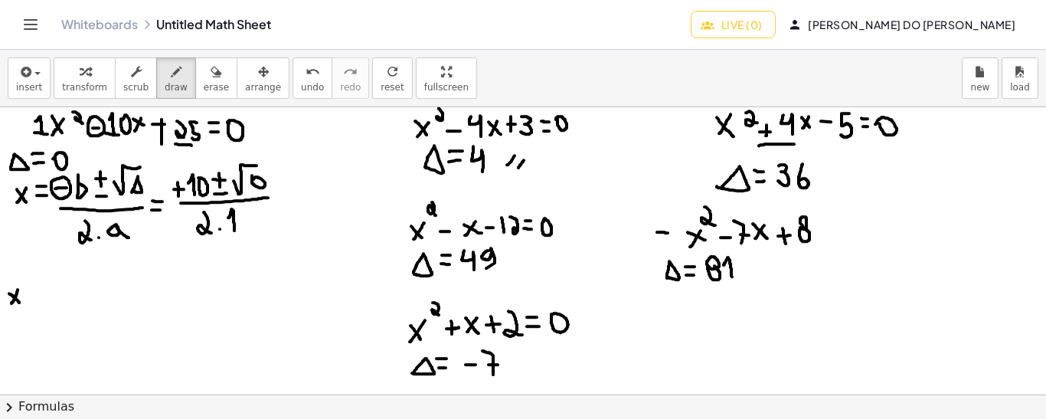
drag, startPoint x: 25, startPoint y: 291, endPoint x: 34, endPoint y: 291, distance: 9.2
drag, startPoint x: 47, startPoint y: 287, endPoint x: 46, endPoint y: 309, distance: 22.2
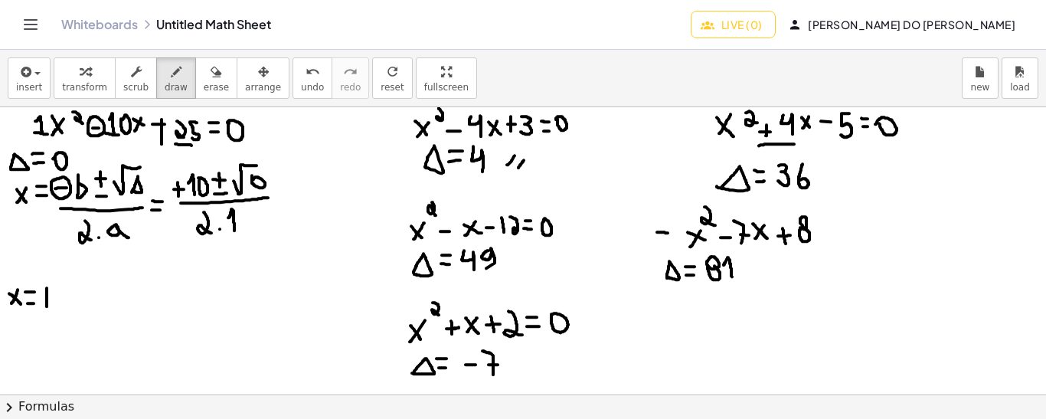
drag, startPoint x: 70, startPoint y: 289, endPoint x: 80, endPoint y: 289, distance: 9.2
drag, startPoint x: 75, startPoint y: 283, endPoint x: 75, endPoint y: 296, distance: 13.0
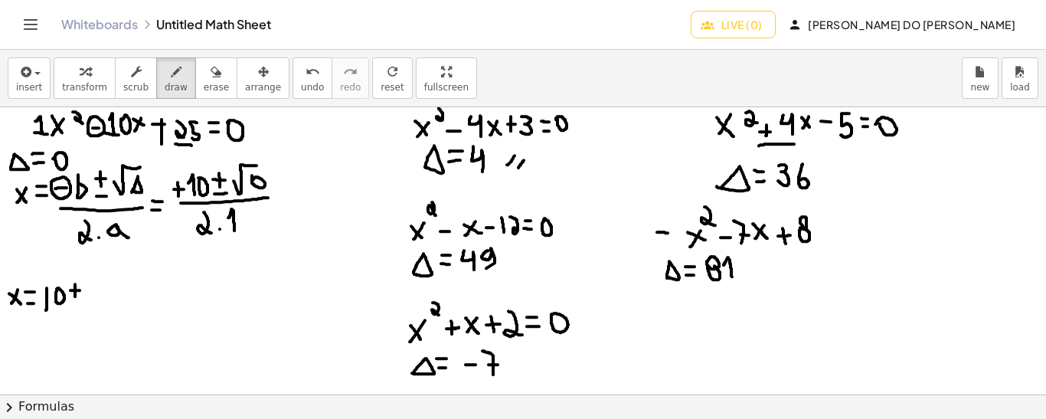
drag, startPoint x: 69, startPoint y: 302, endPoint x: 79, endPoint y: 303, distance: 10.0
drag, startPoint x: 41, startPoint y: 312, endPoint x: 106, endPoint y: 314, distance: 65.8
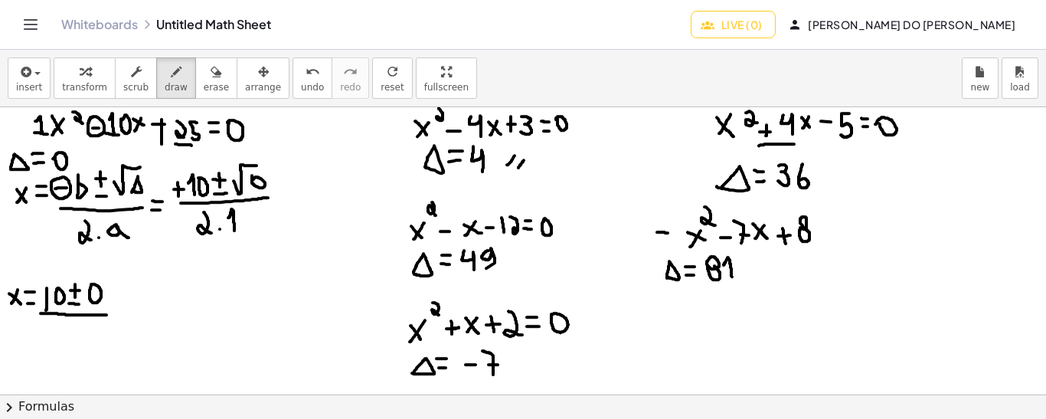
drag, startPoint x: 65, startPoint y: 325, endPoint x: 76, endPoint y: 346, distance: 24.0
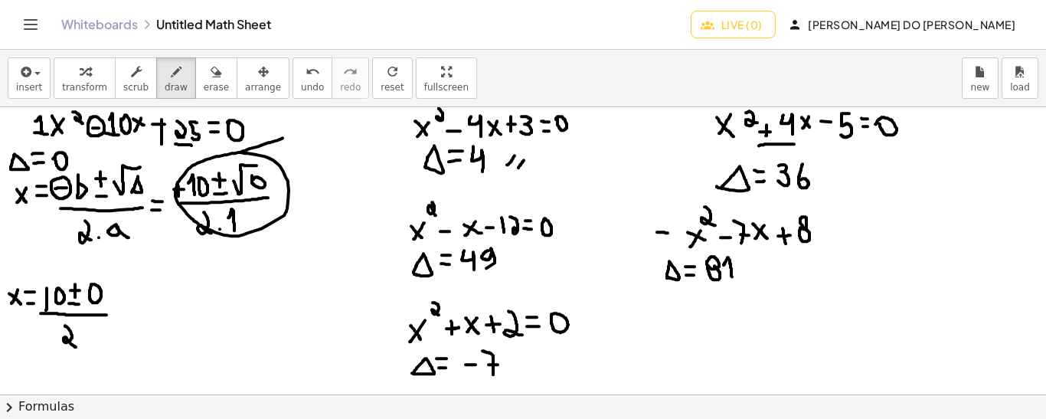
drag, startPoint x: 282, startPoint y: 137, endPoint x: 240, endPoint y: 153, distance: 45.1
click at [301, 86] on span "undo" at bounding box center [312, 87] width 23 height 11
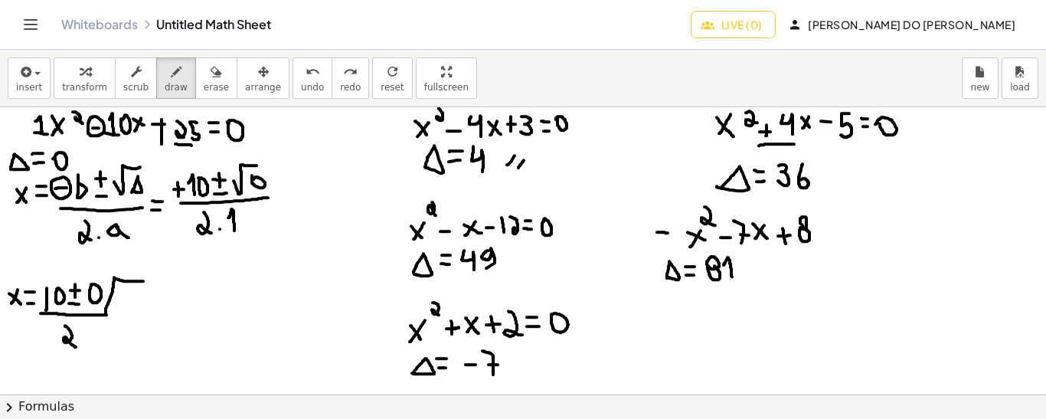
drag, startPoint x: 106, startPoint y: 313, endPoint x: 147, endPoint y: 280, distance: 52.8
drag, startPoint x: 103, startPoint y: 314, endPoint x: 155, endPoint y: 356, distance: 66.3
drag, startPoint x: 162, startPoint y: 275, endPoint x: 156, endPoint y: 263, distance: 13.7
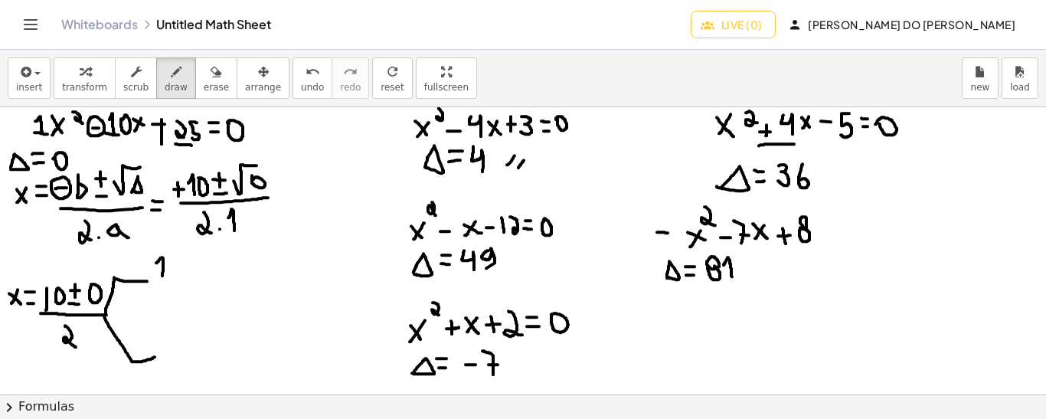
drag, startPoint x: 184, startPoint y: 262, endPoint x: 193, endPoint y: 261, distance: 9.2
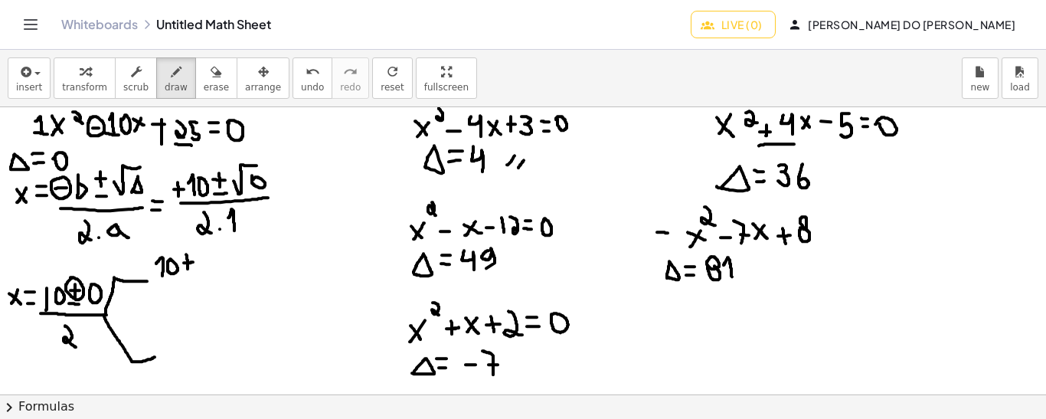
drag, startPoint x: 186, startPoint y: 253, endPoint x: 188, endPoint y: 271, distance: 17.8
drag, startPoint x: 158, startPoint y: 279, endPoint x: 217, endPoint y: 279, distance: 58.9
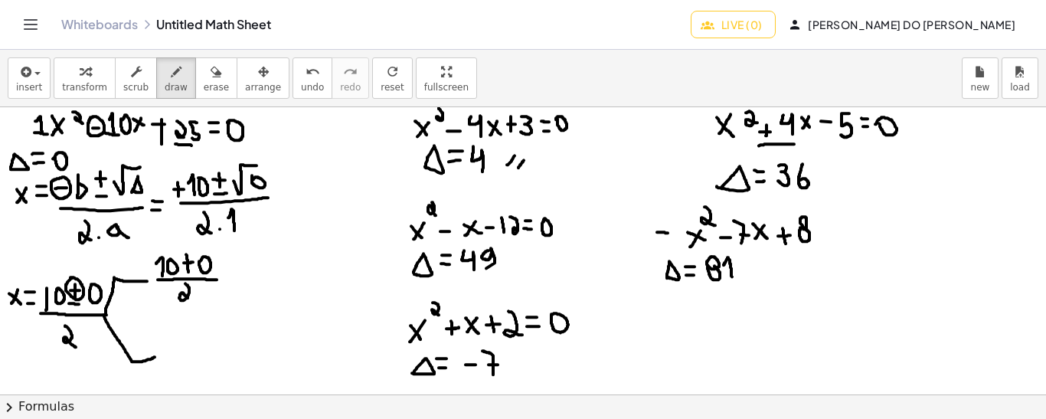
drag, startPoint x: 185, startPoint y: 282, endPoint x: 191, endPoint y: 299, distance: 17.7
drag, startPoint x: 171, startPoint y: 346, endPoint x: 173, endPoint y: 354, distance: 8.0
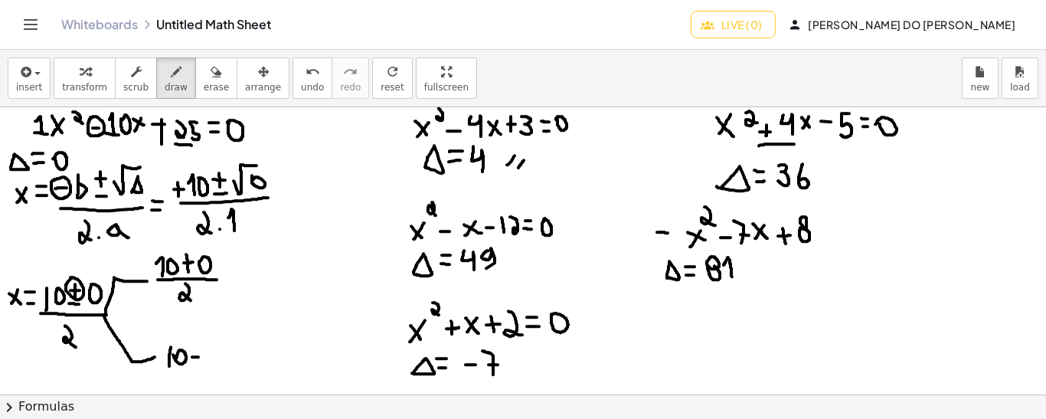
drag, startPoint x: 163, startPoint y: 374, endPoint x: 222, endPoint y: 374, distance: 58.9
drag, startPoint x: 197, startPoint y: 377, endPoint x: 204, endPoint y: 391, distance: 15.8
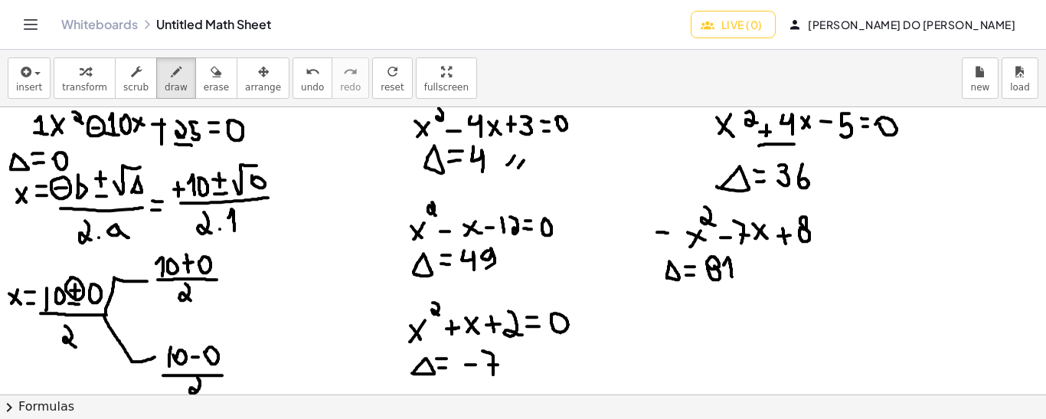
drag, startPoint x: 245, startPoint y: 254, endPoint x: 244, endPoint y: 267, distance: 13.0
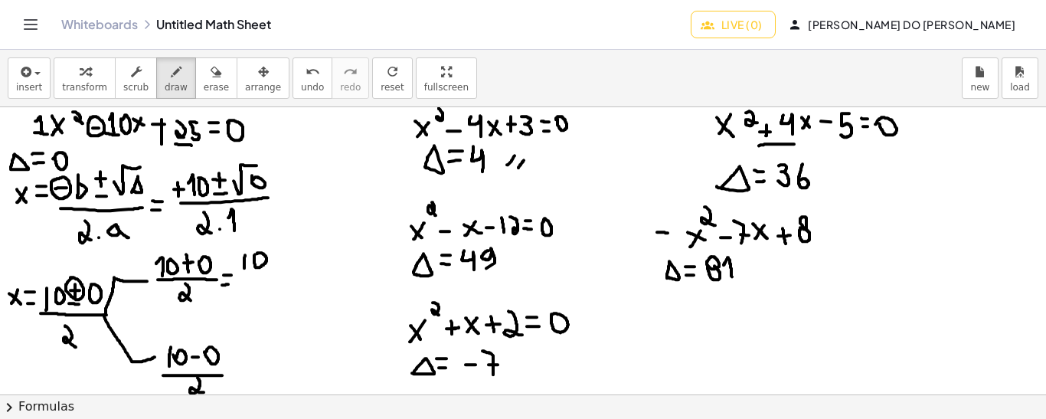
drag, startPoint x: 243, startPoint y: 270, endPoint x: 267, endPoint y: 270, distance: 24.5
drag, startPoint x: 256, startPoint y: 276, endPoint x: 259, endPoint y: 296, distance: 20.8
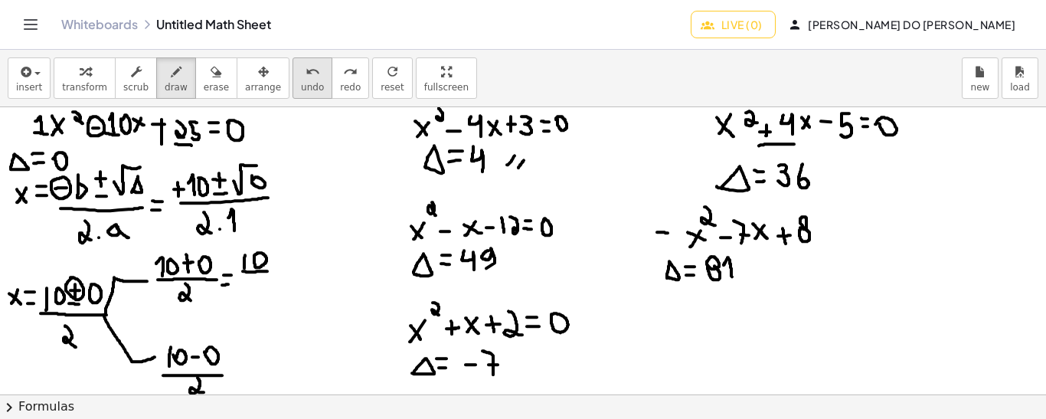
click at [305, 72] on icon "undo" at bounding box center [312, 72] width 15 height 18
drag, startPoint x: 253, startPoint y: 277, endPoint x: 258, endPoint y: 298, distance: 21.3
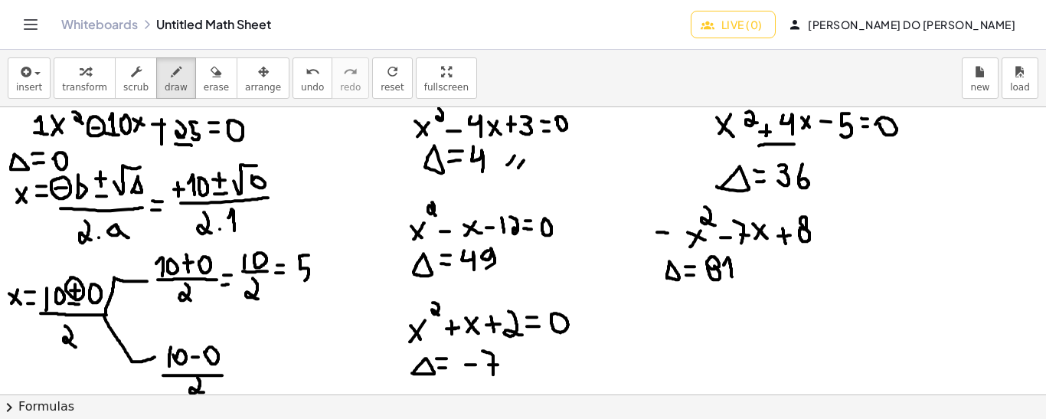
drag, startPoint x: 308, startPoint y: 254, endPoint x: 298, endPoint y: 277, distance: 25.3
drag, startPoint x: 228, startPoint y: 377, endPoint x: 240, endPoint y: 377, distance: 11.5
drag, startPoint x: 230, startPoint y: 369, endPoint x: 241, endPoint y: 369, distance: 11.5
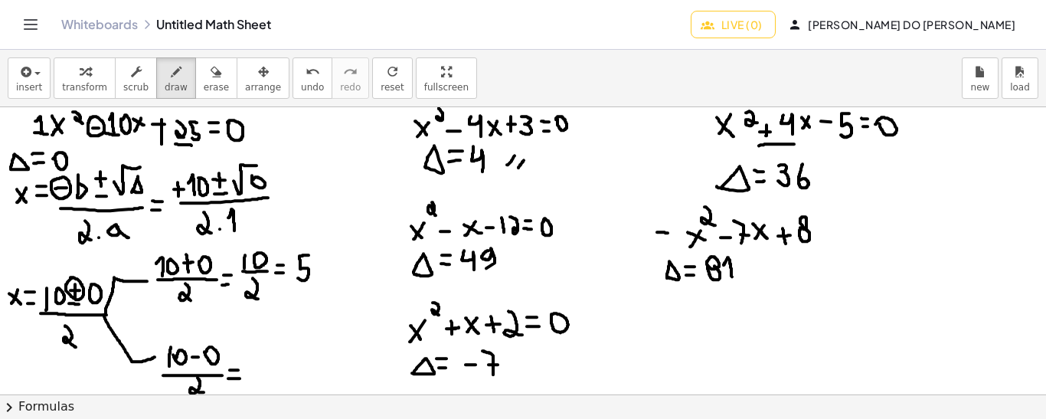
drag, startPoint x: 258, startPoint y: 364, endPoint x: 251, endPoint y: 353, distance: 12.7
drag, startPoint x: 252, startPoint y: 369, endPoint x: 286, endPoint y: 371, distance: 34.5
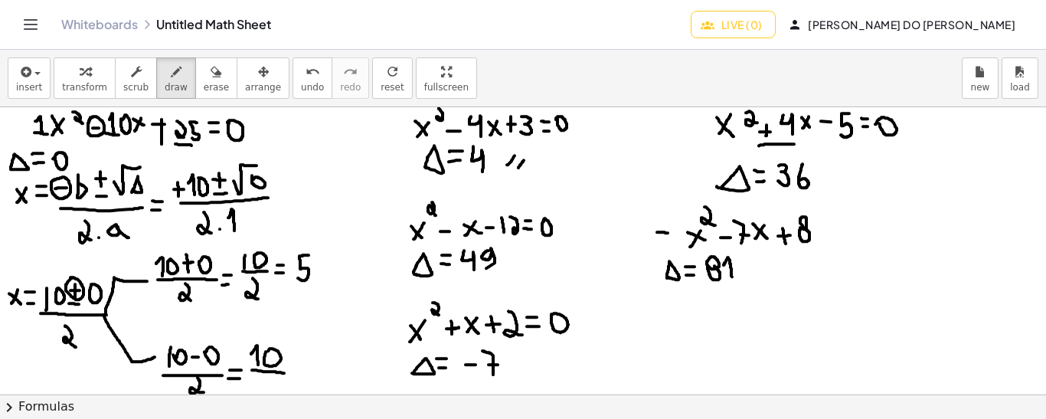
drag, startPoint x: 267, startPoint y: 374, endPoint x: 276, endPoint y: 390, distance: 17.9
drag, startPoint x: 292, startPoint y: 362, endPoint x: 301, endPoint y: 362, distance: 9.2
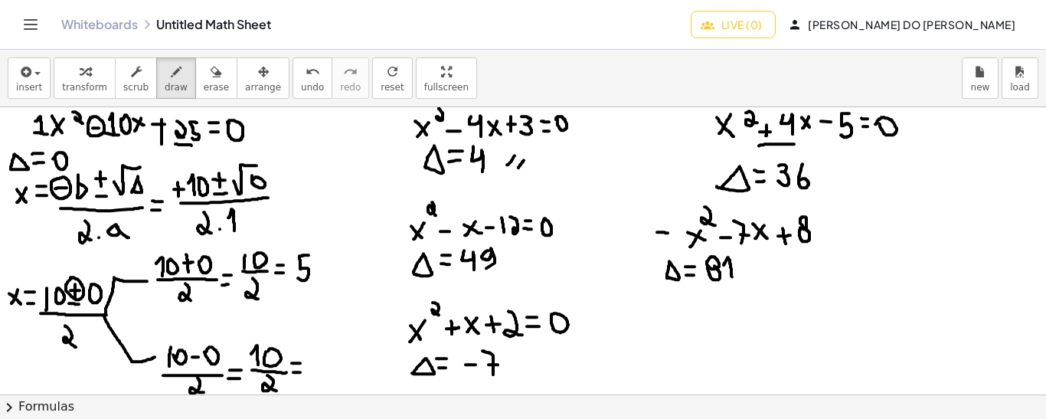
drag, startPoint x: 321, startPoint y: 348, endPoint x: 311, endPoint y: 367, distance: 21.9
drag, startPoint x: 322, startPoint y: 271, endPoint x: 332, endPoint y: 348, distance: 77.2
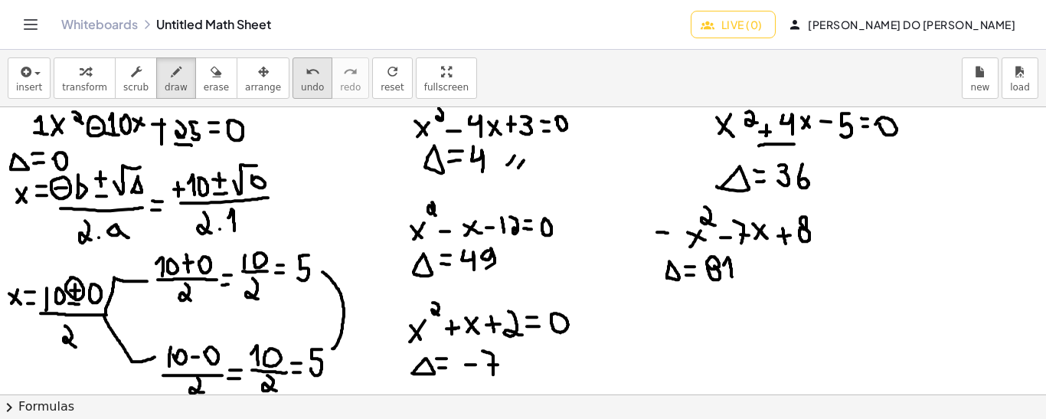
click at [292, 93] on button "undo undo" at bounding box center [312, 77] width 40 height 41
drag, startPoint x: 38, startPoint y: 272, endPoint x: 73, endPoint y: 296, distance: 42.9
click at [301, 82] on span "undo" at bounding box center [312, 87] width 23 height 11
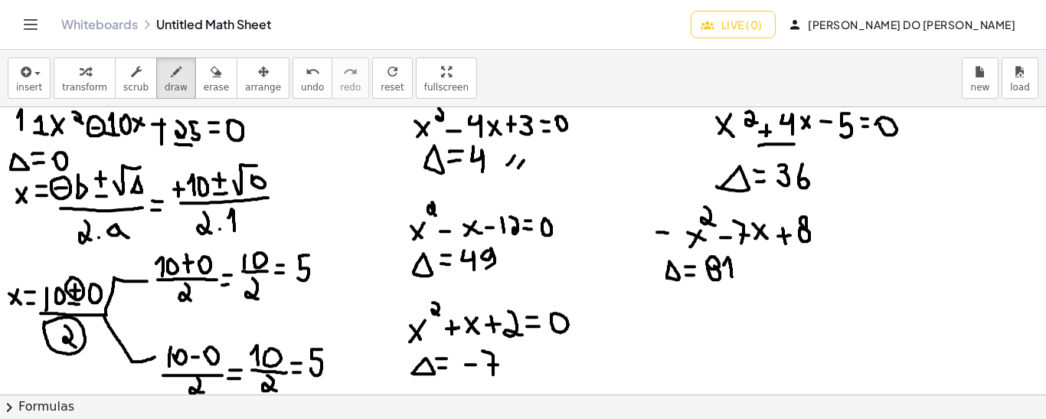
drag, startPoint x: 21, startPoint y: 129, endPoint x: 15, endPoint y: 118, distance: 12.3
drag, startPoint x: 246, startPoint y: 225, endPoint x: 240, endPoint y: 212, distance: 14.4
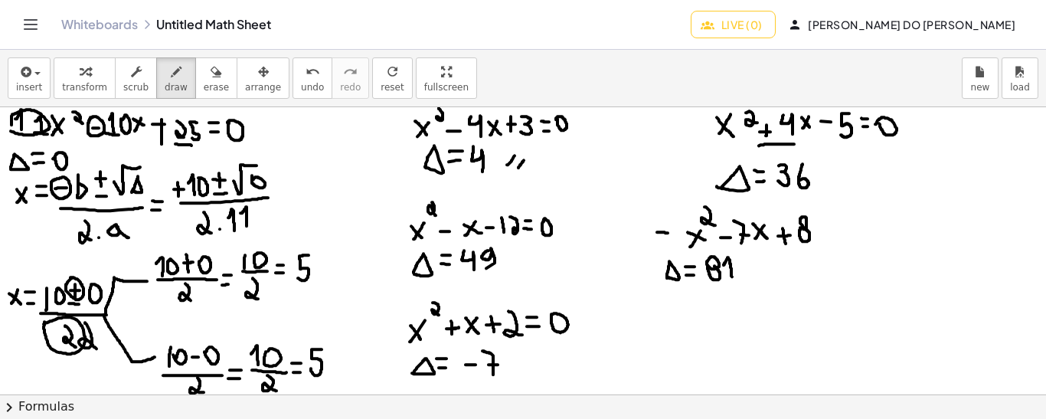
drag, startPoint x: 85, startPoint y: 321, endPoint x: 98, endPoint y: 348, distance: 29.1
drag, startPoint x: 198, startPoint y: 286, endPoint x: 204, endPoint y: 297, distance: 12.3
drag, startPoint x: 262, startPoint y: 279, endPoint x: 272, endPoint y: 295, distance: 19.3
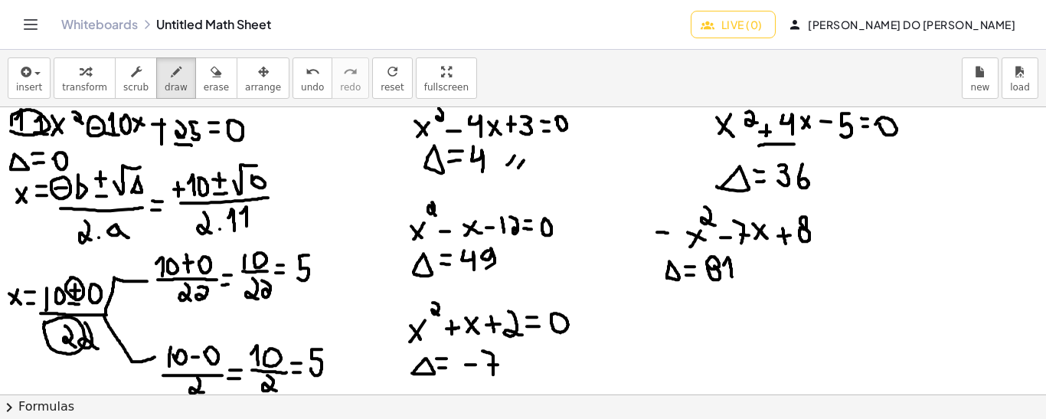
click at [292, 80] on button "undo undo" at bounding box center [312, 77] width 40 height 41
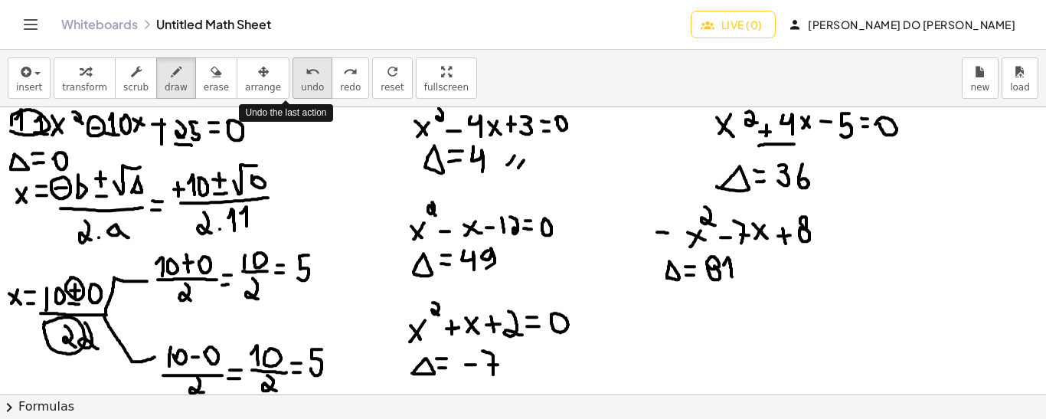
click at [292, 80] on button "undo undo" at bounding box center [312, 77] width 40 height 41
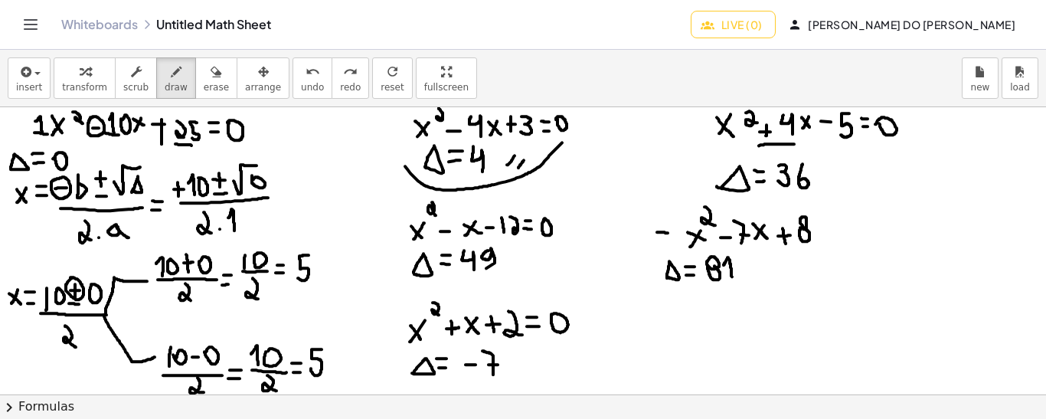
drag, startPoint x: 405, startPoint y: 165, endPoint x: 566, endPoint y: 137, distance: 164.0
drag, startPoint x: 406, startPoint y: 166, endPoint x: 387, endPoint y: 135, distance: 36.8
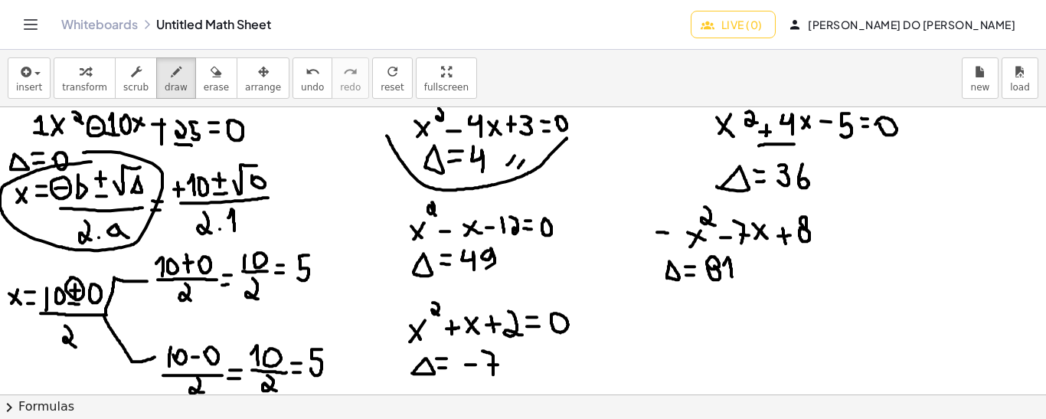
drag, startPoint x: 91, startPoint y: 161, endPoint x: 81, endPoint y: 152, distance: 13.5
click at [305, 79] on icon "undo" at bounding box center [312, 72] width 15 height 18
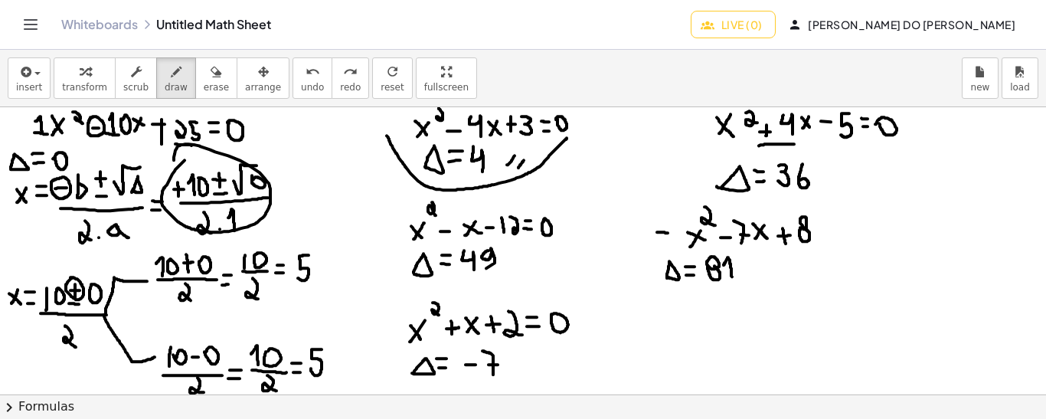
drag, startPoint x: 184, startPoint y: 159, endPoint x: 174, endPoint y: 159, distance: 10.7
click at [301, 82] on span "undo" at bounding box center [312, 87] width 23 height 11
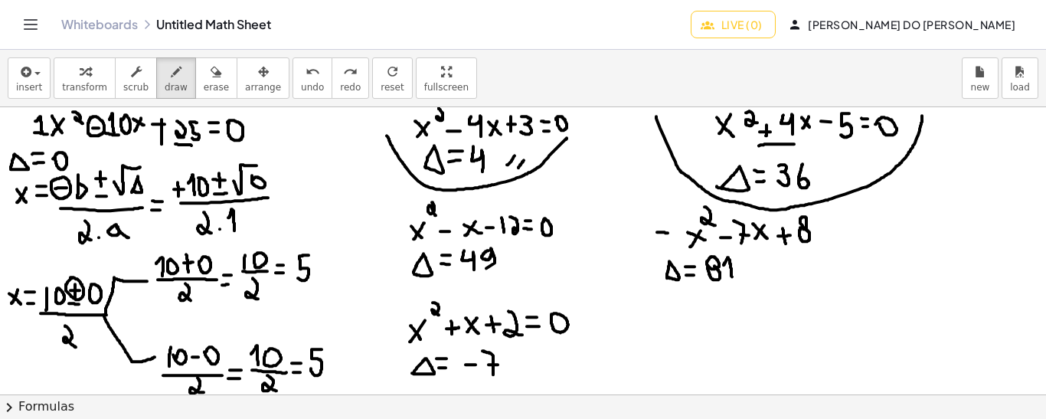
drag, startPoint x: 656, startPoint y: 116, endPoint x: 922, endPoint y: 114, distance: 265.6
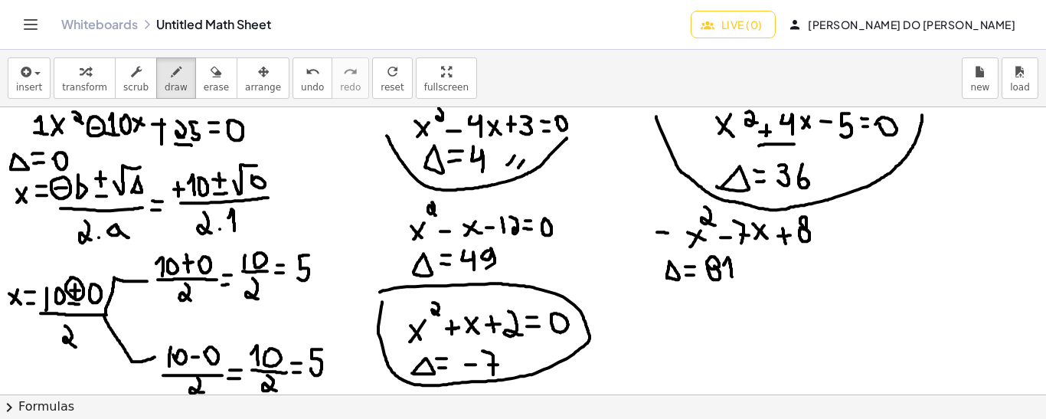
drag, startPoint x: 382, startPoint y: 301, endPoint x: 368, endPoint y: 299, distance: 13.9
click at [305, 75] on icon "undo" at bounding box center [312, 72] width 15 height 18
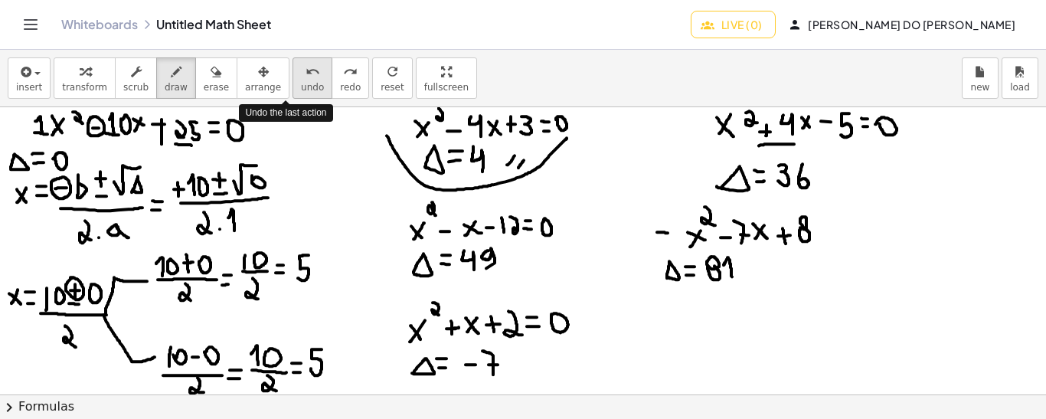
click at [305, 75] on icon "undo" at bounding box center [312, 72] width 15 height 18
drag, startPoint x: 886, startPoint y: 166, endPoint x: 877, endPoint y: 178, distance: 14.7
drag, startPoint x: 877, startPoint y: 168, endPoint x: 890, endPoint y: 177, distance: 15.9
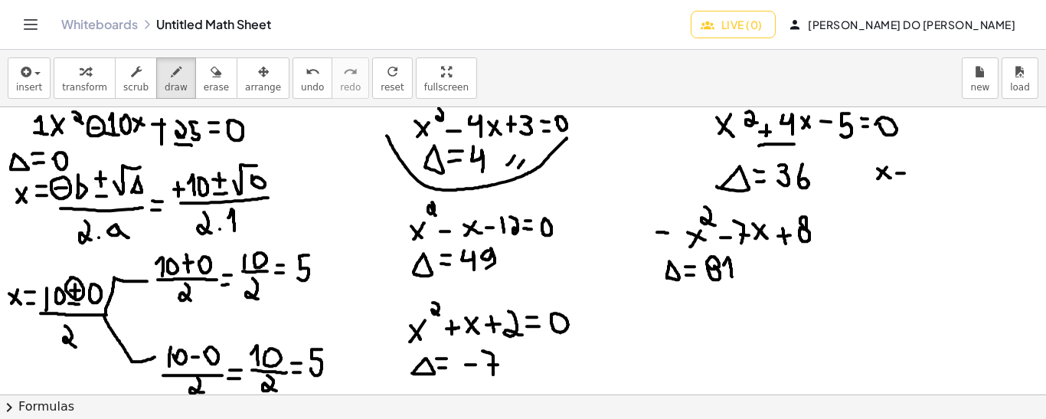
drag, startPoint x: 896, startPoint y: 172, endPoint x: 906, endPoint y: 172, distance: 9.2
drag, startPoint x: 928, startPoint y: 150, endPoint x: 938, endPoint y: 170, distance: 22.6
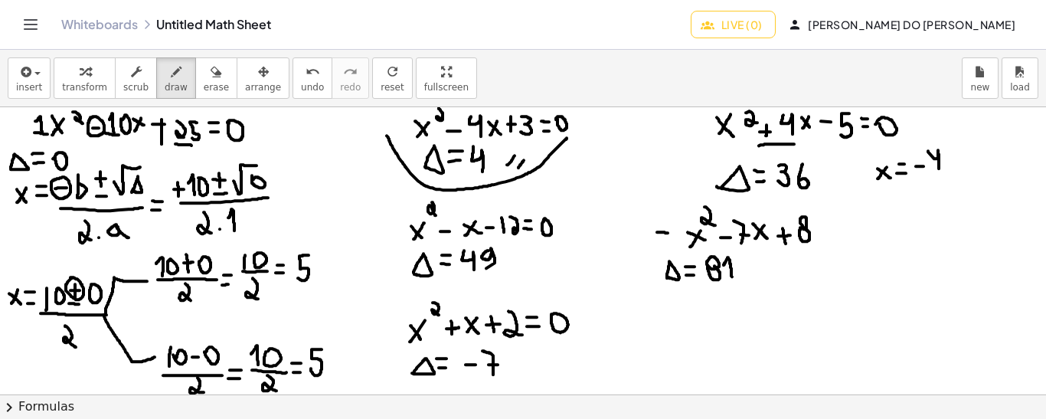
drag, startPoint x: 948, startPoint y: 162, endPoint x: 958, endPoint y: 162, distance: 10.0
drag, startPoint x: 954, startPoint y: 155, endPoint x: 954, endPoint y: 168, distance: 13.0
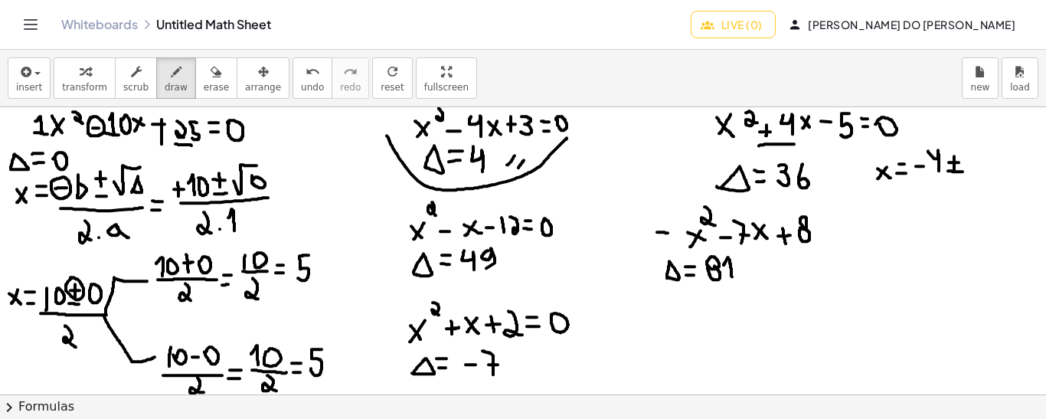
drag, startPoint x: 948, startPoint y: 170, endPoint x: 963, endPoint y: 171, distance: 15.3
drag, startPoint x: 972, startPoint y: 152, endPoint x: 972, endPoint y: 164, distance: 12.2
drag, startPoint x: 918, startPoint y: 175, endPoint x: 994, endPoint y: 176, distance: 75.8
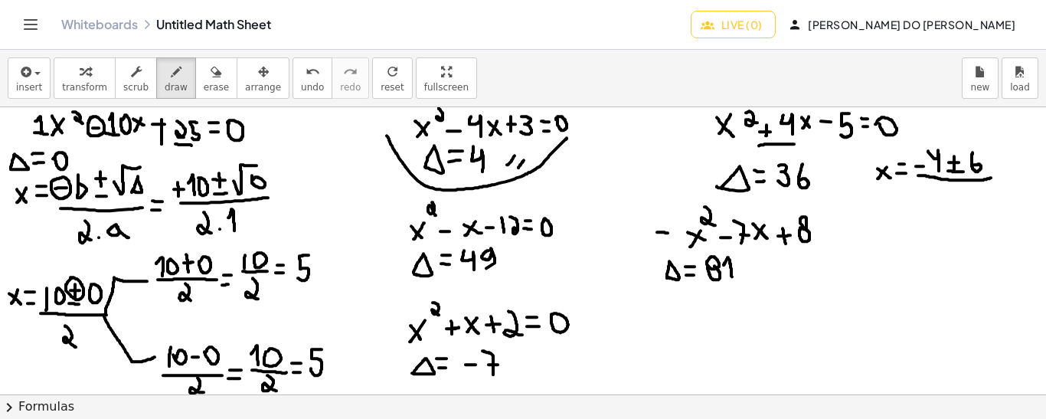
drag, startPoint x: 957, startPoint y: 184, endPoint x: 965, endPoint y: 205, distance: 22.3
drag, startPoint x: 1031, startPoint y: 123, endPoint x: 1024, endPoint y: 144, distance: 21.8
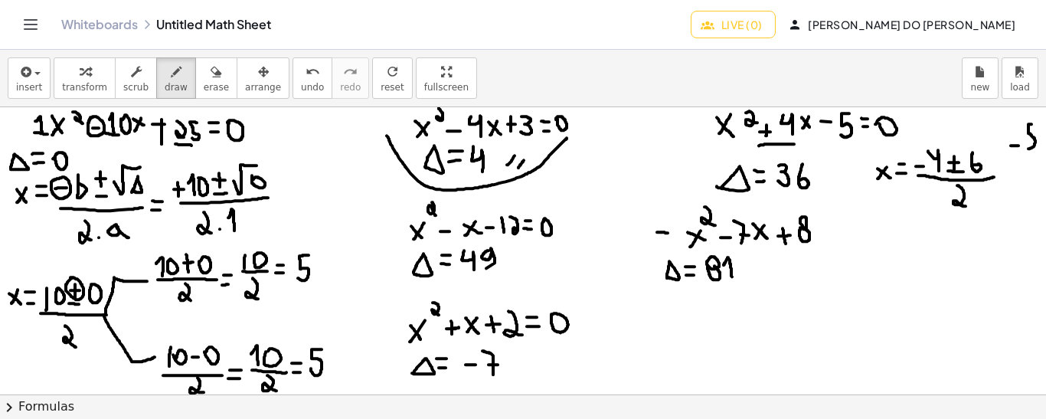
drag, startPoint x: 1019, startPoint y: 185, endPoint x: 1013, endPoint y: 175, distance: 12.3
drag, startPoint x: 1013, startPoint y: 185, endPoint x: 1023, endPoint y: 185, distance: 10.0
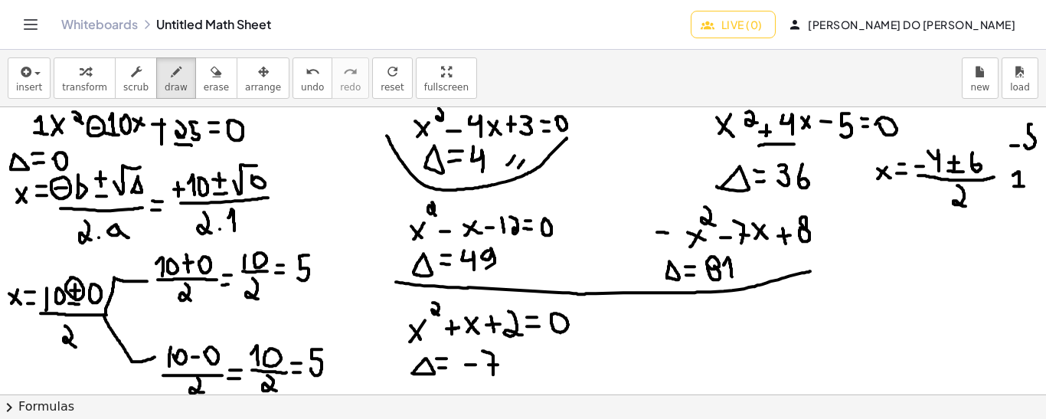
drag, startPoint x: 396, startPoint y: 281, endPoint x: 811, endPoint y: 269, distance: 415.8
drag, startPoint x: 217, startPoint y: 207, endPoint x: 220, endPoint y: 230, distance: 22.3
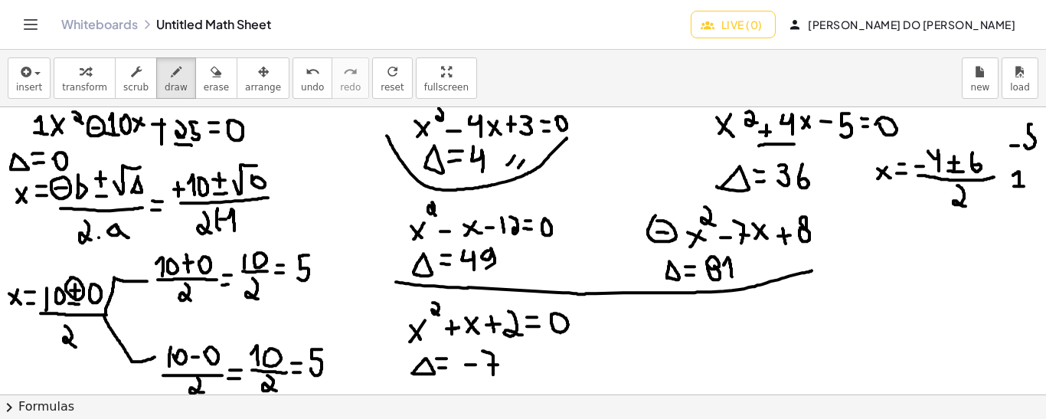
drag, startPoint x: 237, startPoint y: 206, endPoint x: 245, endPoint y: 233, distance: 27.9
drag, startPoint x: 45, startPoint y: 333, endPoint x: 54, endPoint y: 333, distance: 9.2
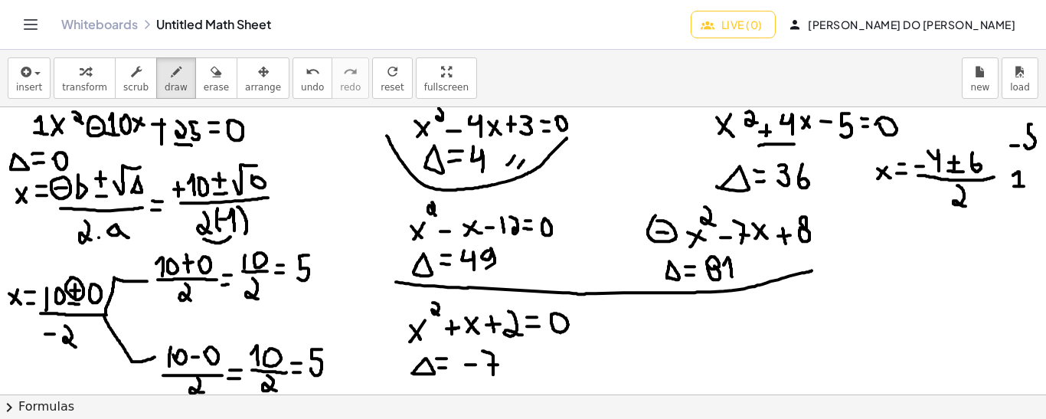
drag, startPoint x: 204, startPoint y: 238, endPoint x: 230, endPoint y: 236, distance: 26.9
drag, startPoint x: 162, startPoint y: 289, endPoint x: 171, endPoint y: 289, distance: 9.2
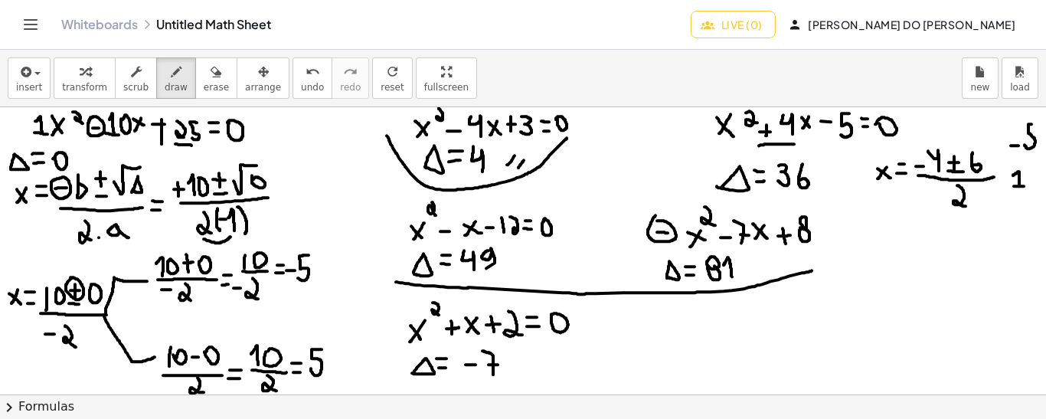
drag, startPoint x: 286, startPoint y: 269, endPoint x: 295, endPoint y: 269, distance: 8.4
click at [301, 83] on span "undo" at bounding box center [312, 87] width 23 height 11
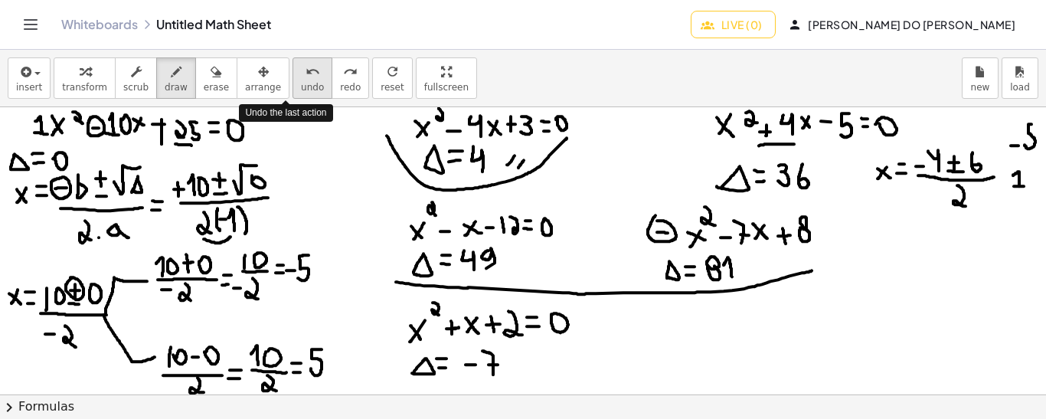
click at [301, 83] on span "undo" at bounding box center [312, 87] width 23 height 11
